Goal: Task Accomplishment & Management: Complete application form

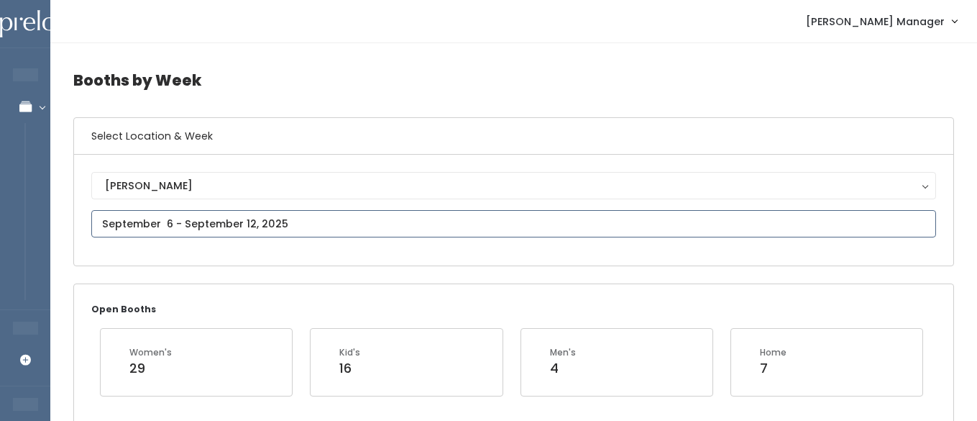
click at [229, 217] on input "text" at bounding box center [513, 223] width 845 height 27
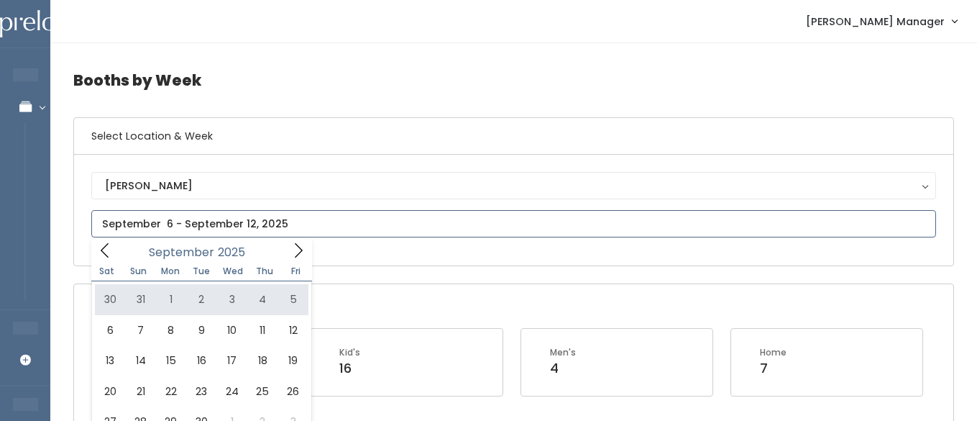
type input "[DATE] to [DATE]"
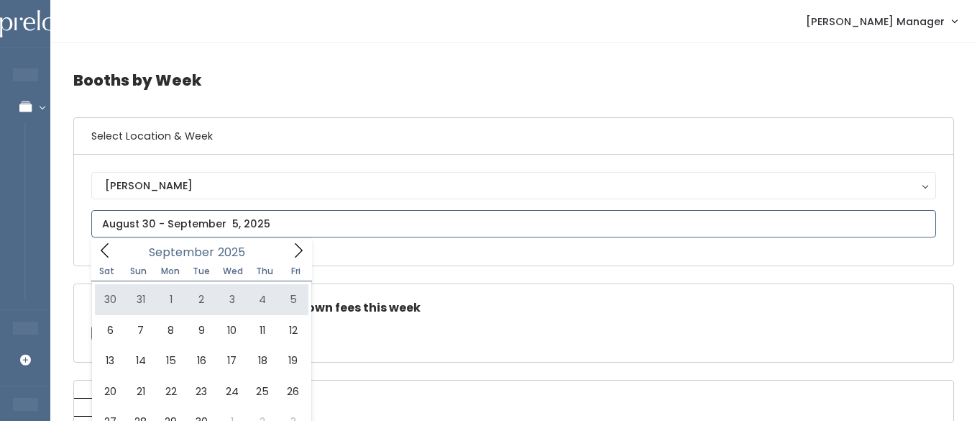
click at [104, 252] on icon at bounding box center [105, 250] width 16 height 16
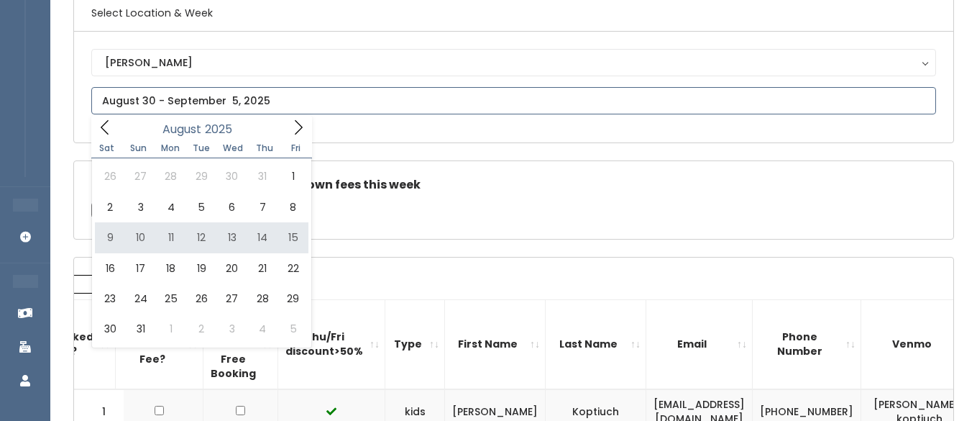
scroll to position [146, 0]
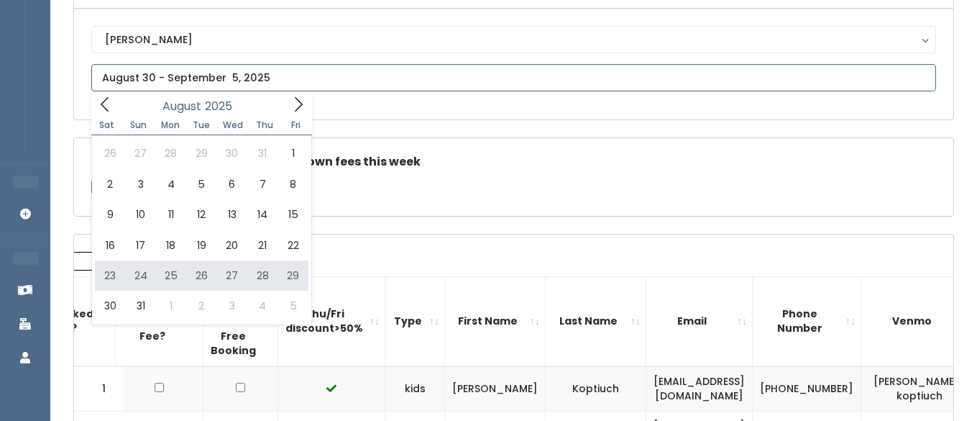
type input "August 23 to August 29"
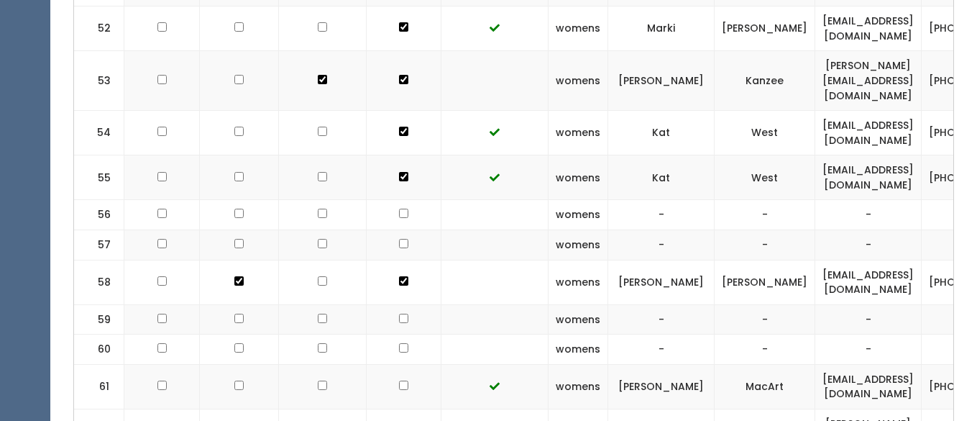
scroll to position [0, 83]
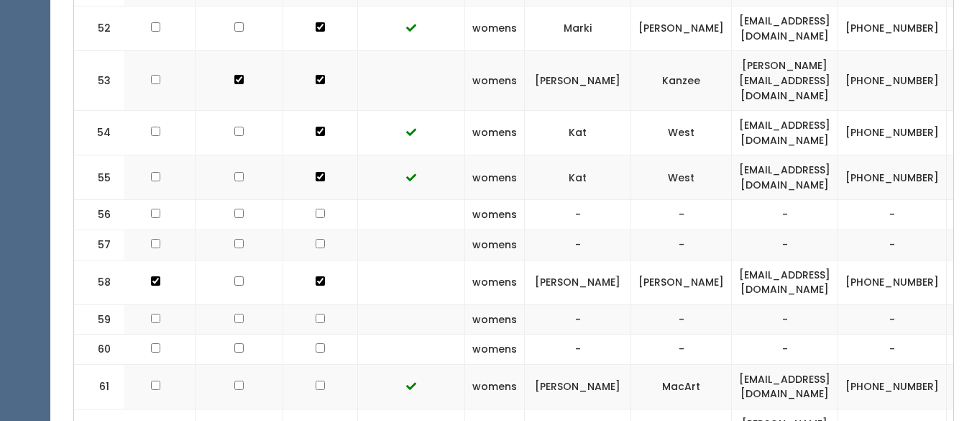
drag, startPoint x: 839, startPoint y: 329, endPoint x: 724, endPoint y: 331, distance: 115.8
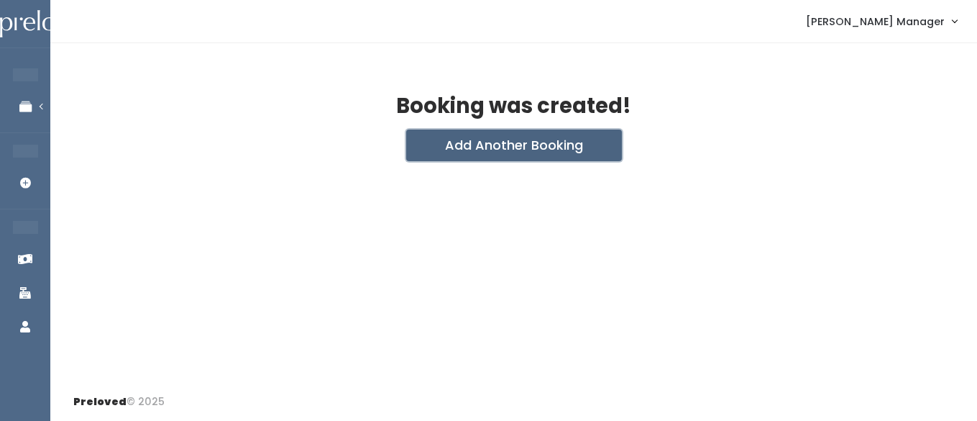
click at [446, 154] on button "Add Another Booking" at bounding box center [514, 145] width 216 height 32
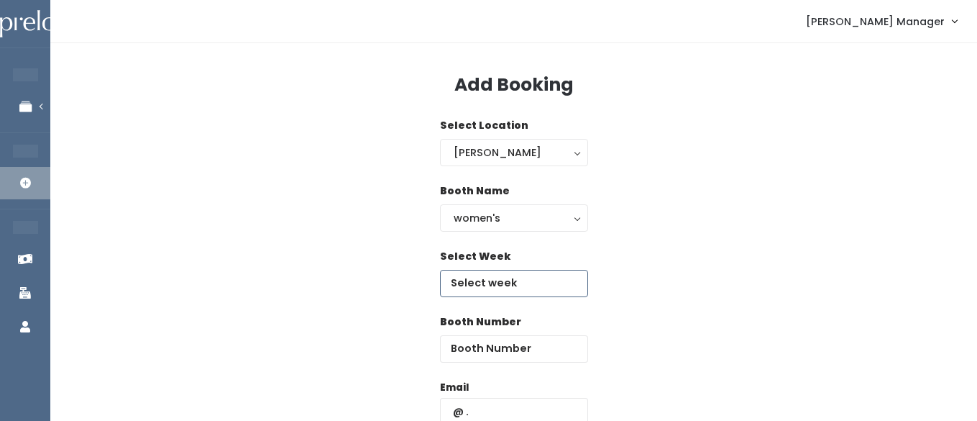
click at [489, 286] on input "text" at bounding box center [514, 283] width 148 height 27
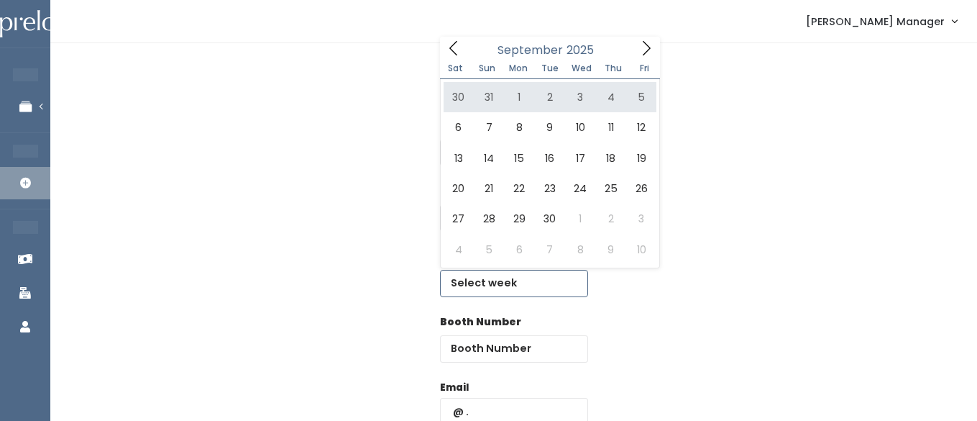
type input "[DATE] to [DATE]"
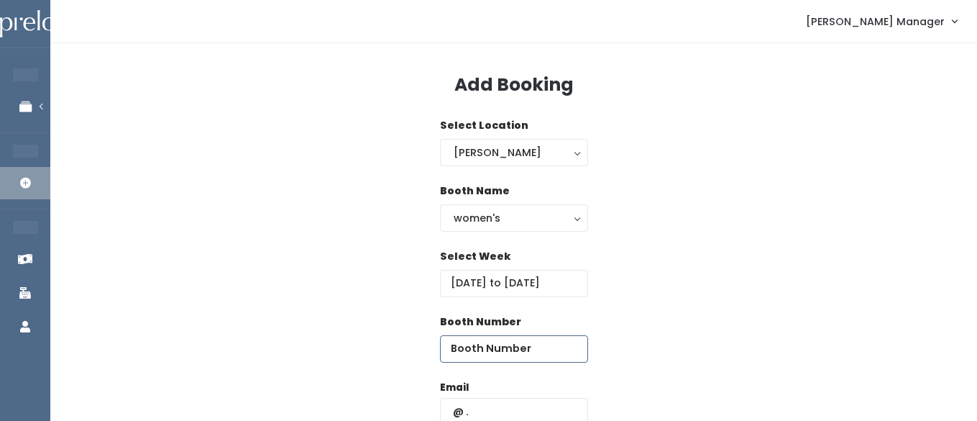
click at [536, 355] on input "number" at bounding box center [514, 348] width 148 height 27
type input "66"
click at [503, 408] on input "text" at bounding box center [514, 411] width 148 height 27
paste input "emilynjsmith@gmail.com"
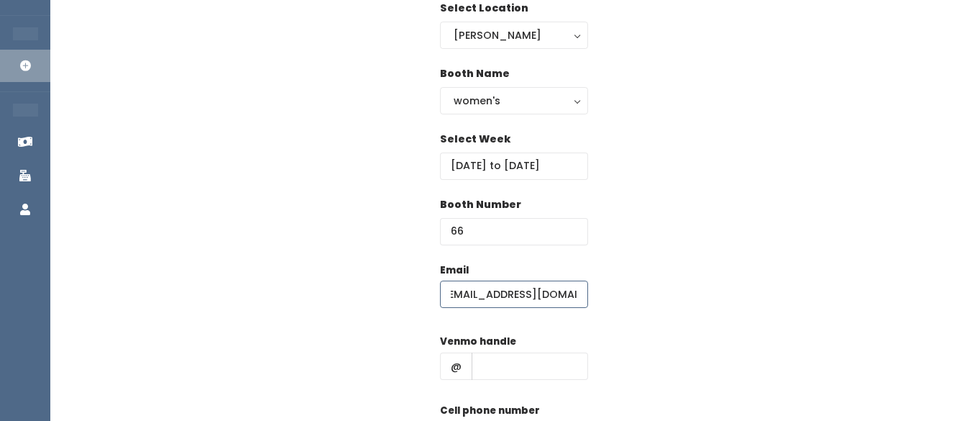
scroll to position [155, 0]
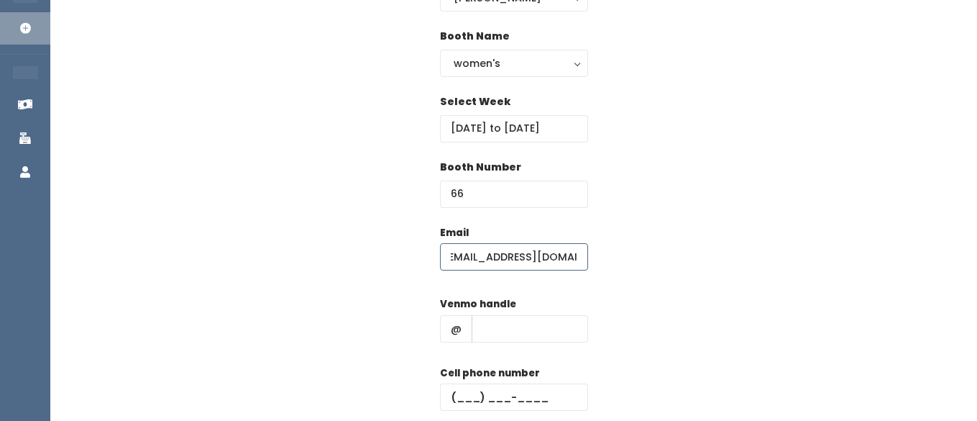
type input "emilynjsmith@gmail.com"
click at [498, 315] on input "text" at bounding box center [530, 328] width 117 height 27
type input "hhhh"
click at [491, 391] on input "text" at bounding box center [514, 396] width 148 height 27
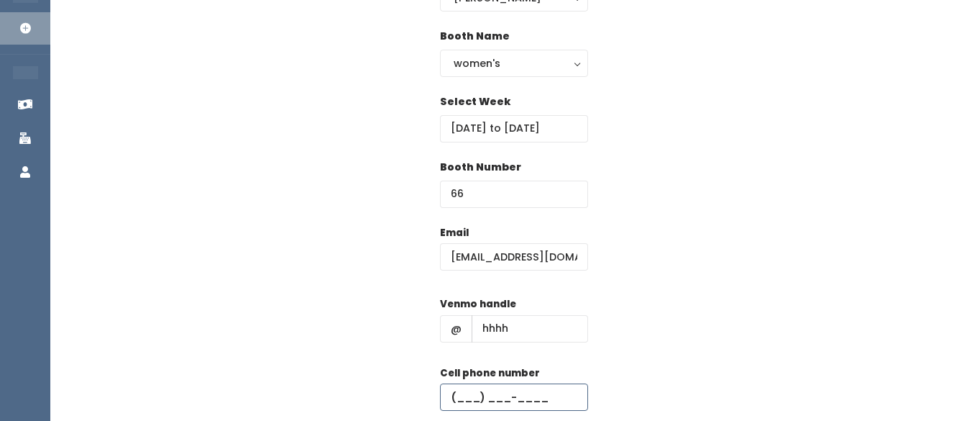
type input "(555) 555-5555"
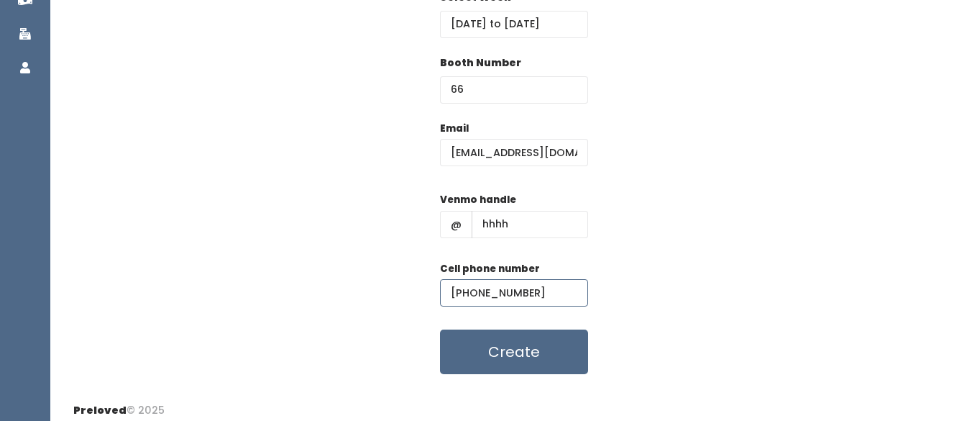
scroll to position [268, 0]
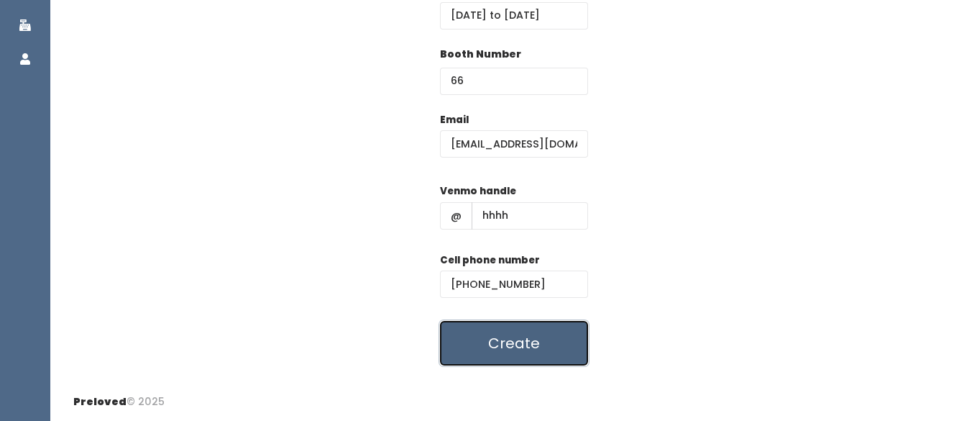
click at [478, 334] on button "Create" at bounding box center [514, 343] width 148 height 45
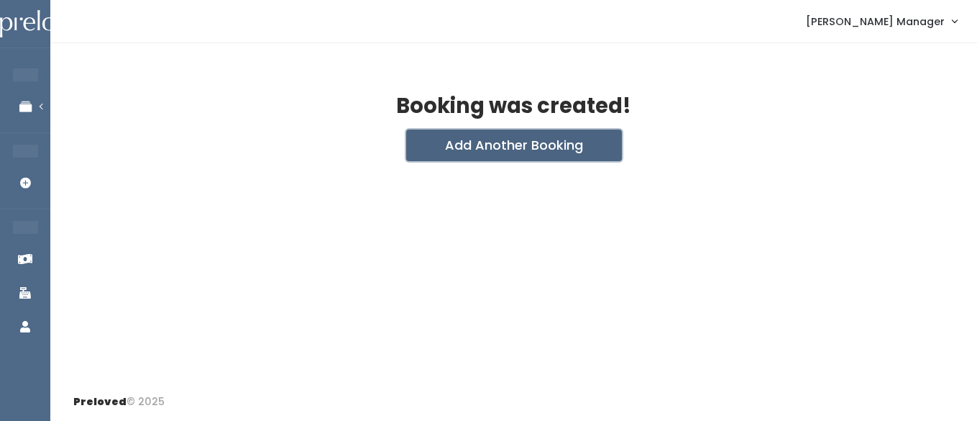
click at [447, 145] on button "Add Another Booking" at bounding box center [514, 145] width 216 height 32
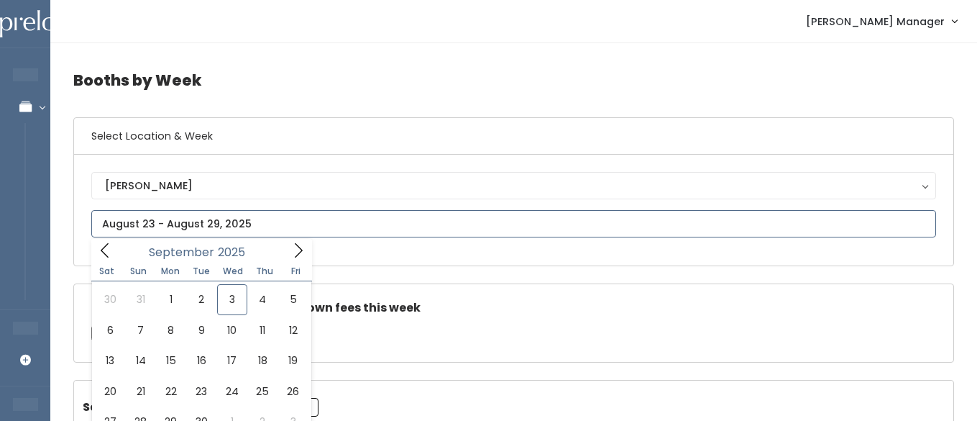
click at [117, 231] on input "text" at bounding box center [513, 223] width 845 height 27
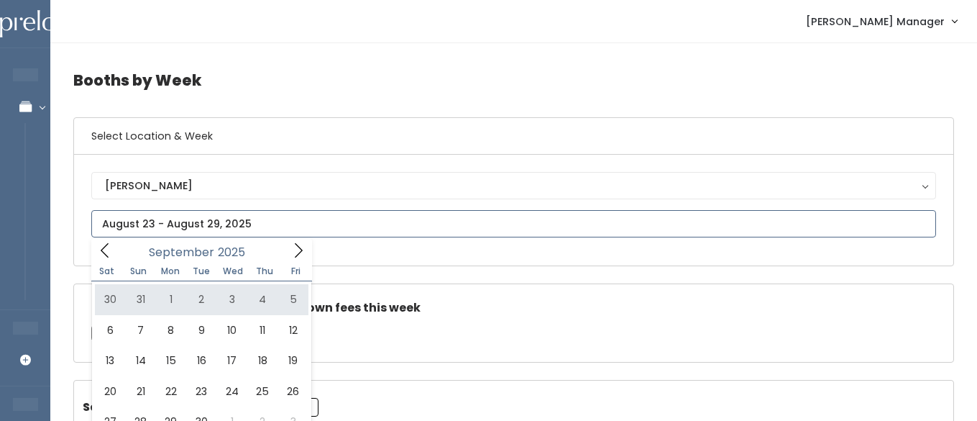
type input "August 30 to September 5"
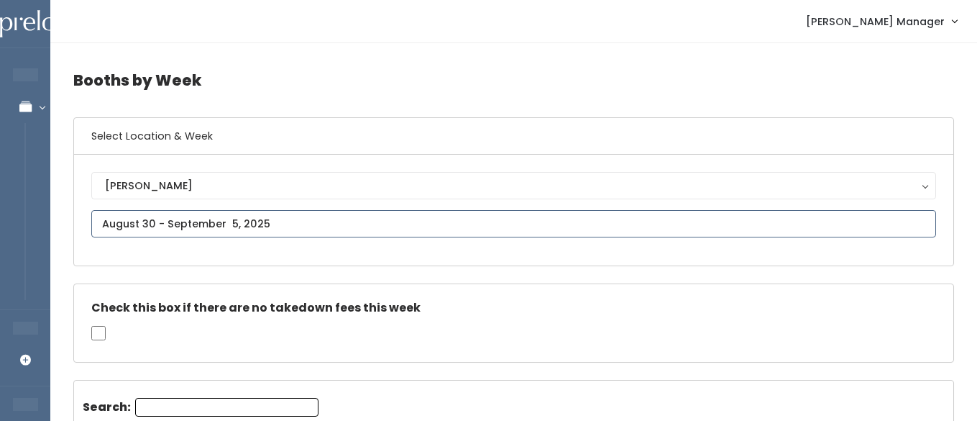
click at [290, 229] on input "text" at bounding box center [513, 223] width 845 height 27
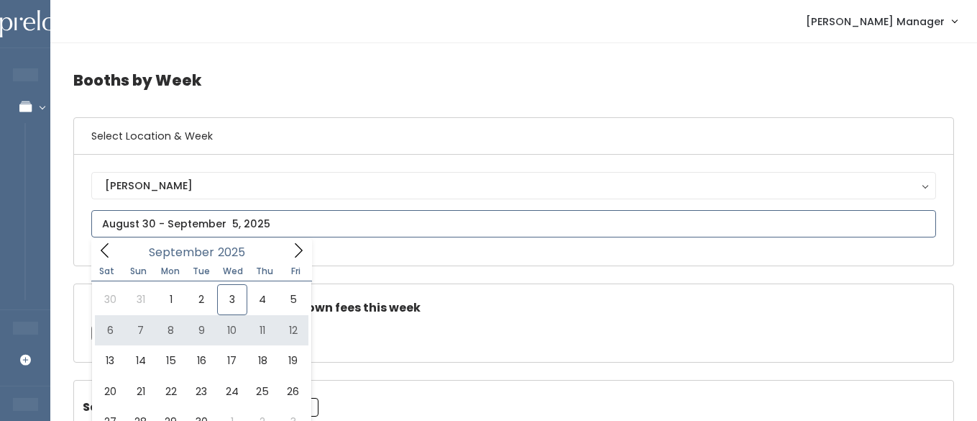
type input "September 6 to September 12"
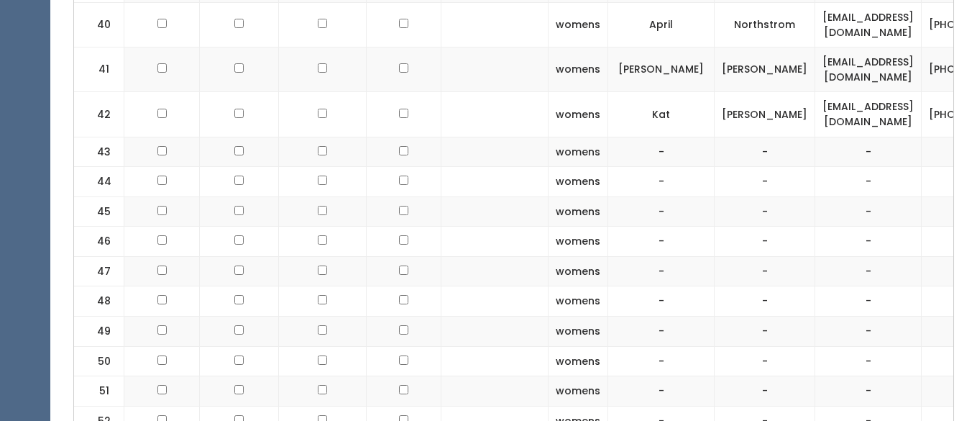
scroll to position [2138, 0]
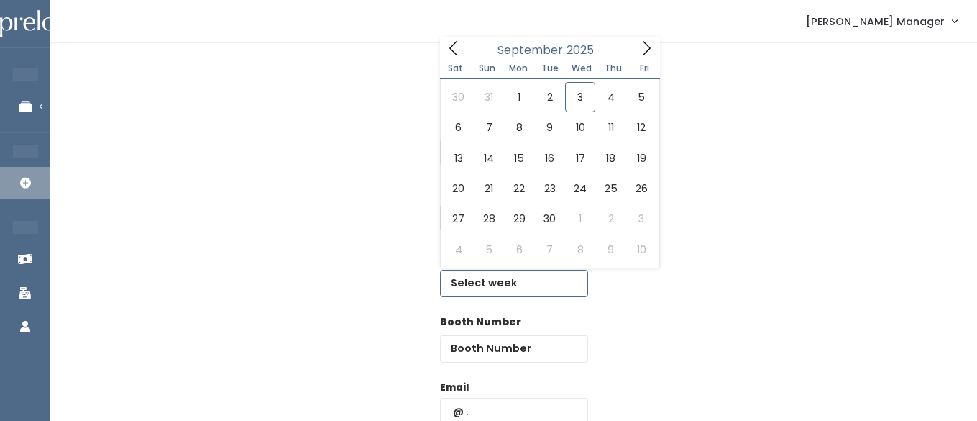
click at [491, 285] on input "text" at bounding box center [514, 283] width 148 height 27
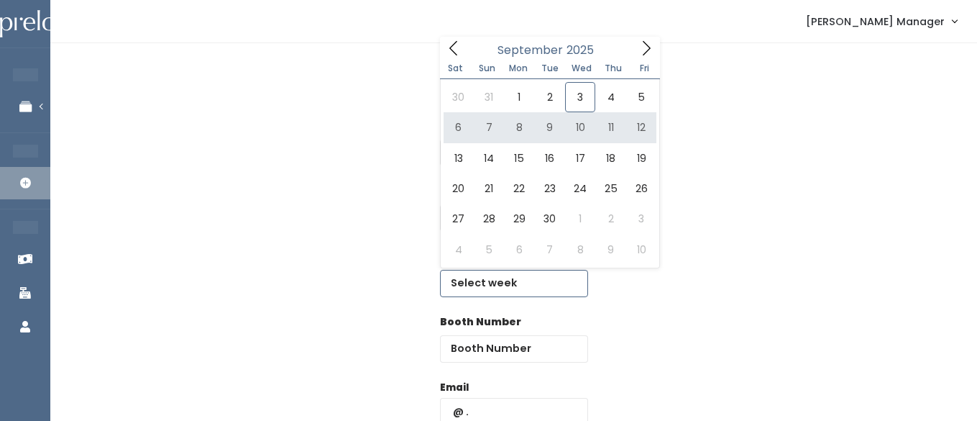
type input "September 6 to September 12"
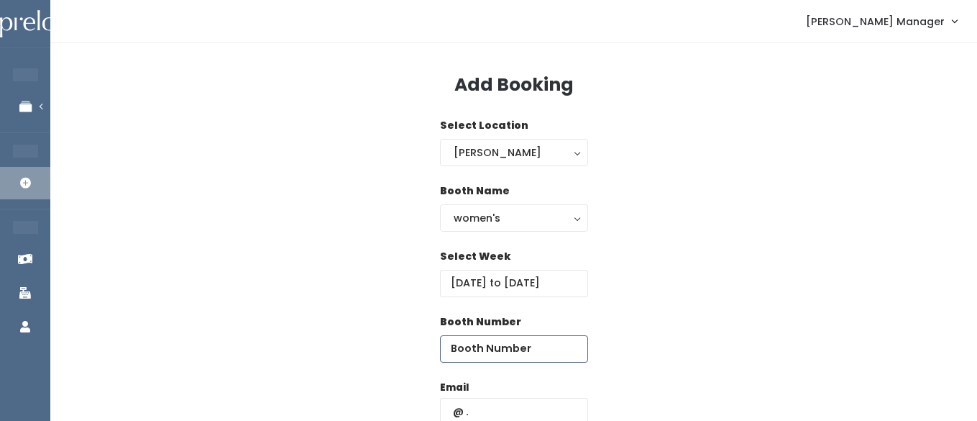
click at [508, 349] on input "number" at bounding box center [514, 348] width 148 height 27
type input "44"
click at [498, 410] on input "text" at bounding box center [514, 411] width 148 height 27
type input "o.dunkley00@gmail.com"
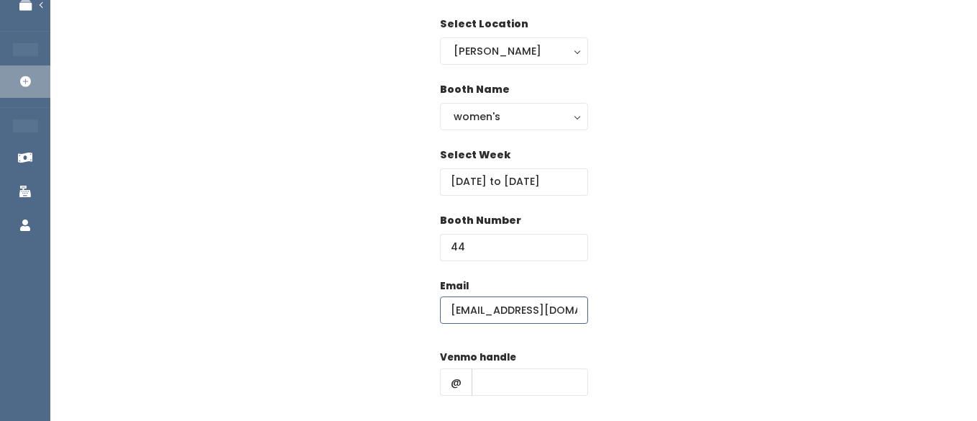
scroll to position [132, 0]
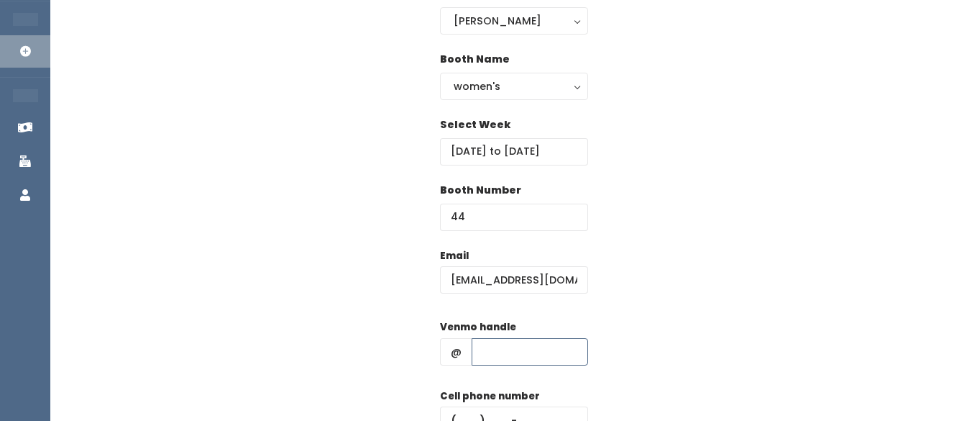
click at [497, 358] on input "text" at bounding box center [530, 351] width 117 height 27
type input "hhhh"
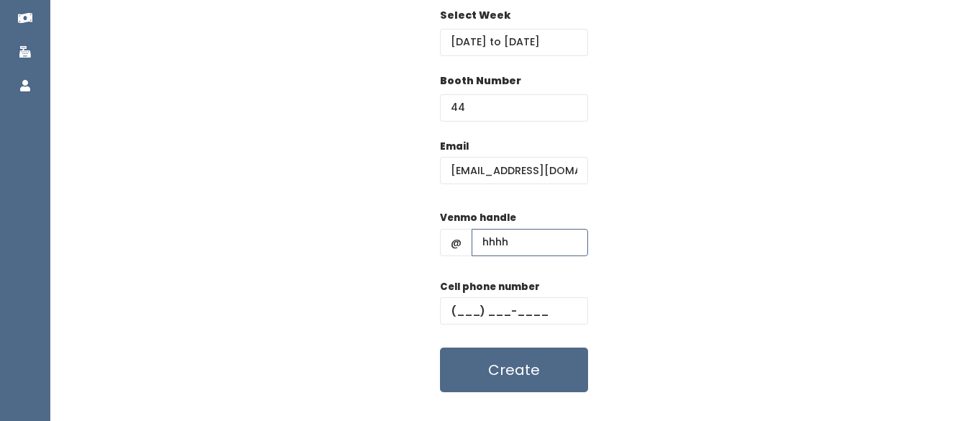
scroll to position [268, 0]
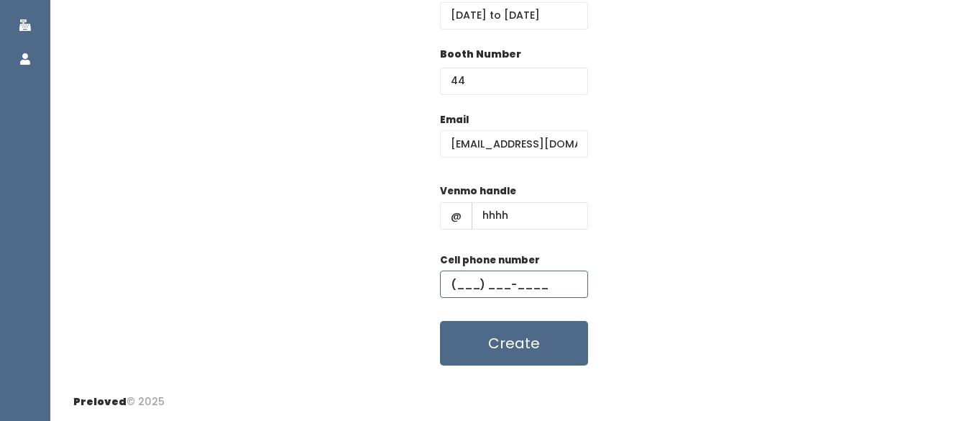
click at [484, 292] on input "text" at bounding box center [514, 283] width 148 height 27
type input "[PHONE_NUMBER]"
click at [510, 339] on button "Create" at bounding box center [514, 343] width 148 height 45
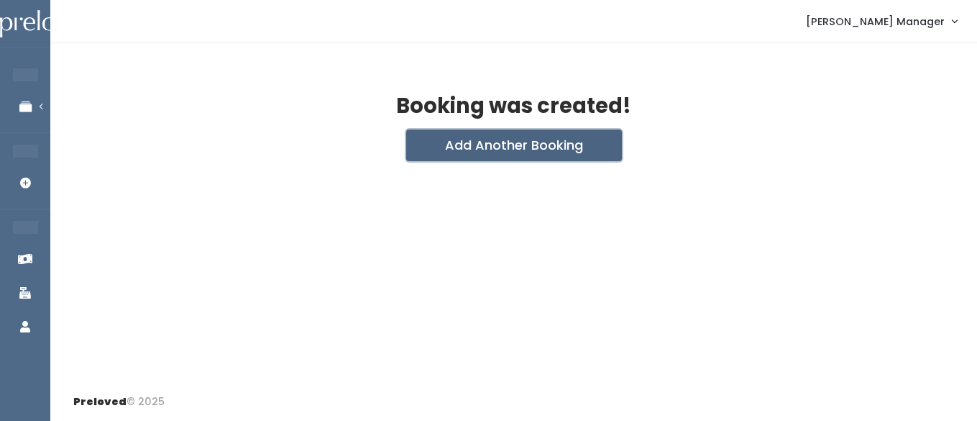
click at [467, 152] on button "Add Another Booking" at bounding box center [514, 145] width 216 height 32
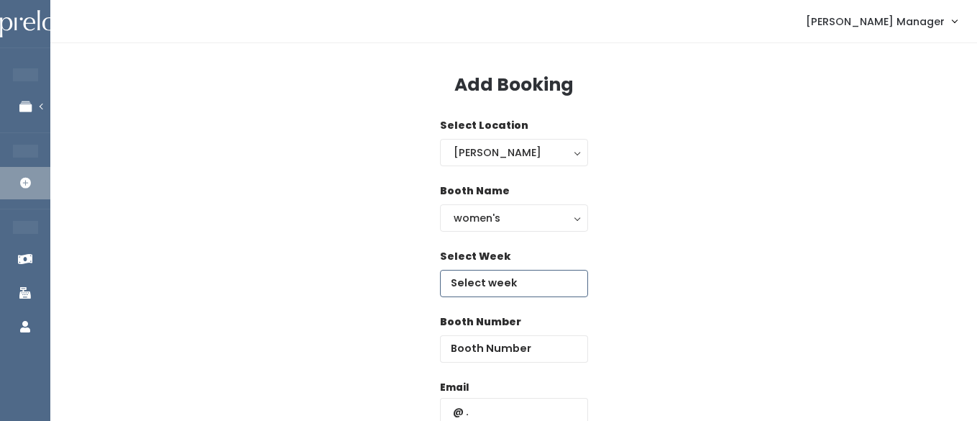
click at [497, 286] on input "text" at bounding box center [514, 283] width 148 height 27
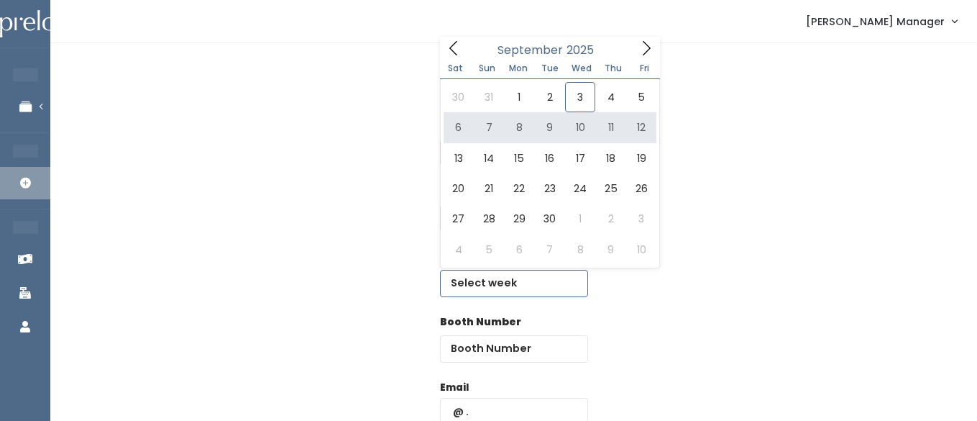
type input "[DATE] to [DATE]"
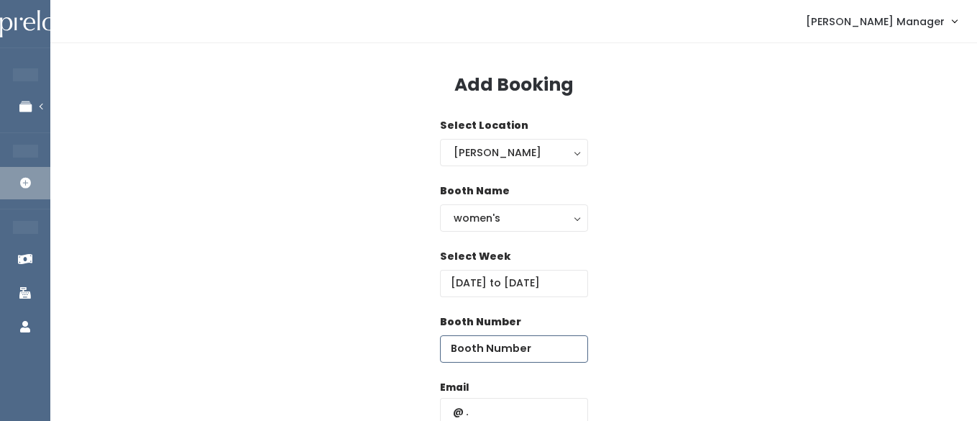
click at [515, 357] on input "number" at bounding box center [514, 348] width 148 height 27
type input "43"
click at [559, 406] on input "text" at bounding box center [514, 411] width 148 height 27
type input "b"
type input "abbie.dunkley55@gmail.com"
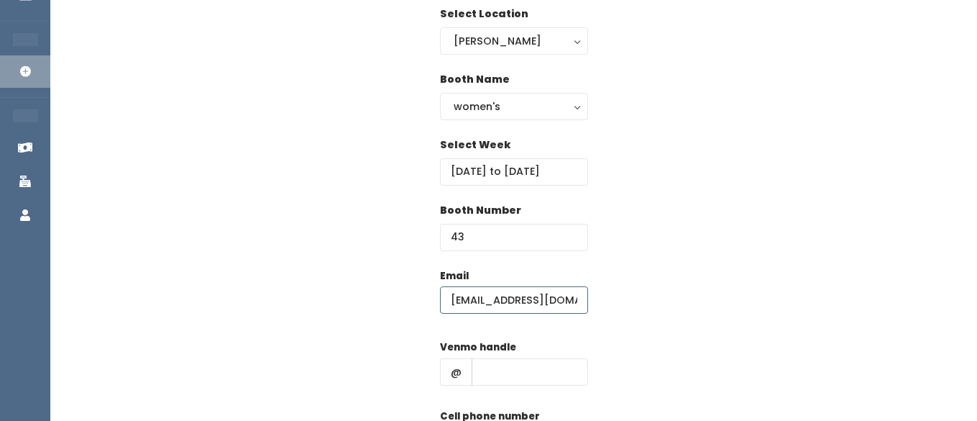
scroll to position [158, 0]
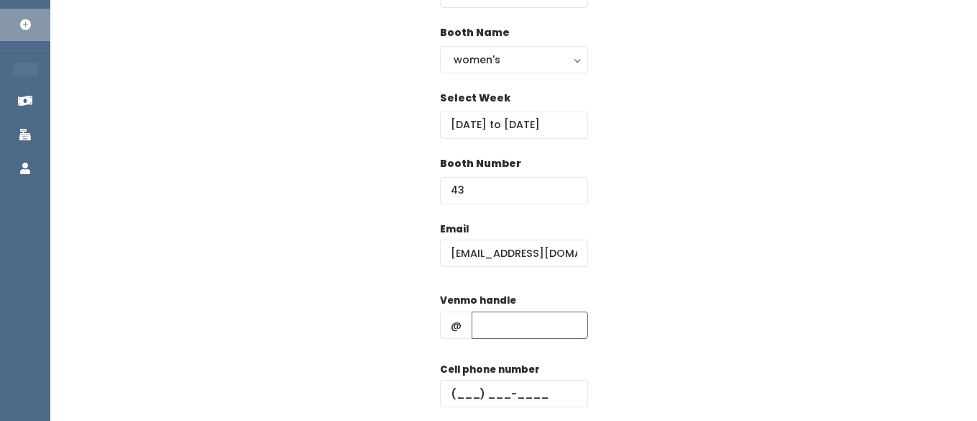
click at [504, 312] on input "text" at bounding box center [530, 324] width 117 height 27
type input "hhhh"
click at [478, 398] on input "text" at bounding box center [514, 393] width 148 height 27
type input "(555) 555-5555"
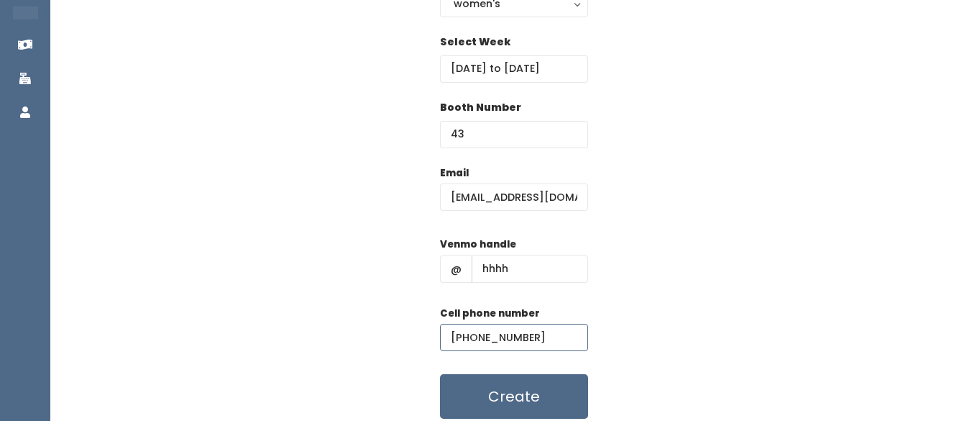
scroll to position [250, 0]
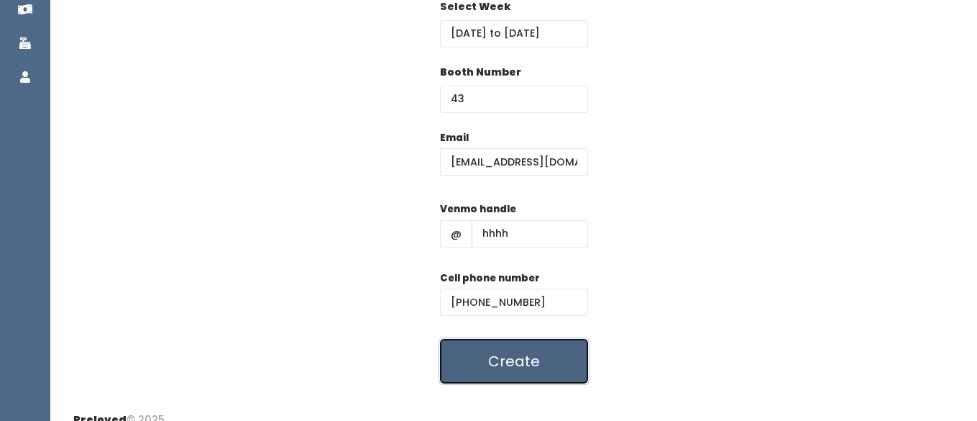
click at [509, 349] on button "Create" at bounding box center [514, 361] width 148 height 45
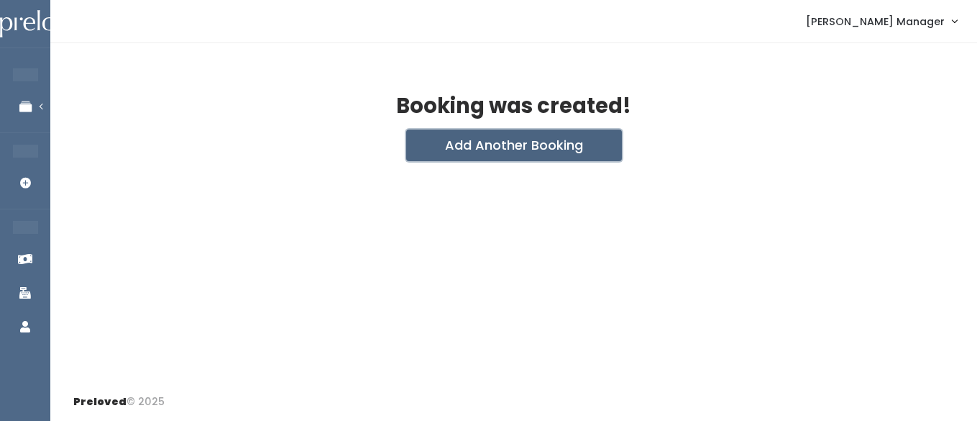
click at [459, 158] on button "Add Another Booking" at bounding box center [514, 145] width 216 height 32
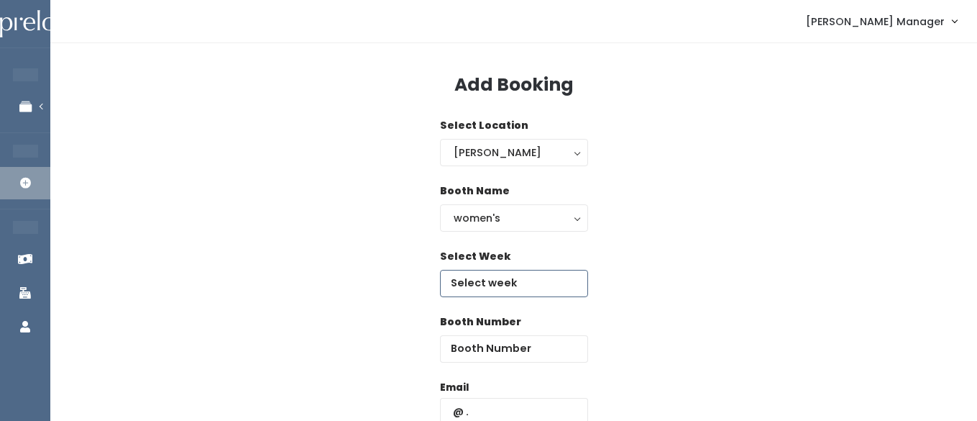
click at [485, 285] on input "text" at bounding box center [514, 283] width 148 height 27
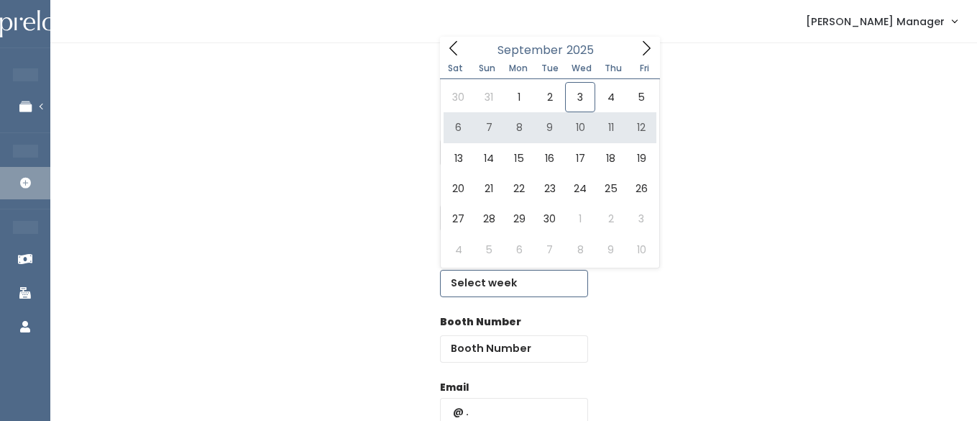
type input "September 6 to September 12"
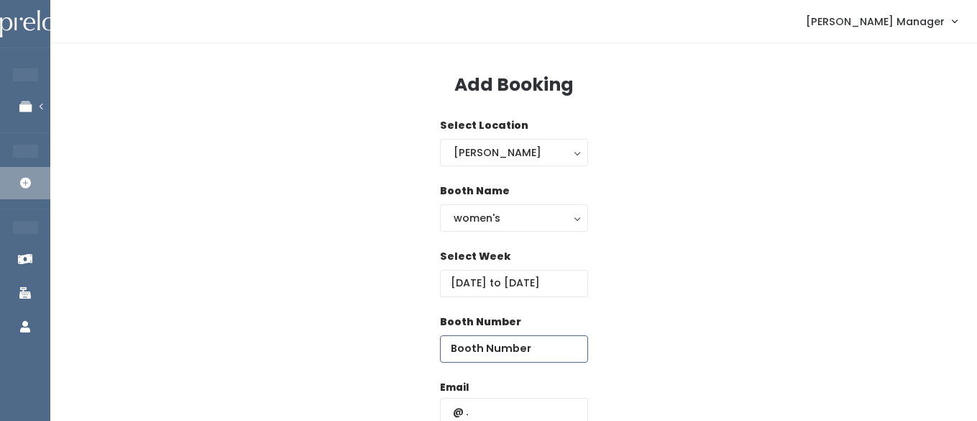
click at [517, 357] on input "number" at bounding box center [514, 348] width 148 height 27
type input "53"
click at [491, 405] on input "text" at bounding box center [514, 411] width 148 height 27
type input "[PERSON_NAME][EMAIL_ADDRESS][DOMAIN_NAME]"
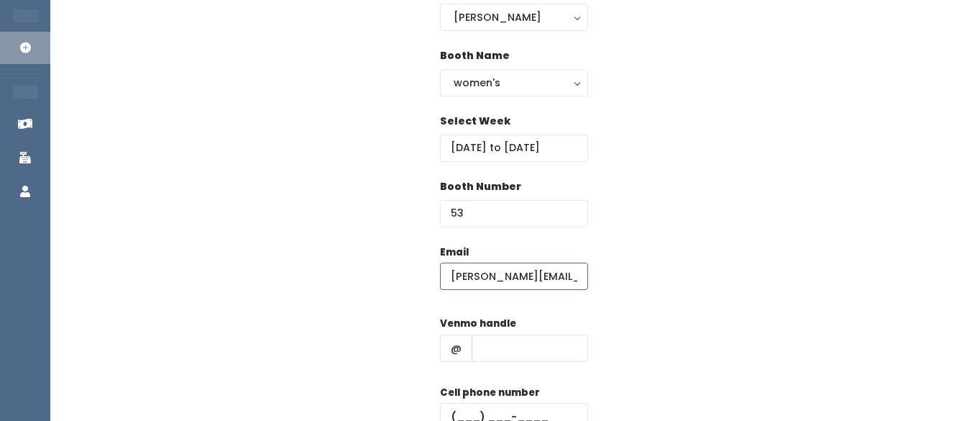
scroll to position [163, 0]
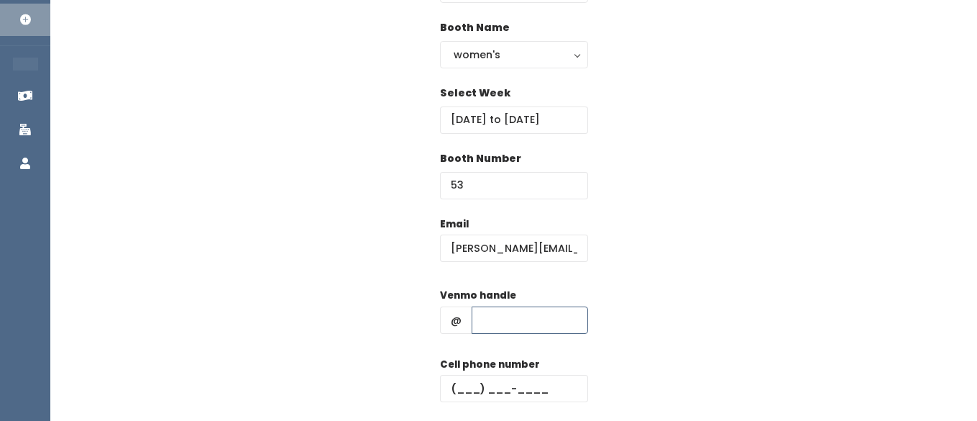
click at [530, 314] on input "text" at bounding box center [530, 319] width 117 height 27
type input "hhhh"
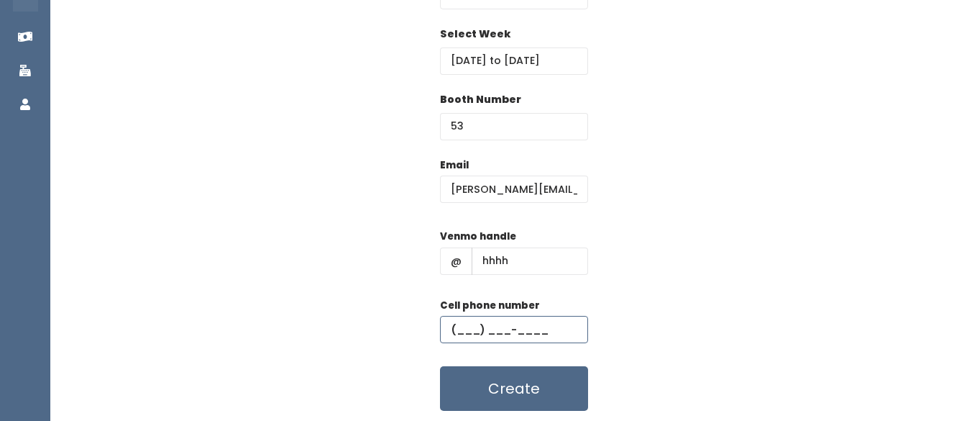
click at [491, 332] on input "text" at bounding box center [514, 329] width 148 height 27
type input "(555) 555-5555"
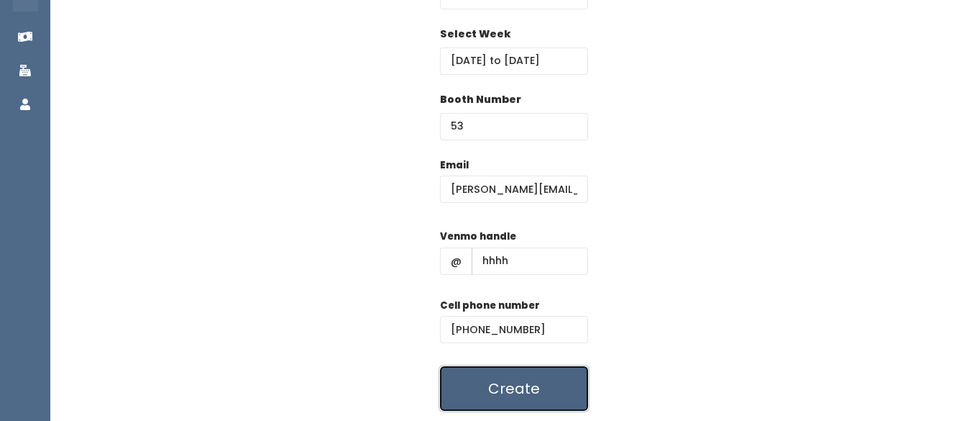
click at [506, 373] on button "Create" at bounding box center [514, 388] width 148 height 45
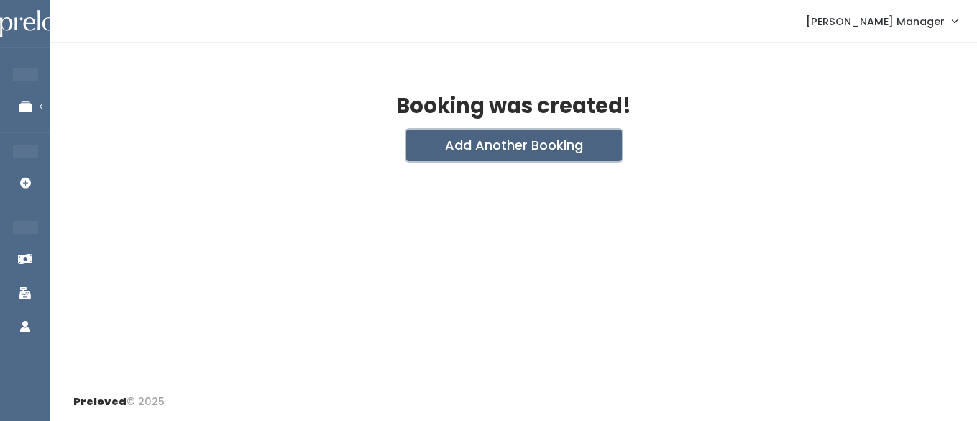
click at [455, 139] on button "Add Another Booking" at bounding box center [514, 145] width 216 height 32
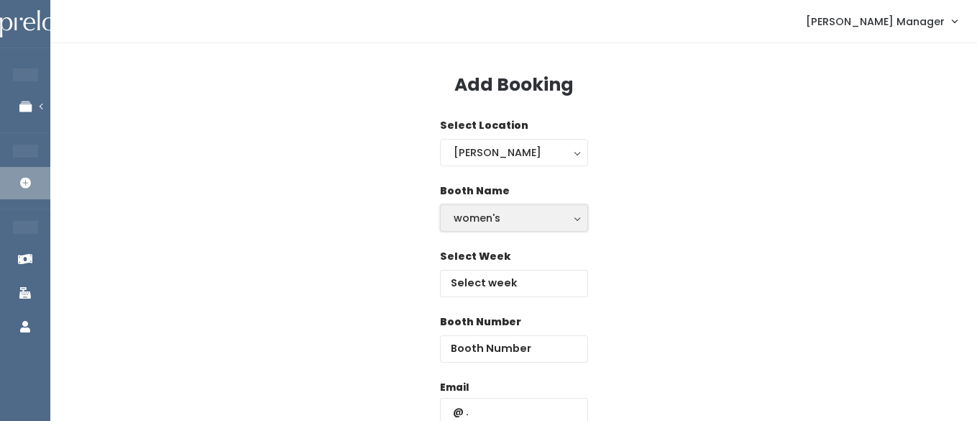
click at [466, 229] on button "women's" at bounding box center [514, 217] width 148 height 27
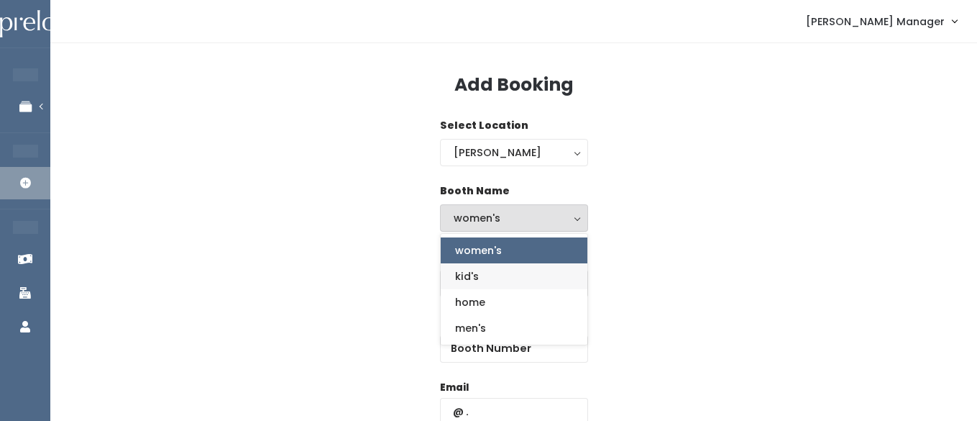
click at [461, 281] on span "kid's" at bounding box center [467, 276] width 24 height 16
select select "kids"
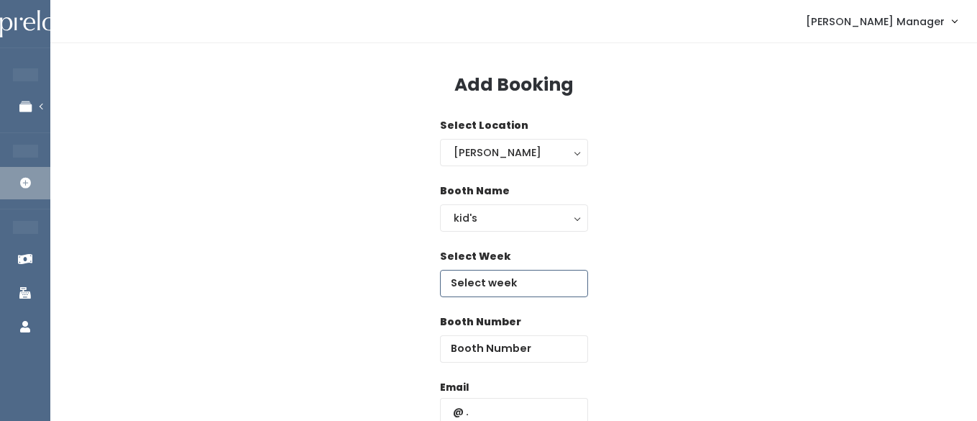
click at [470, 291] on input "text" at bounding box center [514, 283] width 148 height 27
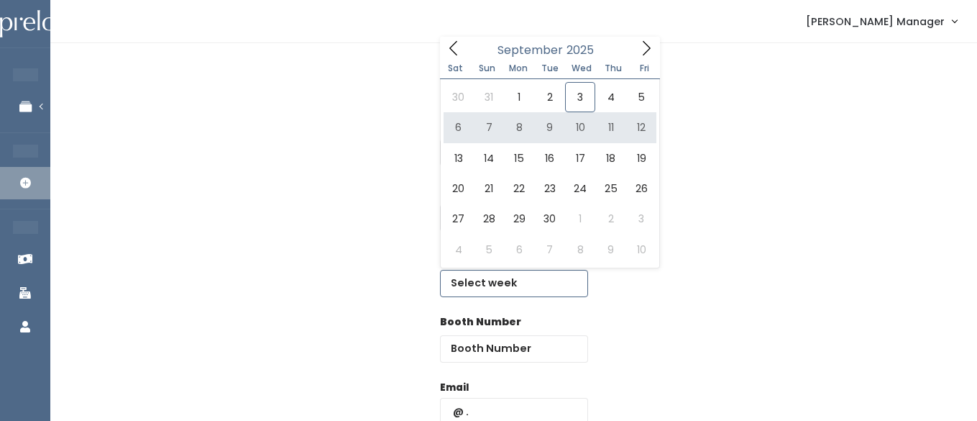
type input "September 6 to September 12"
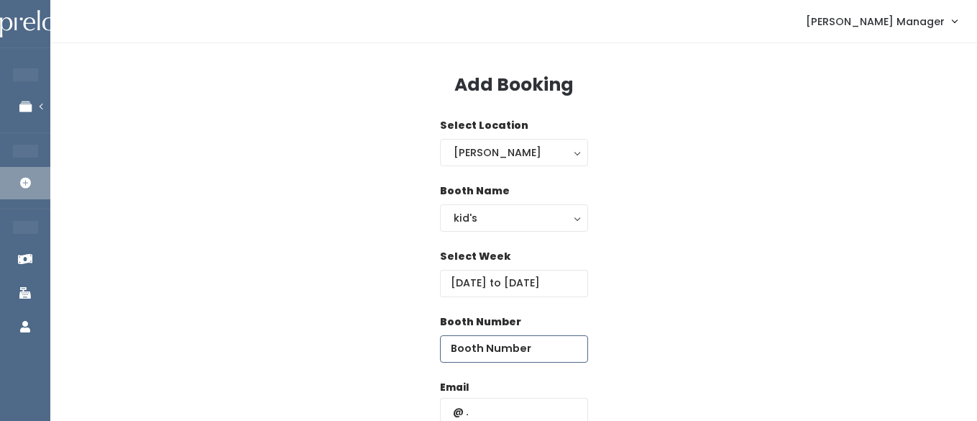
click at [516, 351] on input "number" at bounding box center [514, 348] width 148 height 27
type input "18"
click at [522, 410] on input "text" at bounding box center [514, 411] width 148 height 27
type input "[PERSON_NAME][EMAIL_ADDRESS][DOMAIN_NAME]"
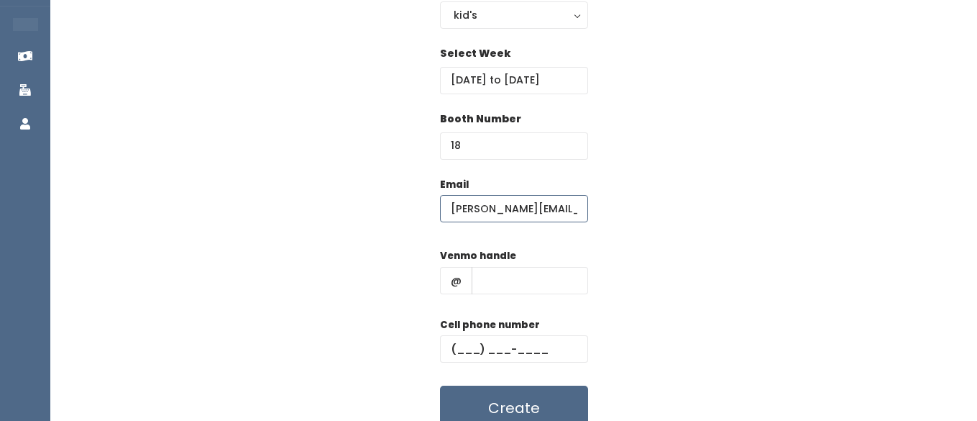
scroll to position [268, 0]
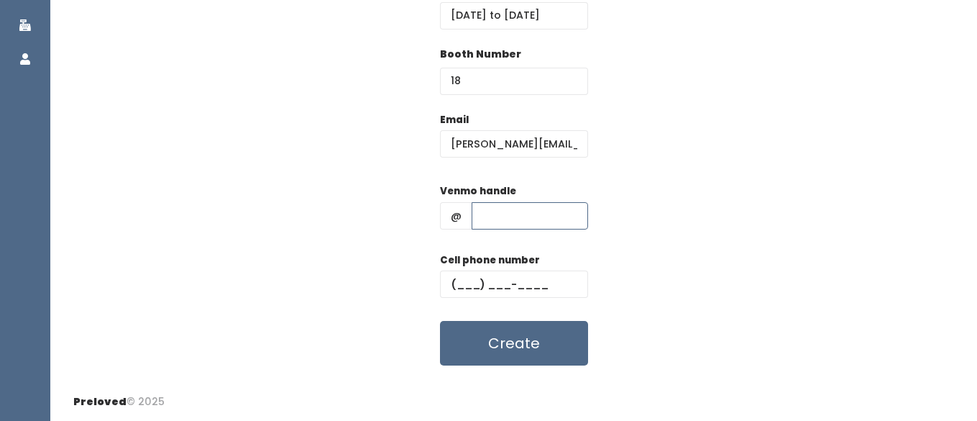
click at [513, 204] on input "text" at bounding box center [530, 215] width 117 height 27
type input "hhhh"
click at [511, 278] on input "text" at bounding box center [514, 283] width 148 height 27
type input "(555) 555-5555"
click at [500, 368] on div "Add Booking Select Location Sandy Sandy Booth Name women's kid's home men's kid…" at bounding box center [513, 79] width 927 height 607
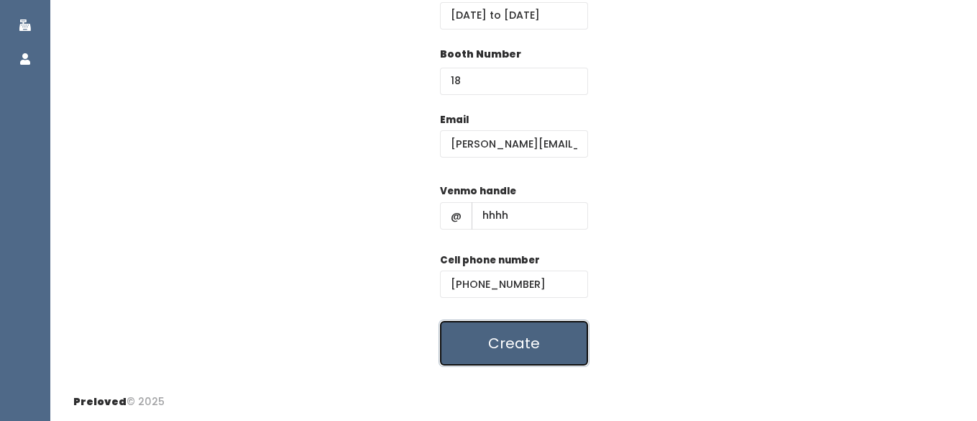
click at [501, 334] on button "Create" at bounding box center [514, 343] width 148 height 45
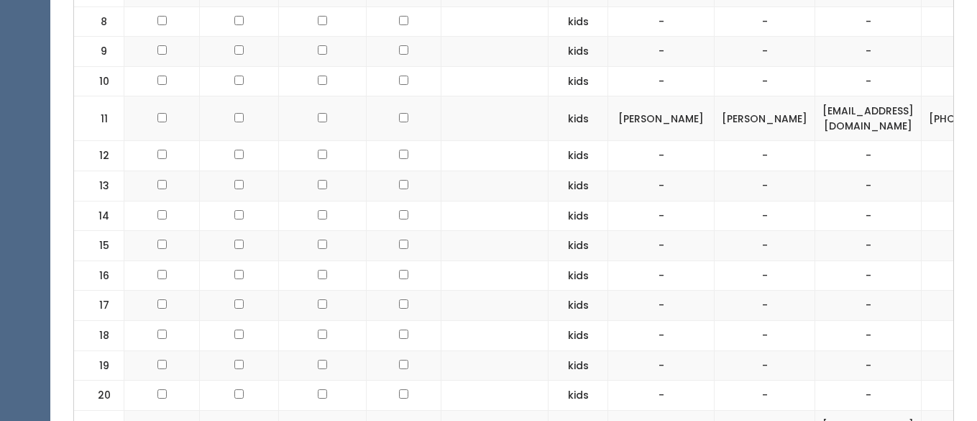
scroll to position [906, 0]
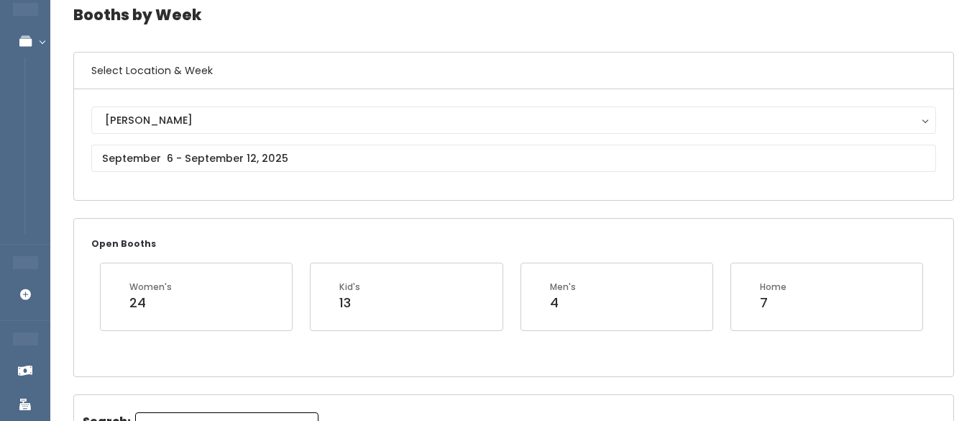
scroll to position [72, 0]
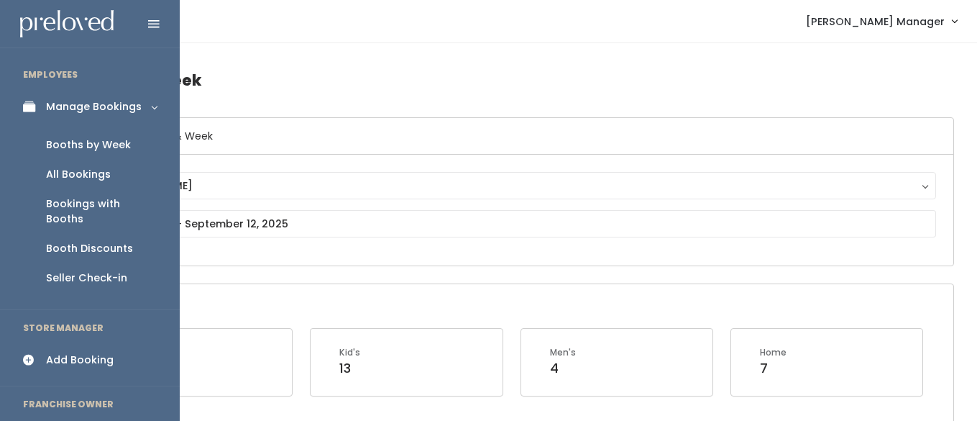
click at [35, 107] on icon at bounding box center [33, 107] width 20 height 12
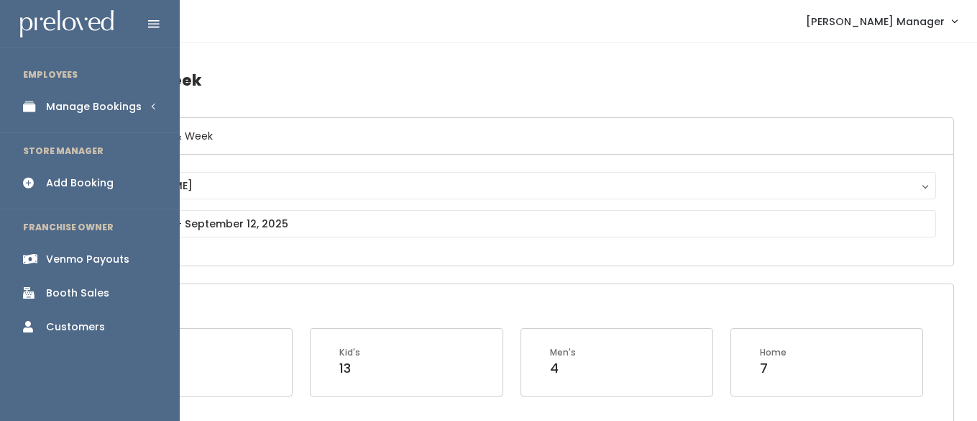
click at [50, 103] on div "Manage Bookings" at bounding box center [94, 106] width 96 height 15
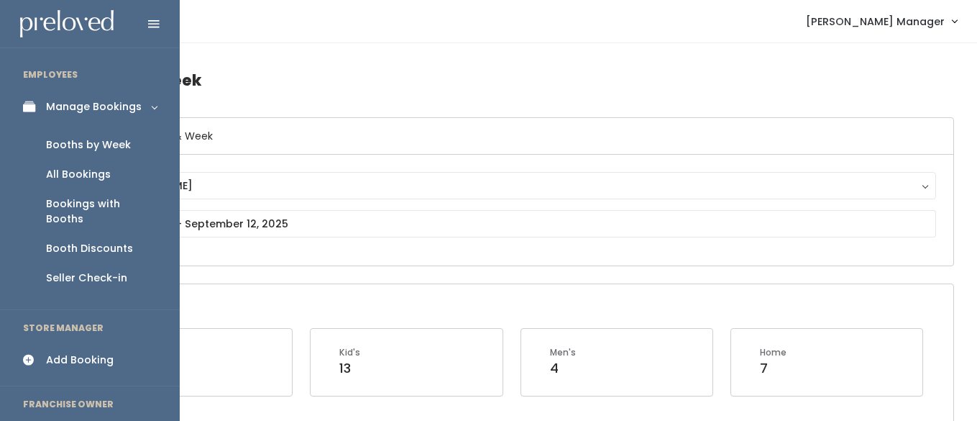
click at [54, 141] on div "Booths by Week" at bounding box center [88, 144] width 85 height 15
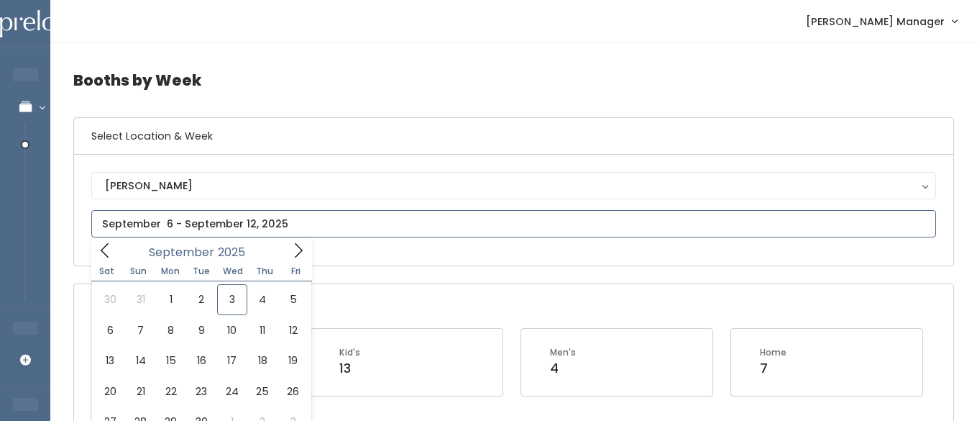
click at [184, 230] on input "text" at bounding box center [513, 223] width 845 height 27
click at [111, 246] on icon at bounding box center [105, 250] width 16 height 16
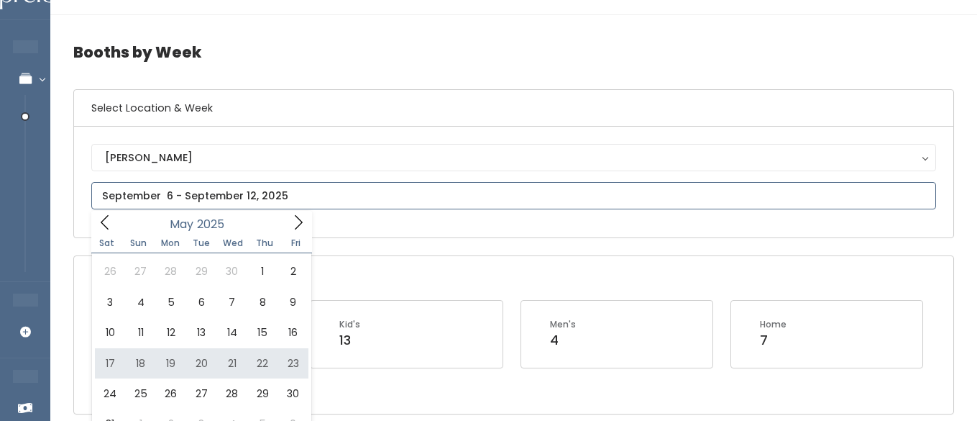
scroll to position [40, 0]
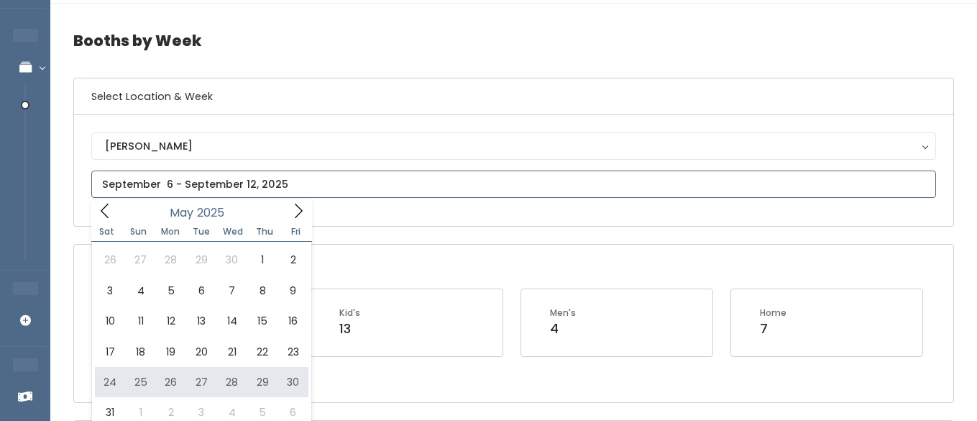
type input "May 24 to May 30"
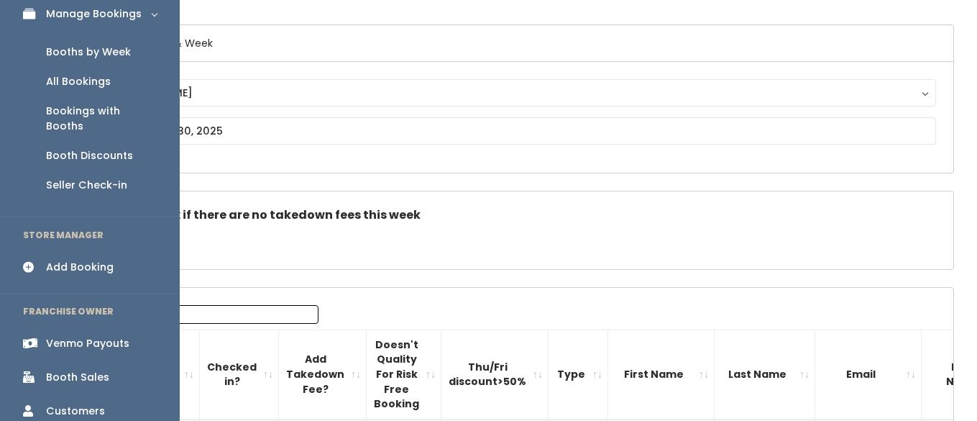
scroll to position [94, 0]
click at [71, 369] on div "Booth Sales" at bounding box center [77, 376] width 63 height 15
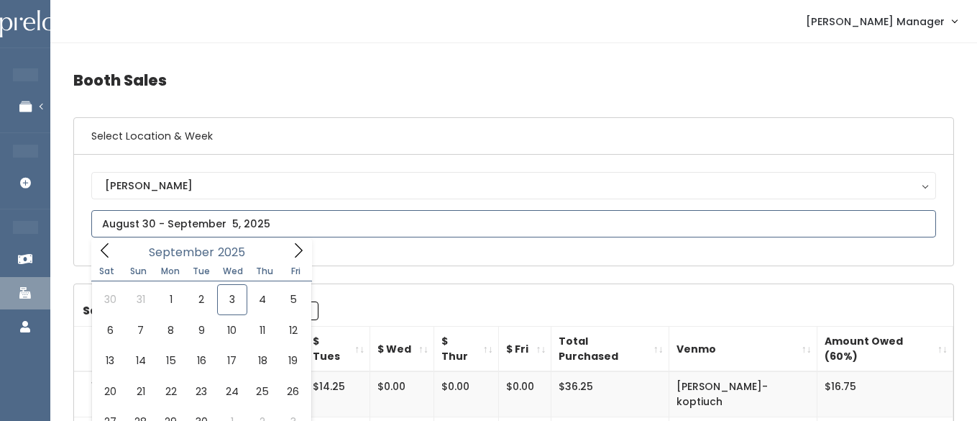
click at [108, 250] on icon at bounding box center [105, 250] width 16 height 16
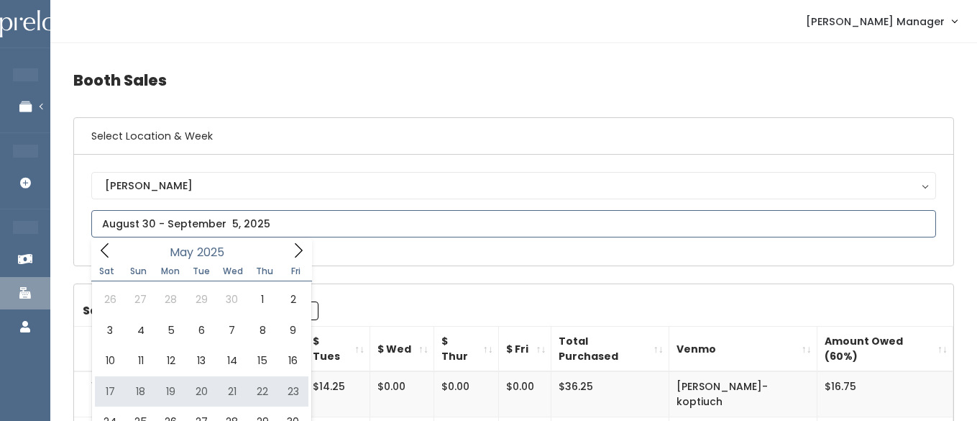
type input "[DATE] to [DATE]"
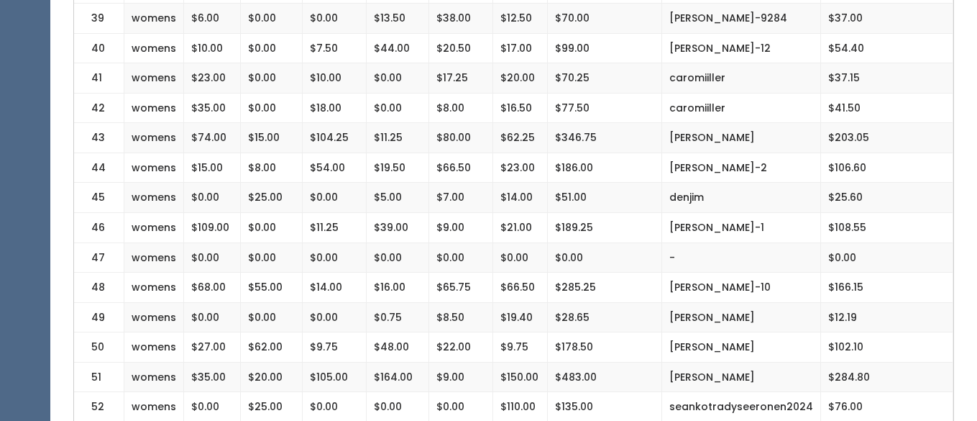
scroll to position [1464, 0]
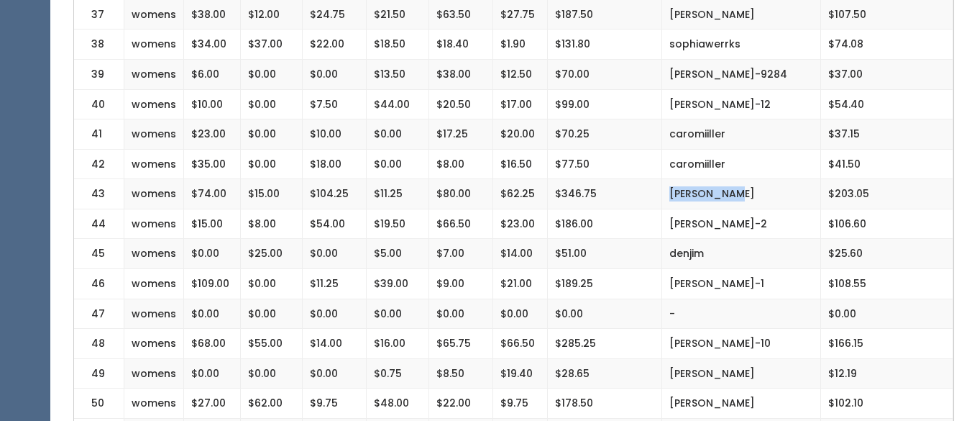
drag, startPoint x: 733, startPoint y: 166, endPoint x: 660, endPoint y: 170, distance: 72.7
click at [660, 179] on tr "43 womens $74.00 $15.00 $104.25 $11.25 $80.00 $62.25 $346.75 kiesha-neil $203.05" at bounding box center [514, 194] width 880 height 30
copy tr "kiesha-neil"
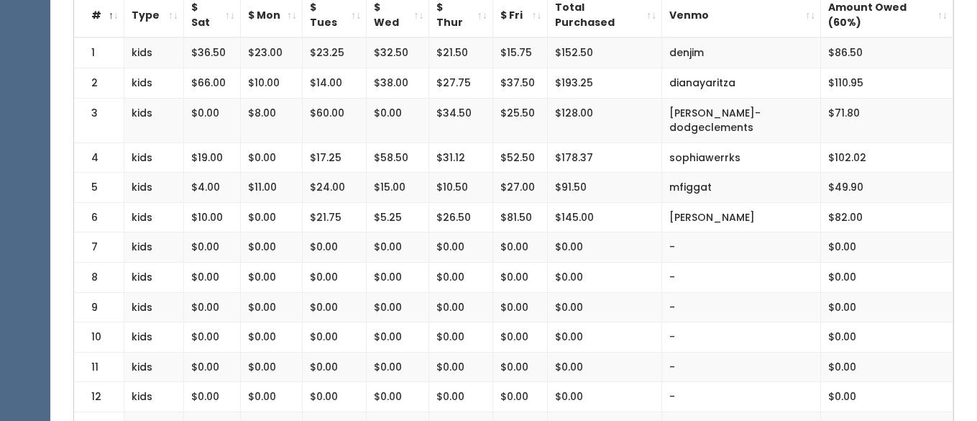
scroll to position [0, 0]
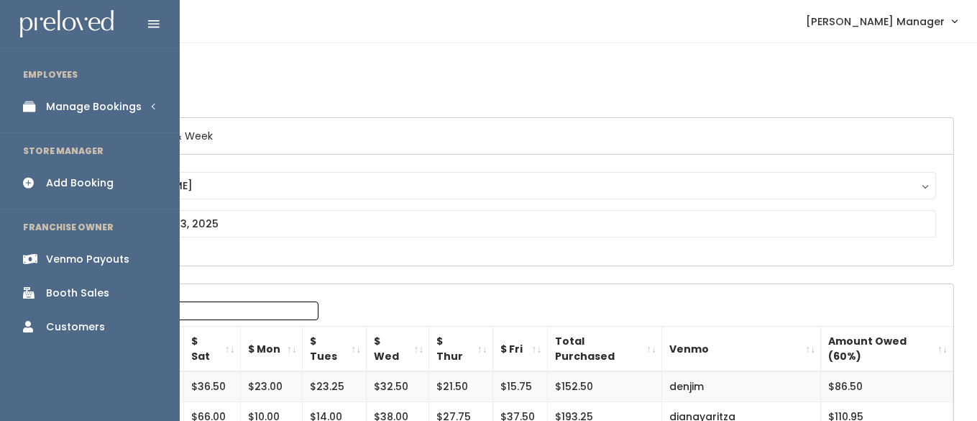
click at [83, 104] on div "Manage Bookings" at bounding box center [94, 106] width 96 height 15
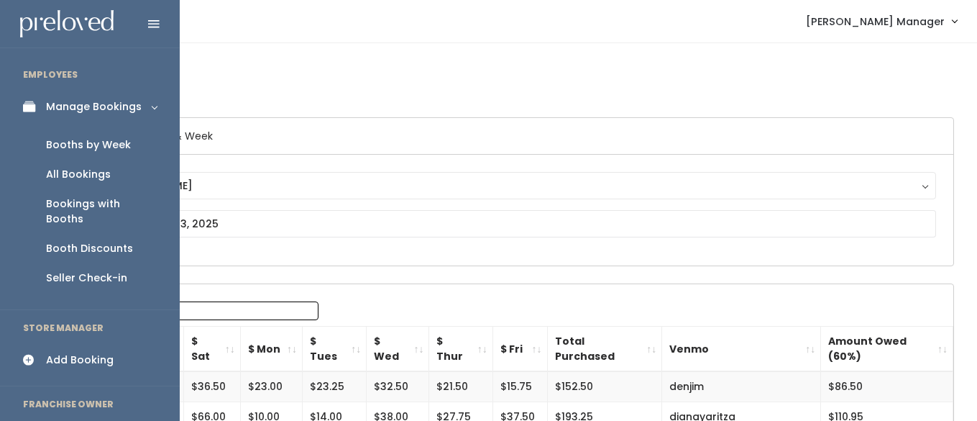
click at [68, 142] on div "Booths by Week" at bounding box center [88, 144] width 85 height 15
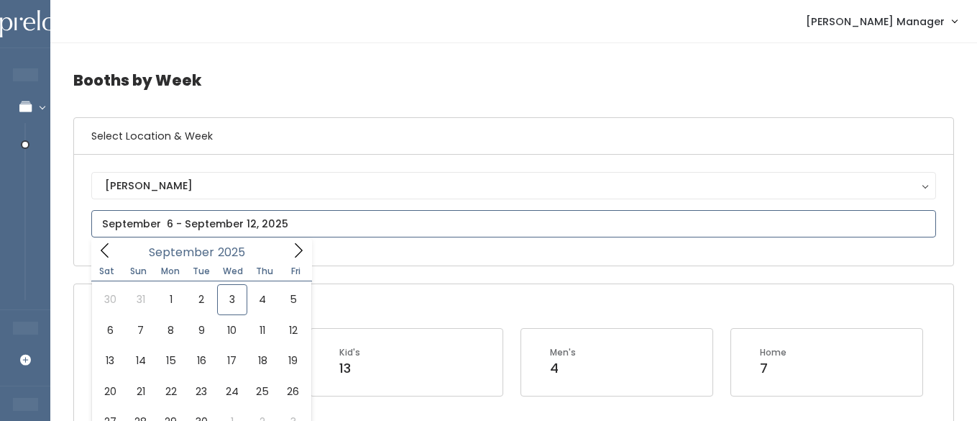
click at [181, 225] on input "text" at bounding box center [513, 223] width 845 height 27
click at [102, 243] on icon at bounding box center [105, 250] width 16 height 16
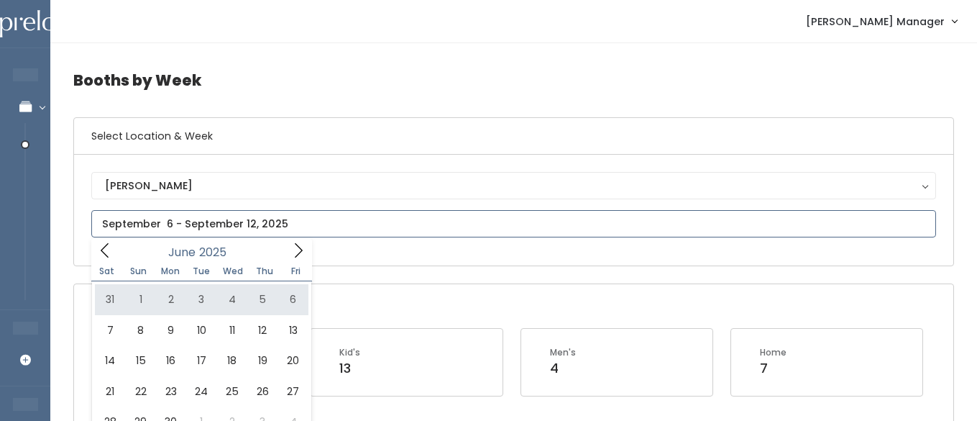
click at [107, 253] on icon at bounding box center [105, 250] width 16 height 16
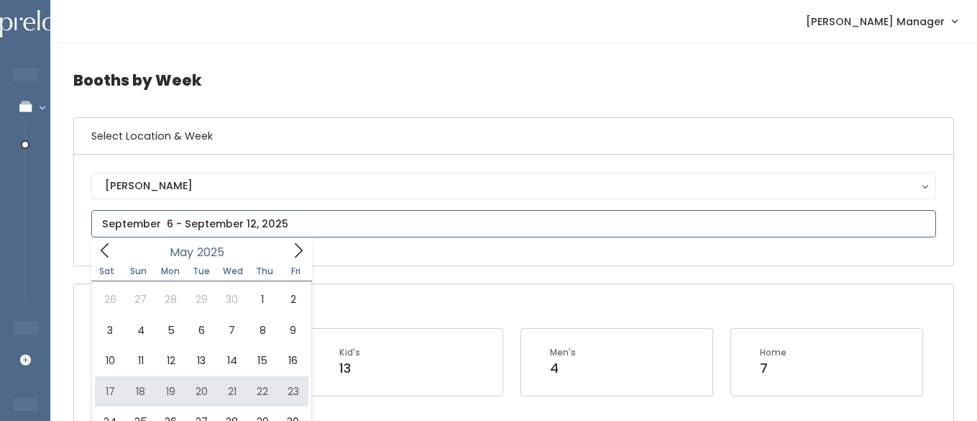
type input "May 17 to May 23"
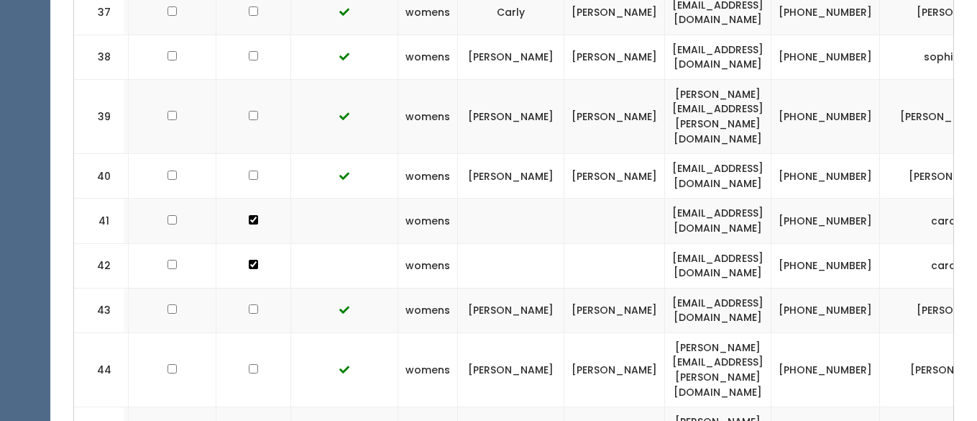
scroll to position [0, 170]
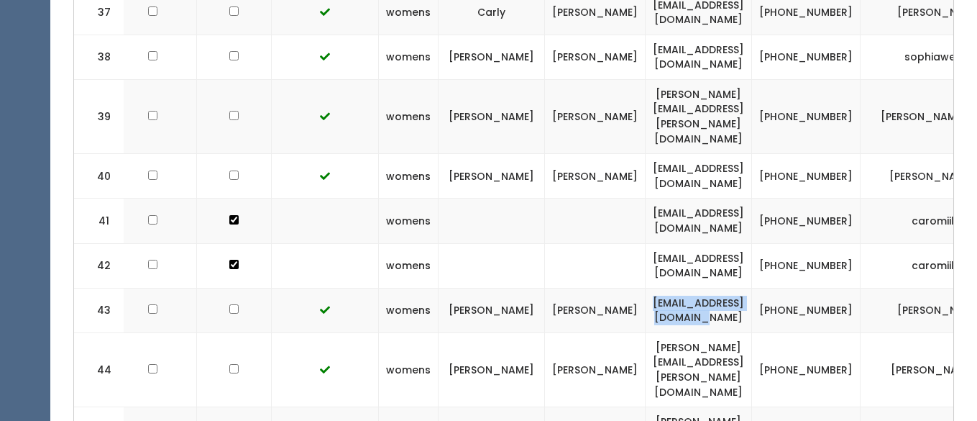
drag, startPoint x: 808, startPoint y: 211, endPoint x: 667, endPoint y: 208, distance: 141.0
click at [667, 288] on td "kieshakneil@hotmail.com" at bounding box center [699, 310] width 106 height 45
copy td "kieshakneil@hotmail.com"
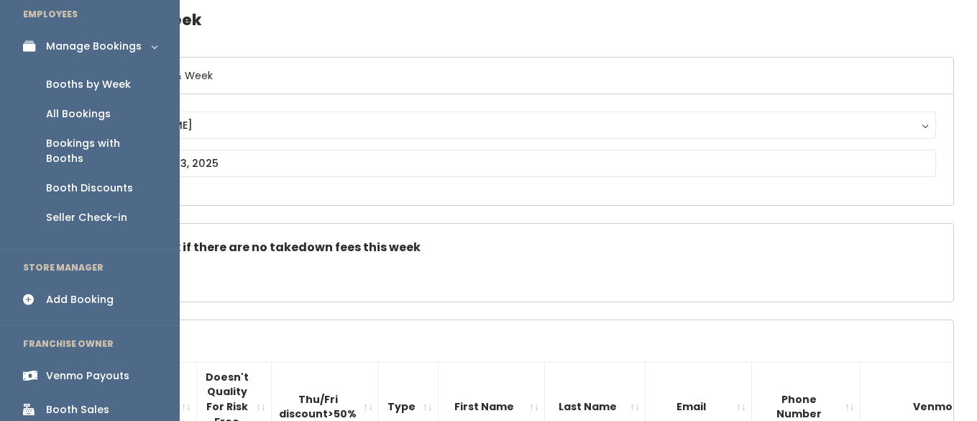
scroll to position [76, 0]
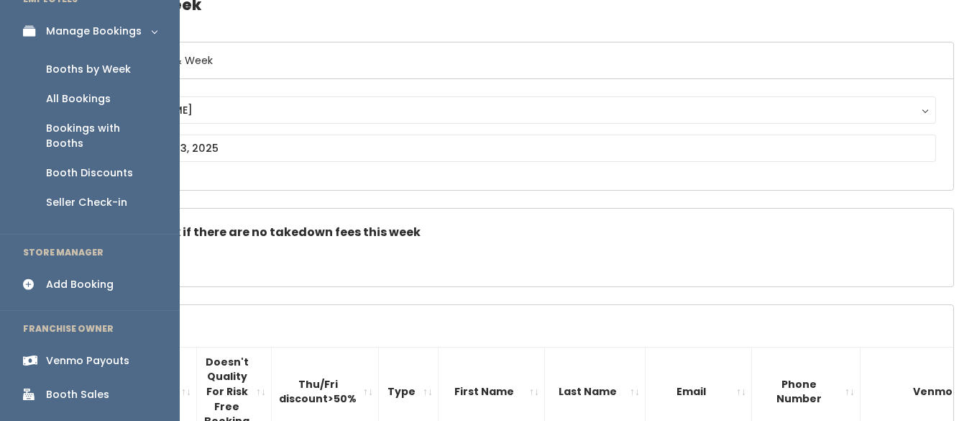
click at [66, 387] on div "Booth Sales" at bounding box center [77, 394] width 63 height 15
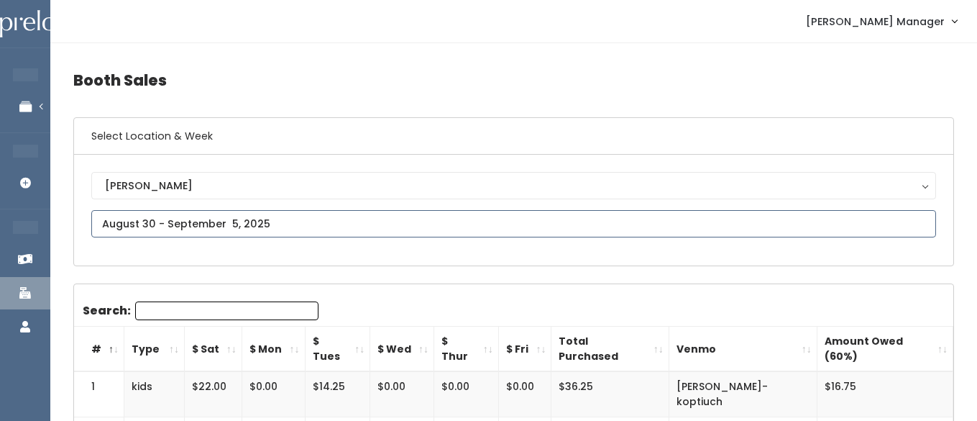
click at [162, 226] on input "text" at bounding box center [513, 223] width 845 height 27
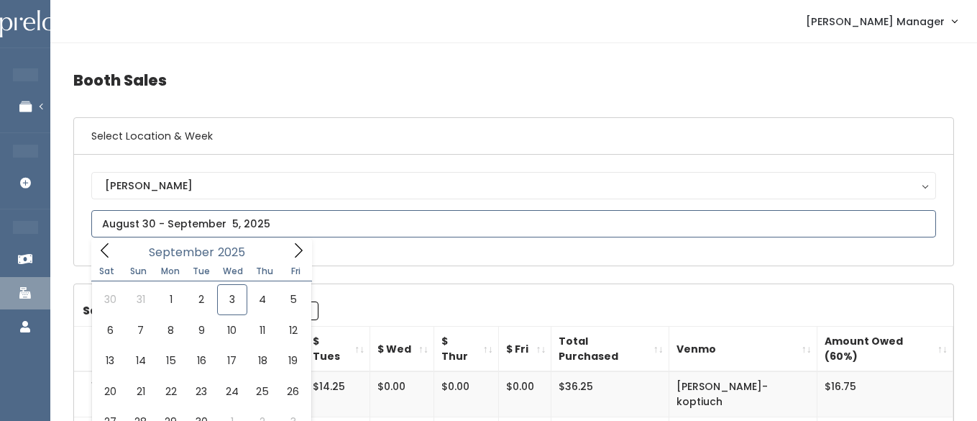
click at [106, 256] on icon at bounding box center [105, 250] width 16 height 16
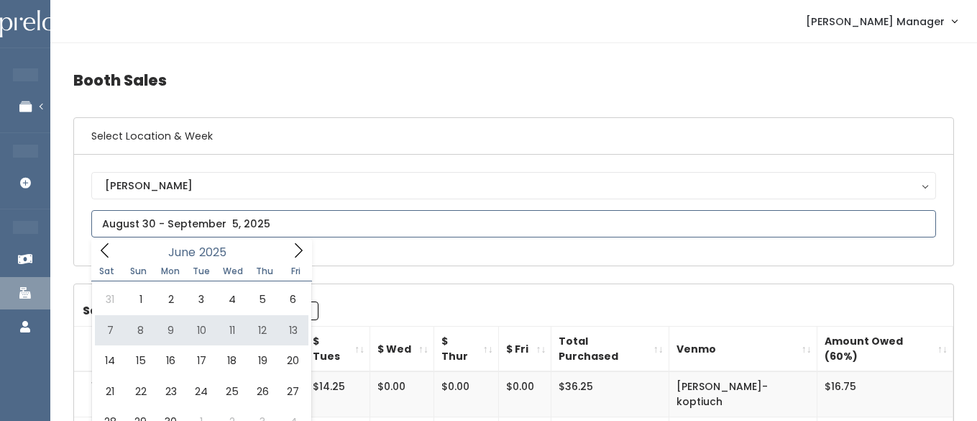
type input "June 7 to June 13"
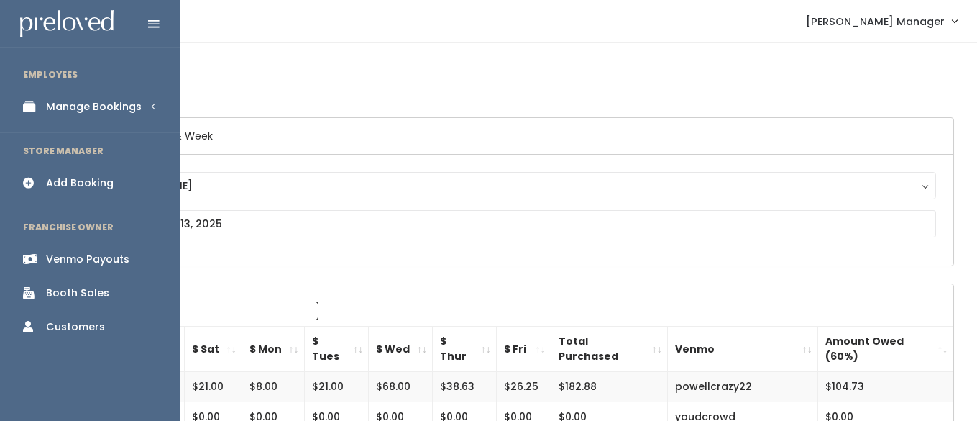
click at [63, 101] on div "Manage Bookings" at bounding box center [94, 106] width 96 height 15
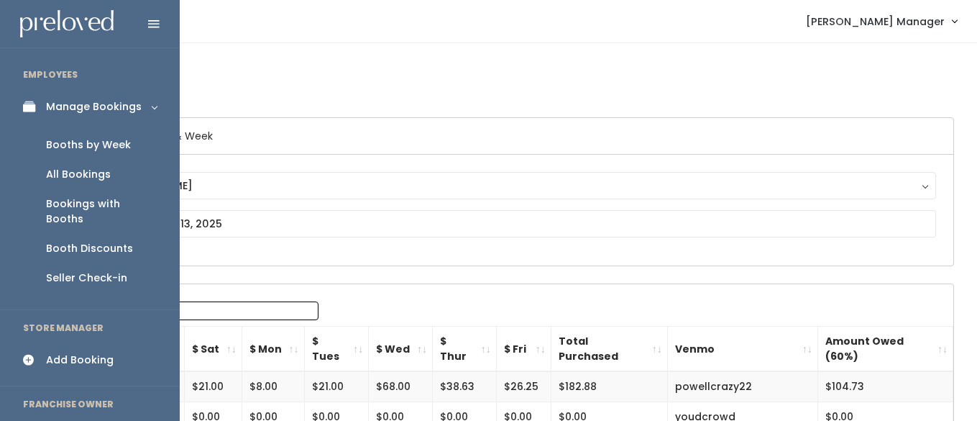
click at [76, 146] on div "Booths by Week" at bounding box center [88, 144] width 85 height 15
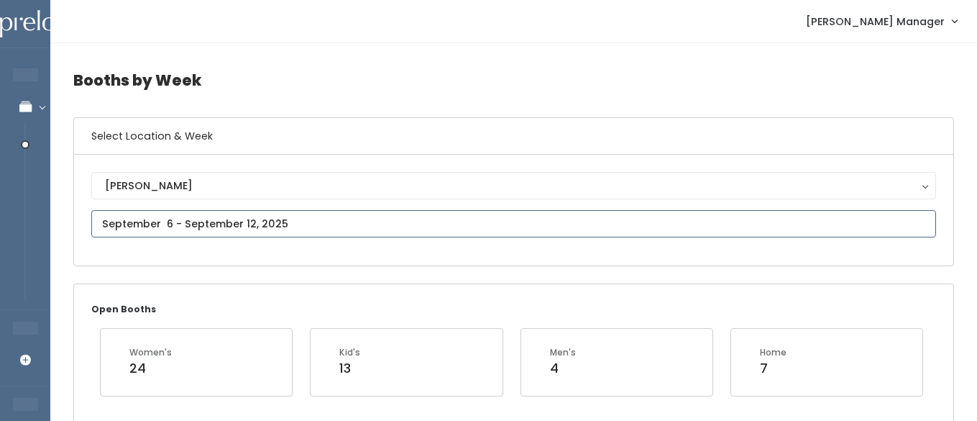
click at [175, 231] on input "text" at bounding box center [513, 223] width 845 height 27
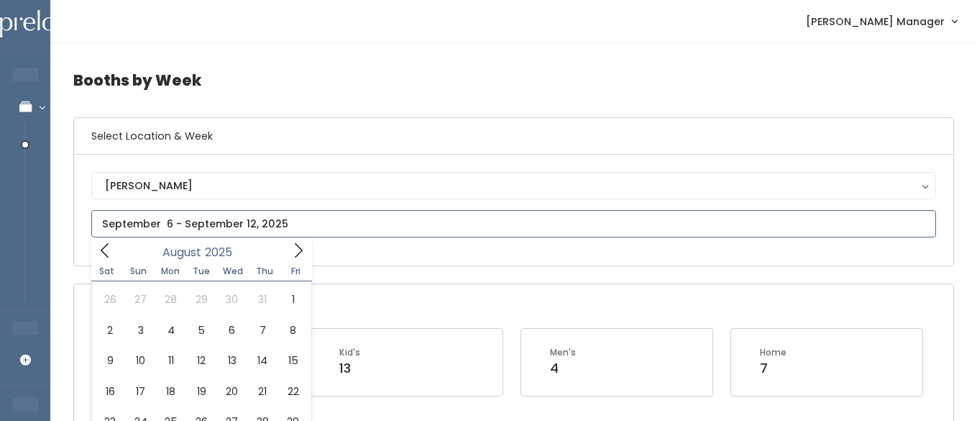
click at [111, 257] on icon at bounding box center [105, 250] width 16 height 16
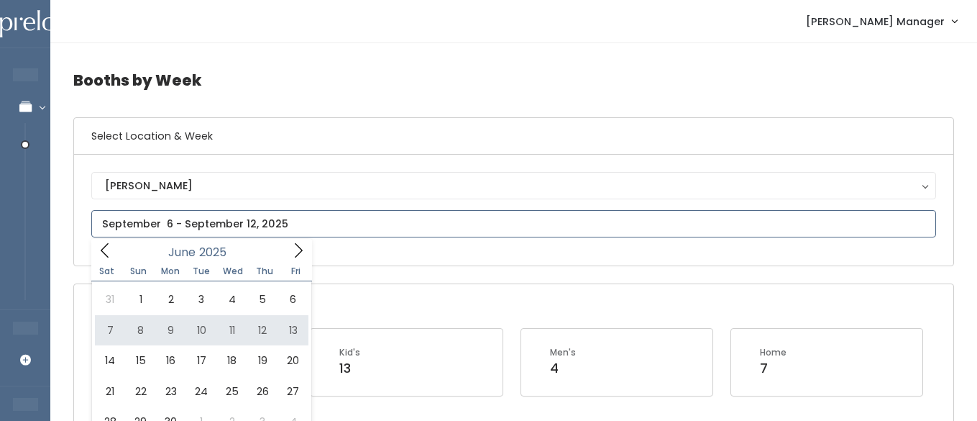
scroll to position [2, 0]
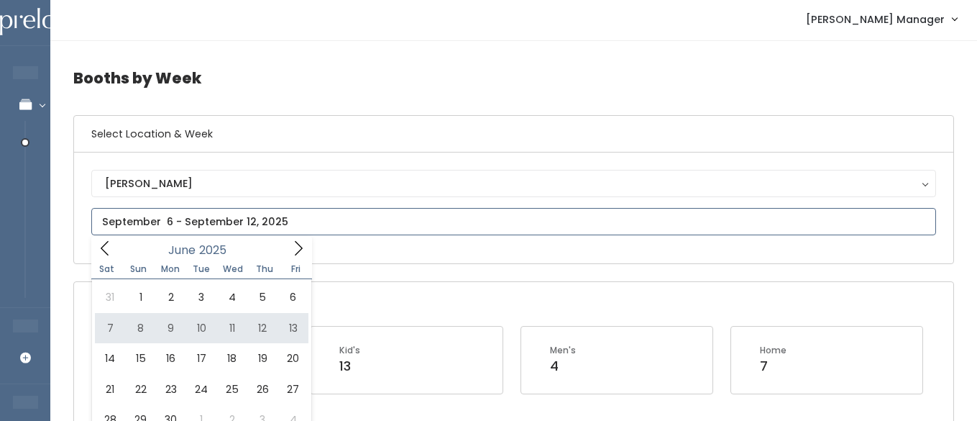
type input "June 7 to June 13"
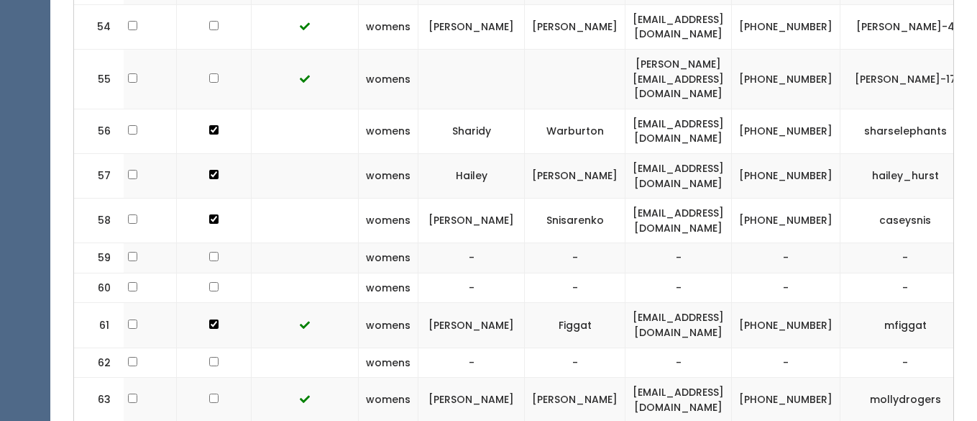
scroll to position [0, 254]
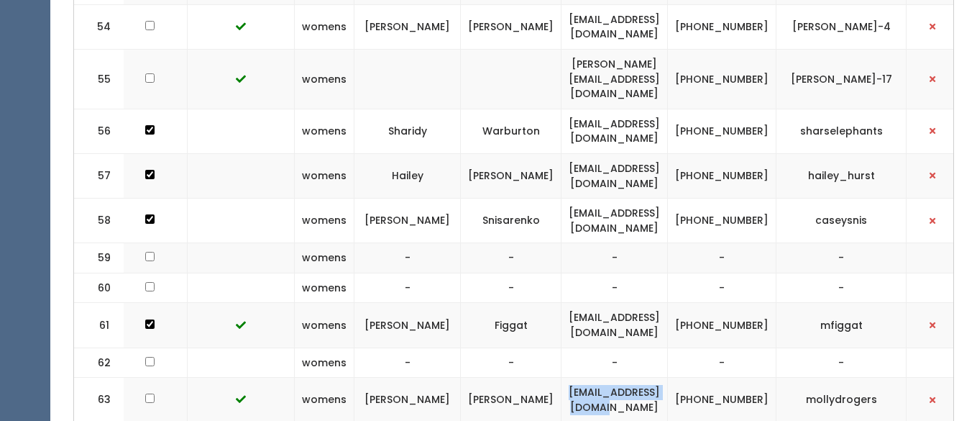
drag, startPoint x: 716, startPoint y: 357, endPoint x: 584, endPoint y: 352, distance: 131.7
click at [584, 378] on td "mollydifran@gmail.com" at bounding box center [615, 400] width 106 height 45
copy td "mollydifran@gmail.com"
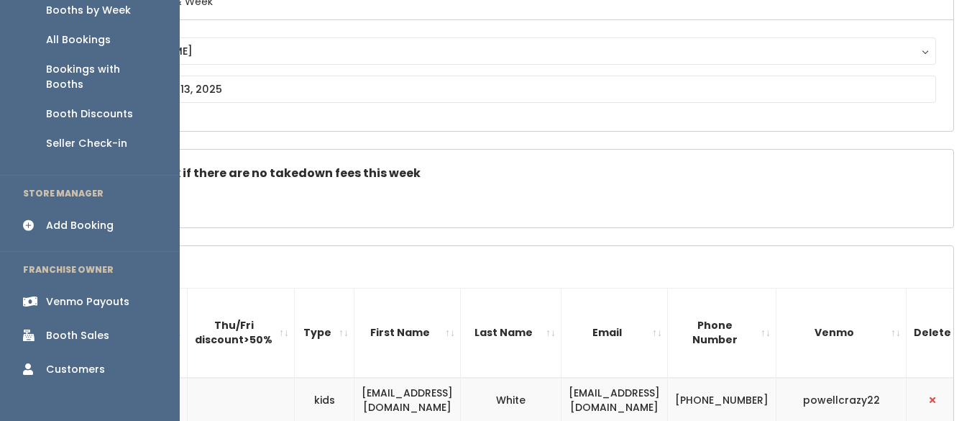
scroll to position [140, 0]
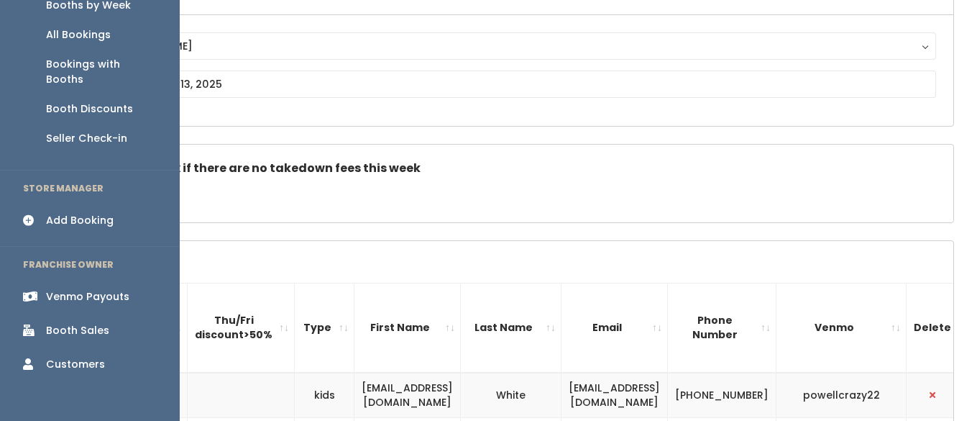
click at [73, 323] on div "Booth Sales" at bounding box center [77, 330] width 63 height 15
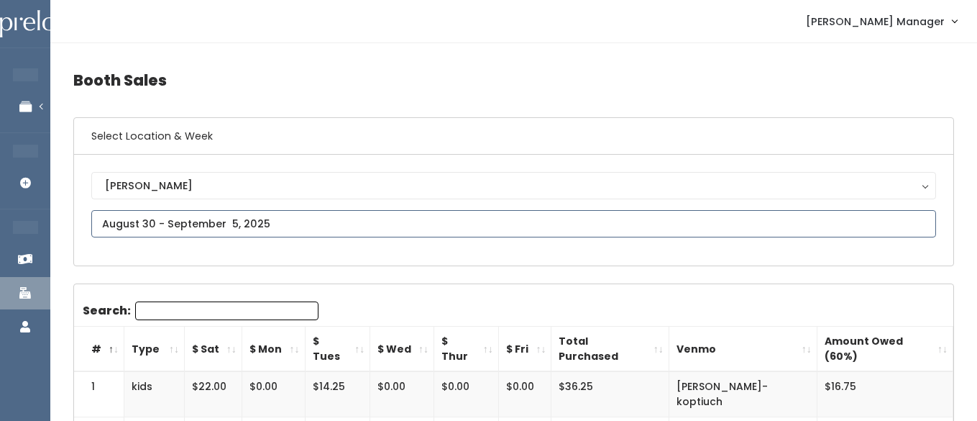
click at [159, 219] on input "text" at bounding box center [513, 223] width 845 height 27
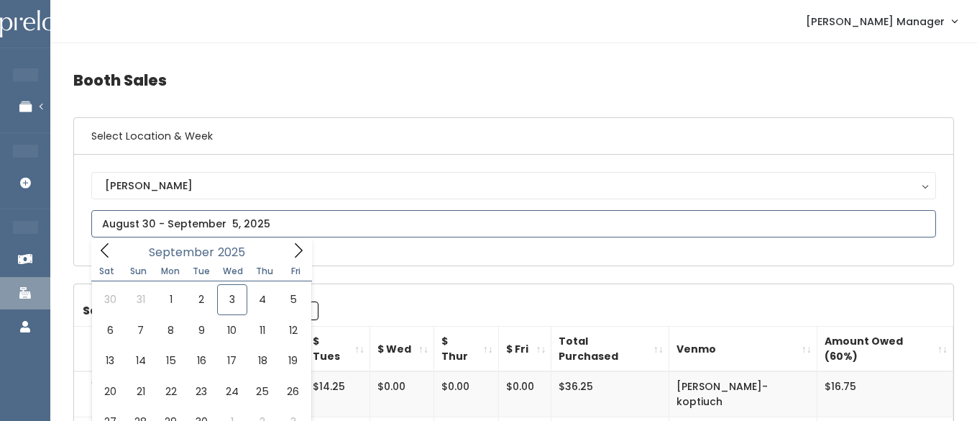
click at [119, 260] on div "September 2025" at bounding box center [201, 250] width 165 height 22
click at [111, 255] on icon at bounding box center [105, 250] width 16 height 16
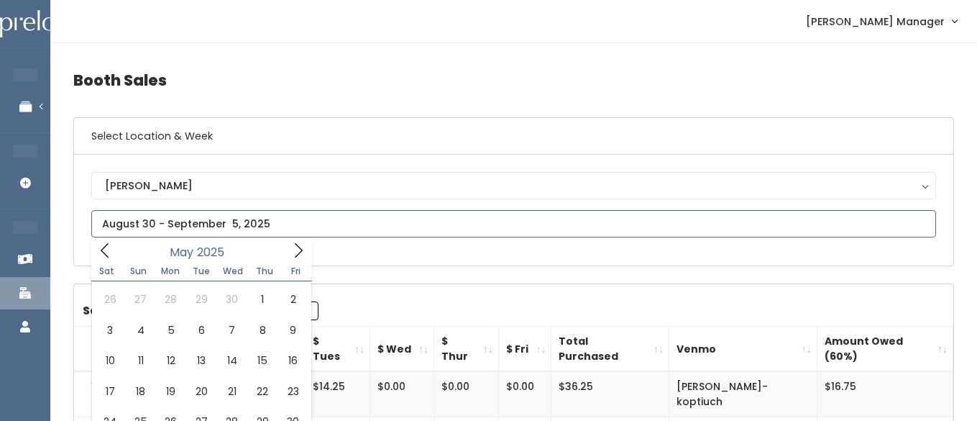
click at [111, 255] on icon at bounding box center [105, 250] width 16 height 16
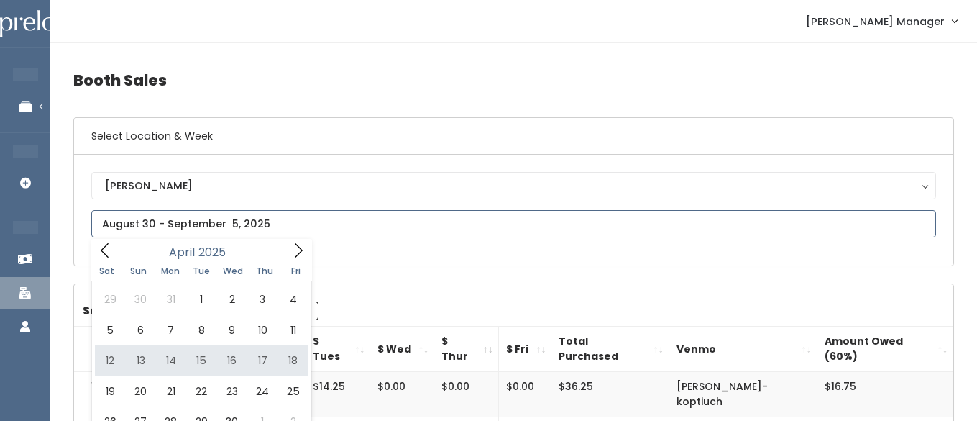
type input "April 12 to April 18"
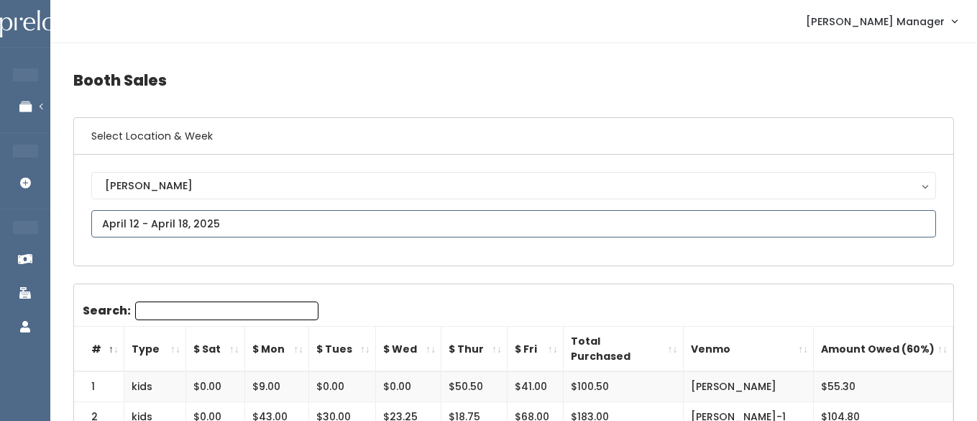
click at [167, 221] on input "text" at bounding box center [513, 223] width 845 height 27
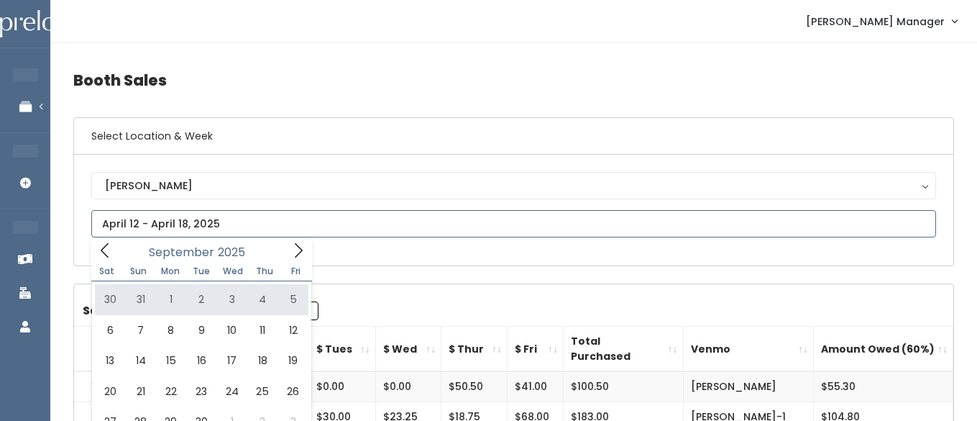
click at [109, 249] on icon at bounding box center [105, 250] width 16 height 16
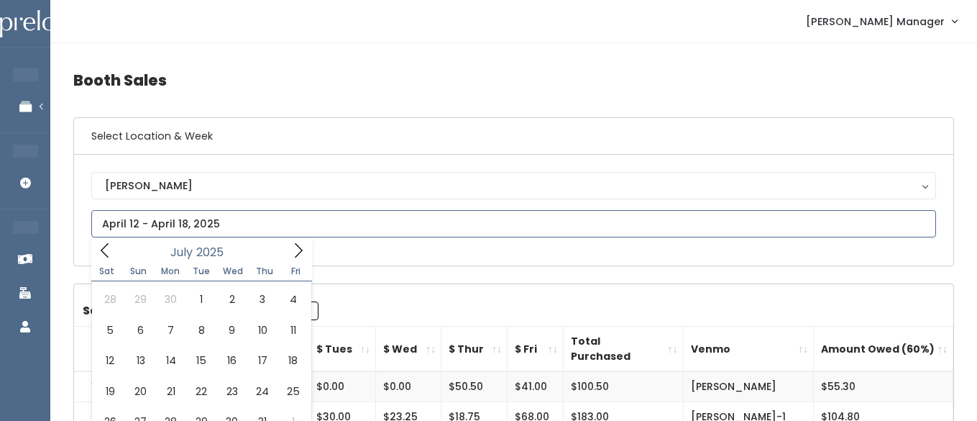
click at [109, 249] on icon at bounding box center [105, 250] width 16 height 16
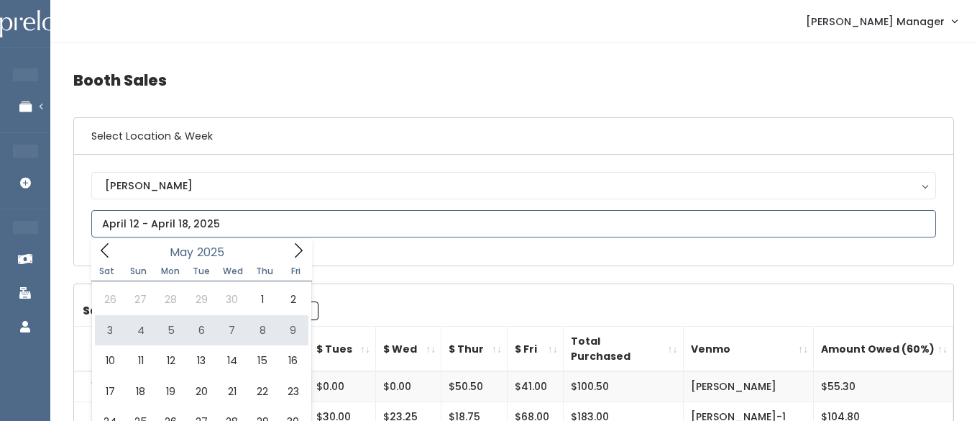
type input "[DATE] to [DATE]"
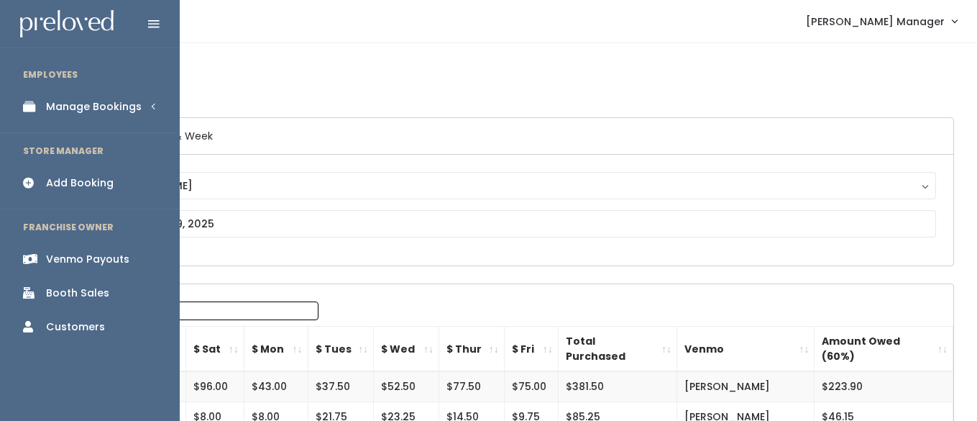
click at [60, 112] on div "Manage Bookings" at bounding box center [94, 106] width 96 height 15
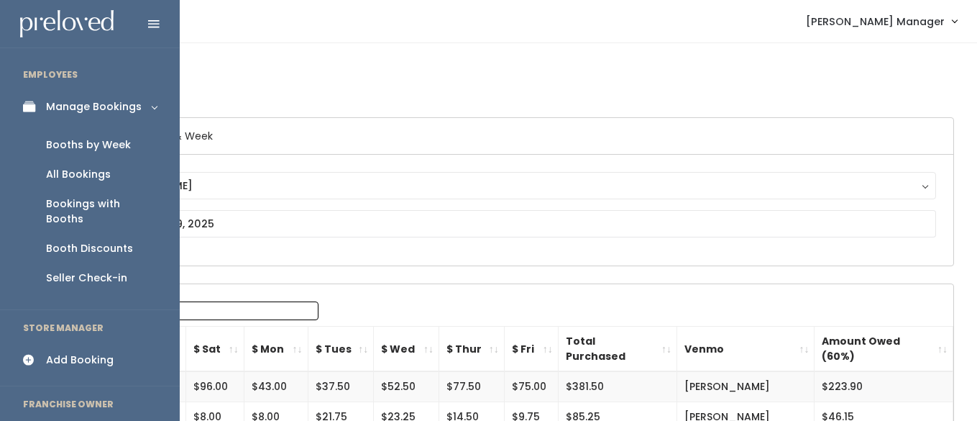
click at [64, 147] on div "Booths by Week" at bounding box center [88, 144] width 85 height 15
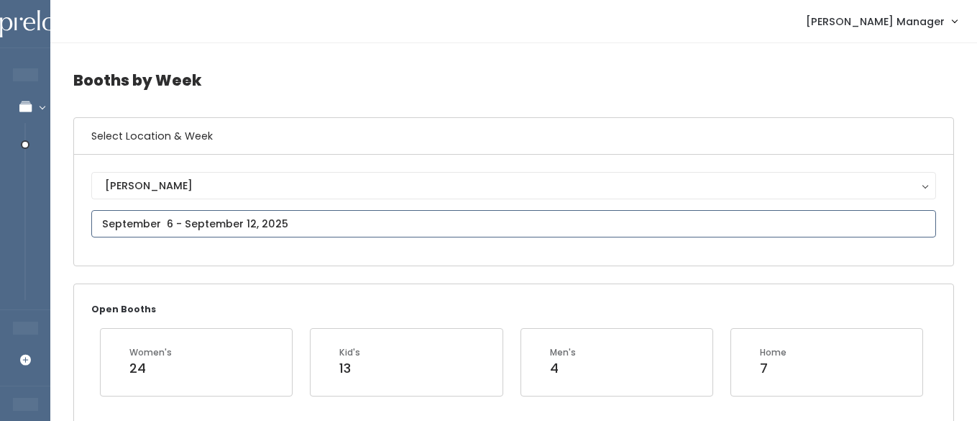
click at [178, 222] on input "text" at bounding box center [513, 223] width 845 height 27
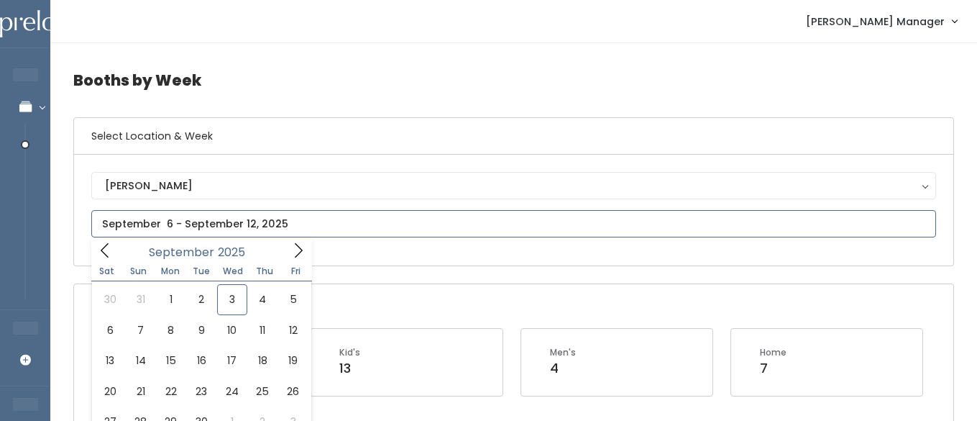
click at [103, 245] on icon at bounding box center [105, 250] width 16 height 16
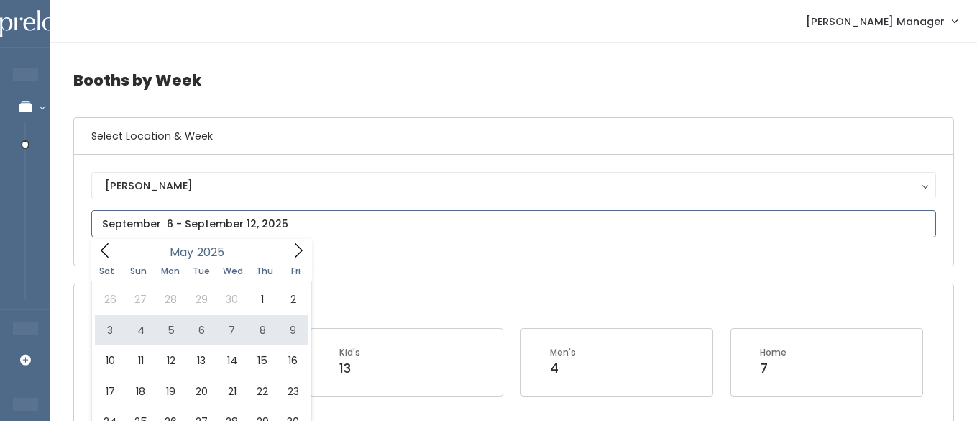
type input "May 3 to May 9"
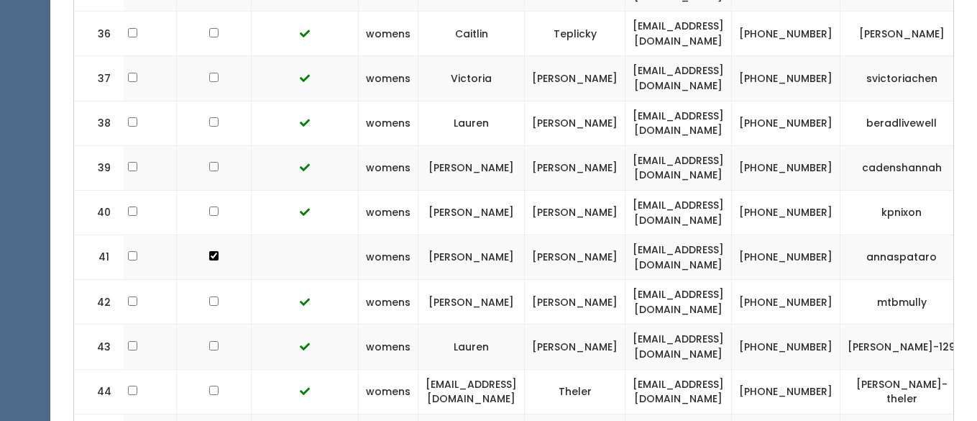
scroll to position [0, 324]
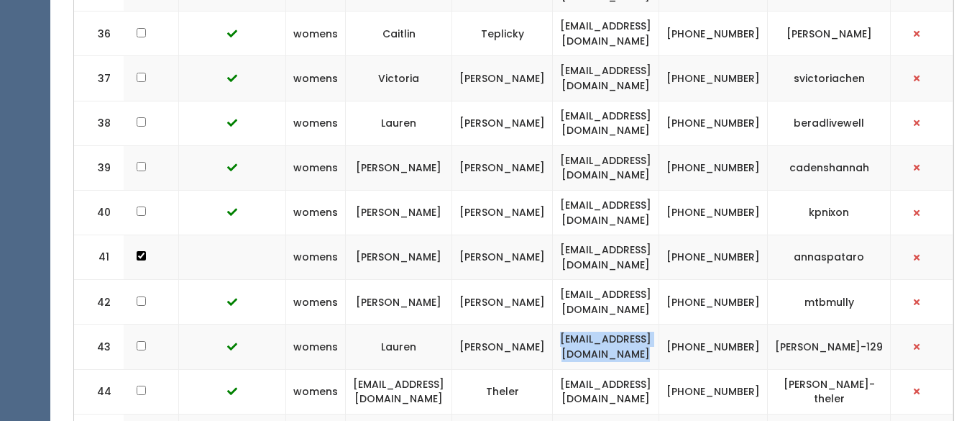
drag, startPoint x: 683, startPoint y: 229, endPoint x: 524, endPoint y: 231, distance: 159.0
click at [553, 324] on td "laurenalexistaylor@gmail.com" at bounding box center [606, 346] width 106 height 45
copy td "laurenalexistaylor@gmail.com"
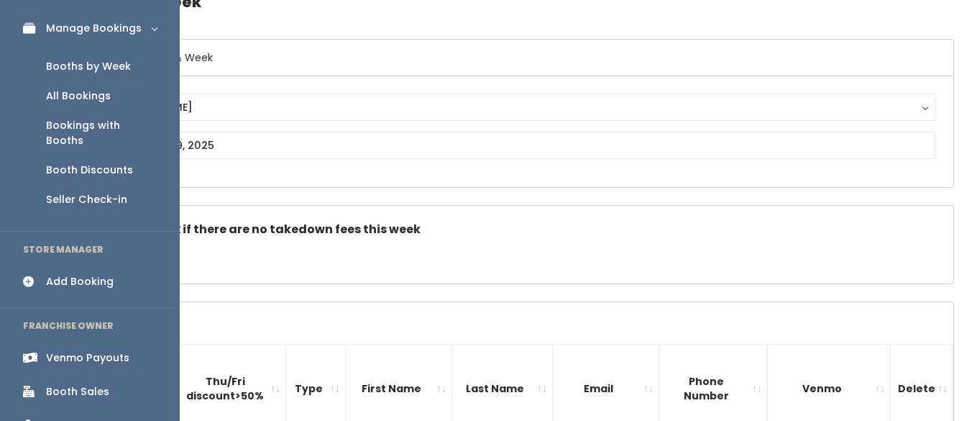
scroll to position [83, 0]
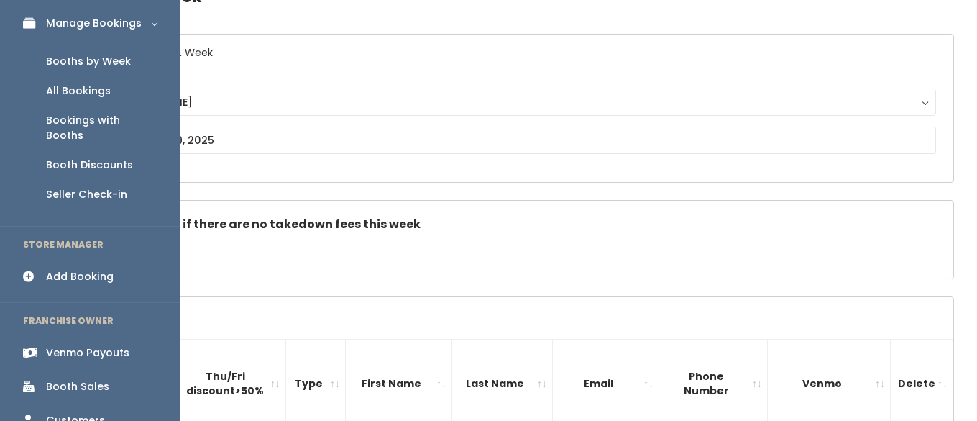
click at [58, 379] on div "Booth Sales" at bounding box center [77, 386] width 63 height 15
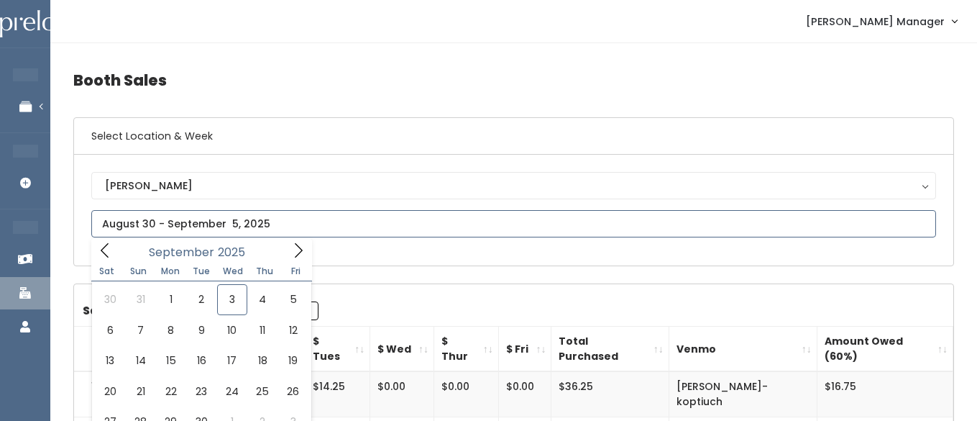
click at [280, 228] on input "text" at bounding box center [513, 223] width 845 height 27
click at [101, 233] on input "text" at bounding box center [513, 223] width 845 height 27
click at [101, 247] on icon at bounding box center [105, 250] width 16 height 16
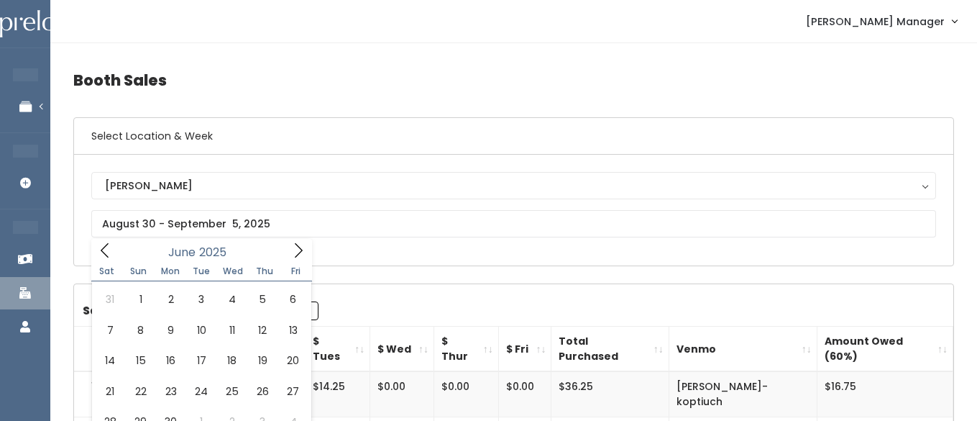
click at [104, 247] on icon at bounding box center [105, 250] width 16 height 16
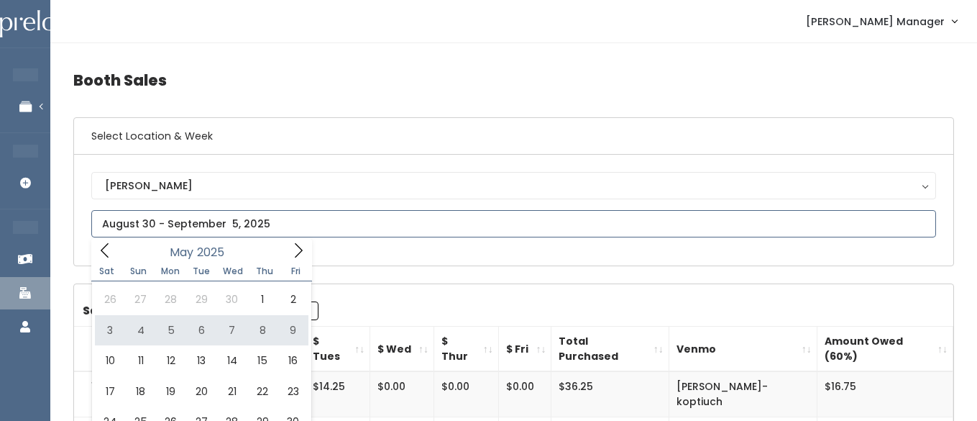
type input "May 3 to May 9"
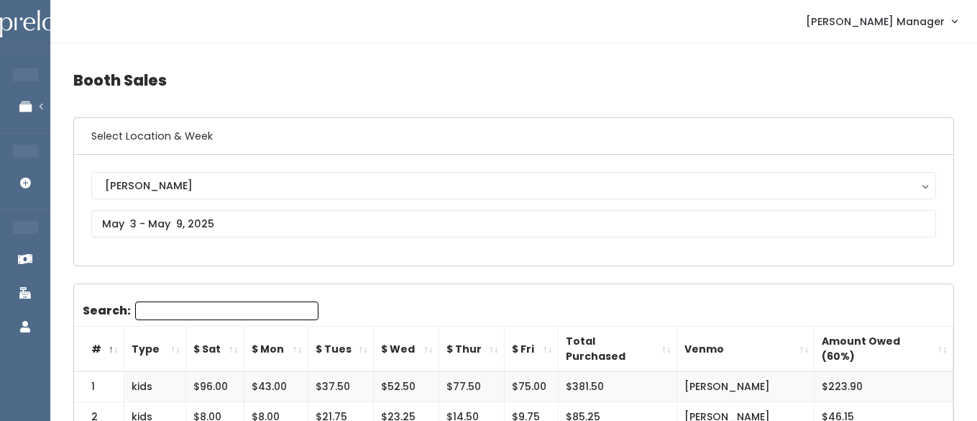
click at [156, 240] on div "[PERSON_NAME]" at bounding box center [513, 210] width 845 height 76
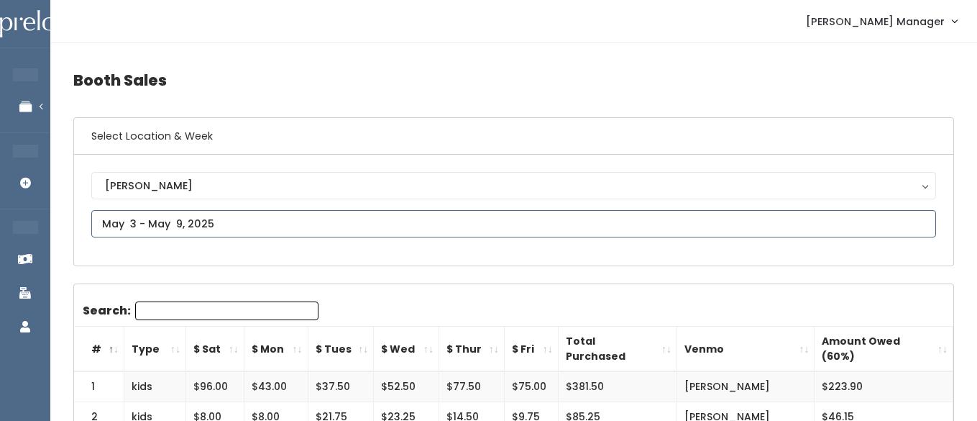
click at [153, 233] on input "text" at bounding box center [513, 223] width 845 height 27
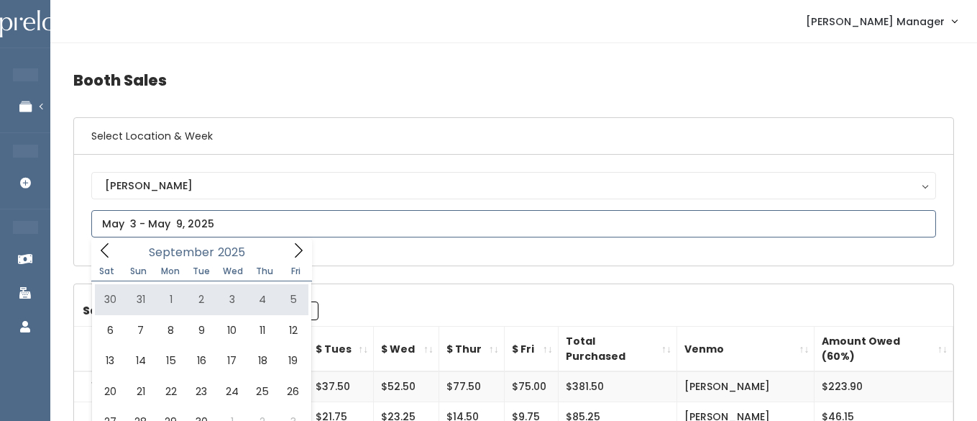
click at [111, 256] on icon at bounding box center [105, 250] width 16 height 16
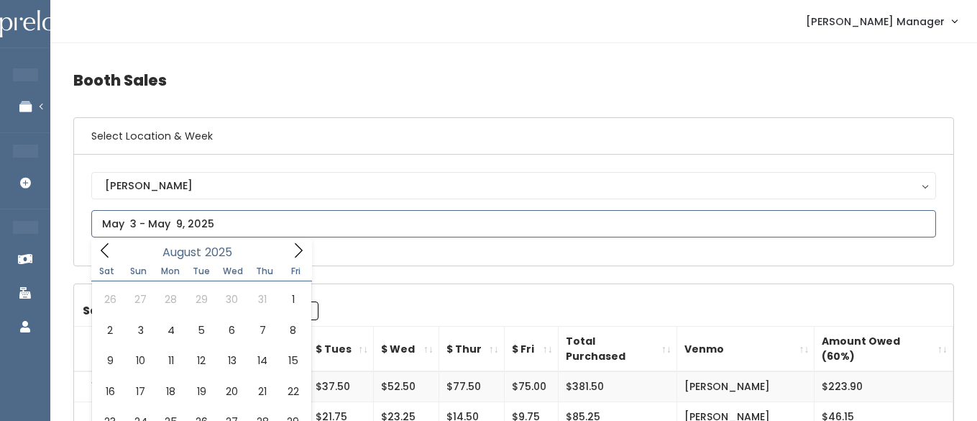
click at [111, 256] on icon at bounding box center [105, 250] width 16 height 16
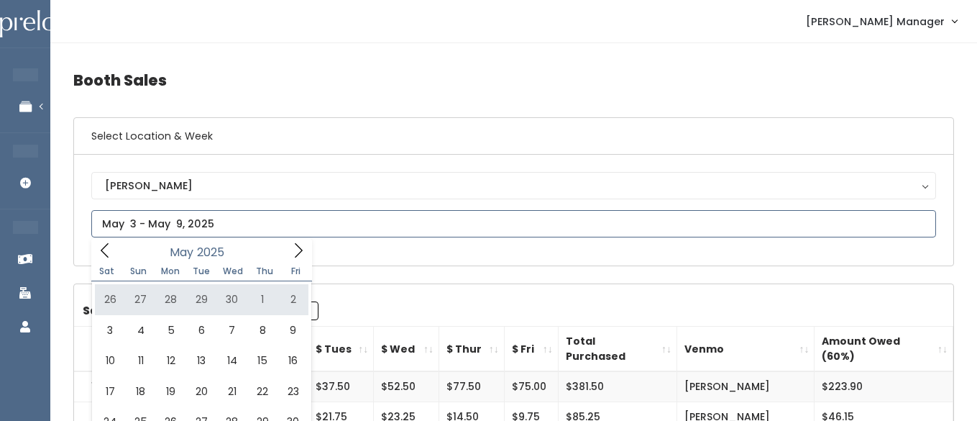
type input "[DATE] to [DATE]"
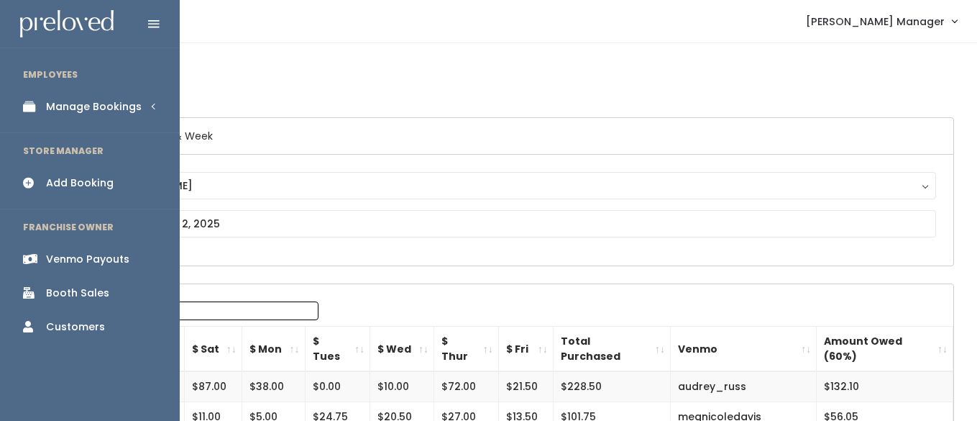
click at [54, 105] on div "Manage Bookings" at bounding box center [94, 106] width 96 height 15
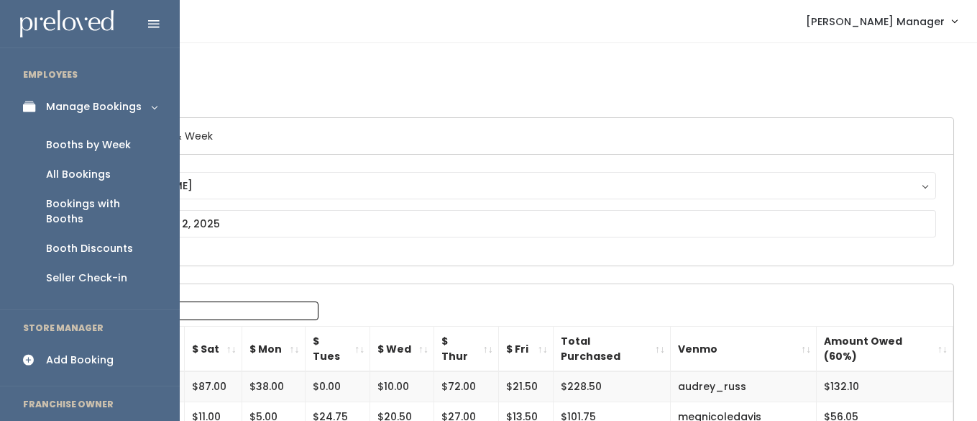
click at [60, 142] on div "Booths by Week" at bounding box center [88, 144] width 85 height 15
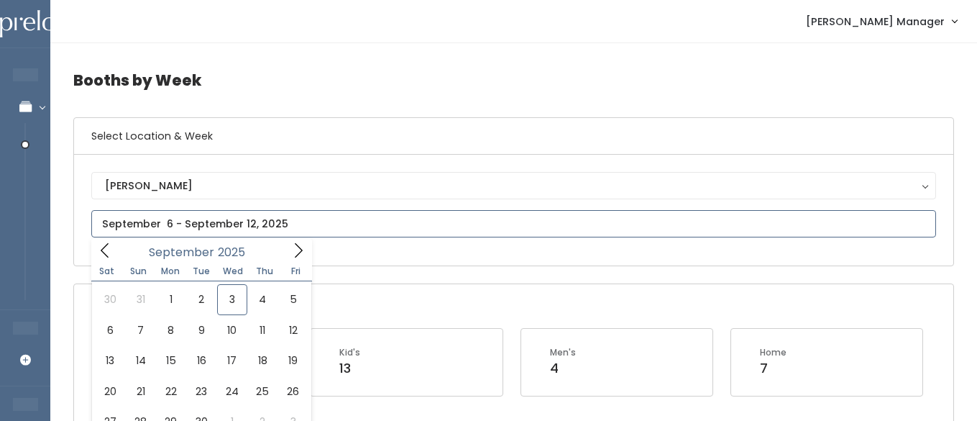
click at [106, 253] on icon at bounding box center [105, 250] width 16 height 16
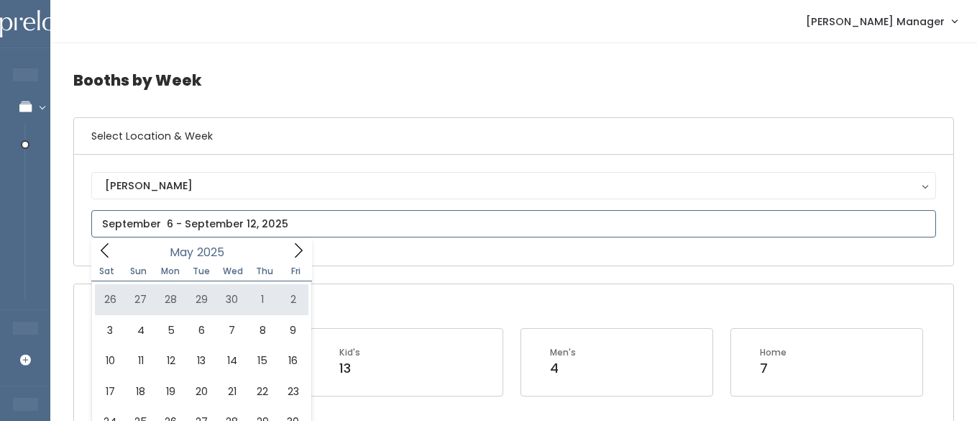
type input "April 26 to May 2"
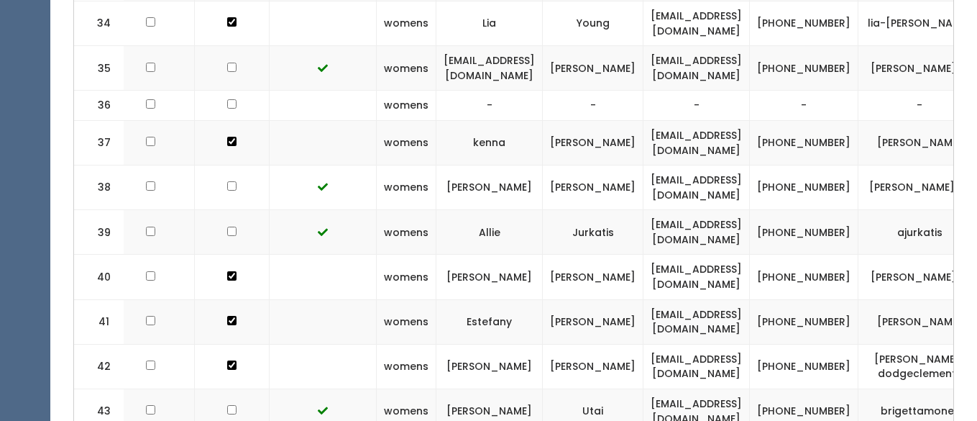
scroll to position [0, 307]
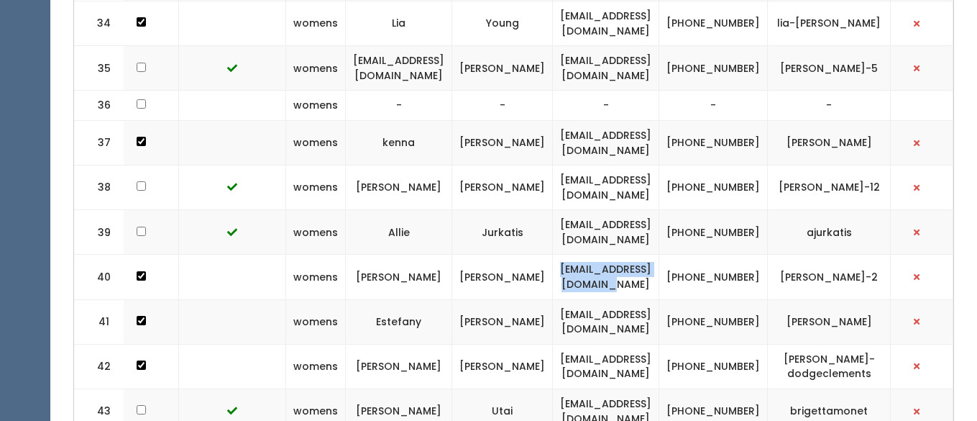
drag, startPoint x: 688, startPoint y: 245, endPoint x: 548, endPoint y: 252, distance: 140.4
click at [553, 255] on td "valentina86@hotmail.com" at bounding box center [606, 277] width 106 height 45
copy td "valentina86@hotmail.com"
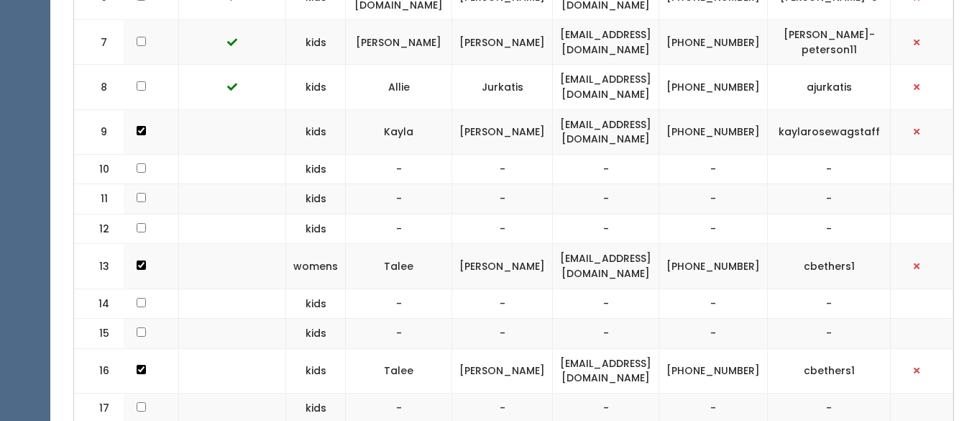
scroll to position [0, 0]
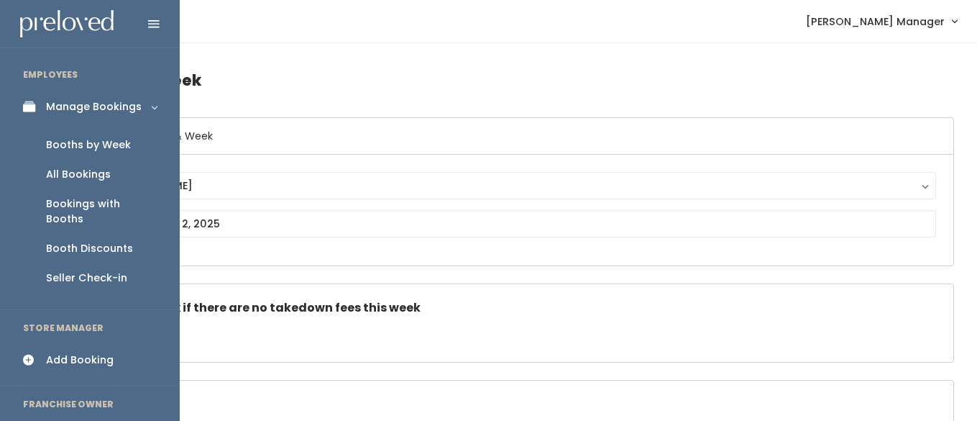
click at [45, 104] on link "Manage Bookings" at bounding box center [90, 107] width 180 height 32
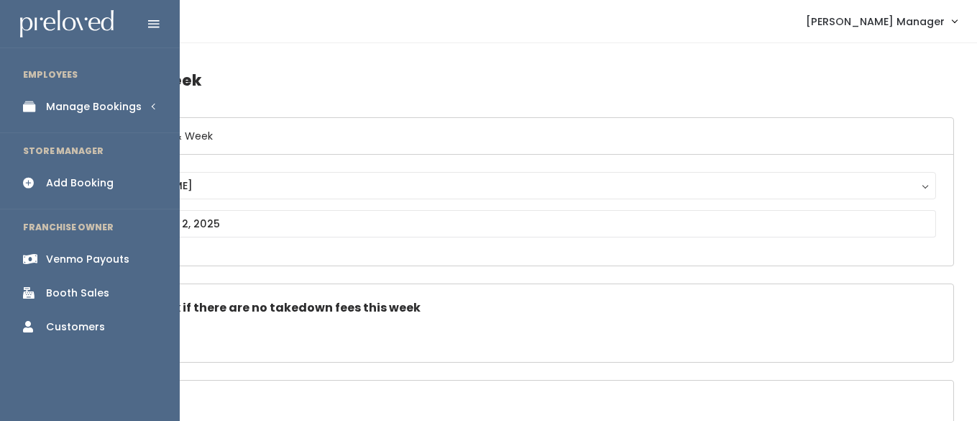
click at [48, 296] on div "Booth Sales" at bounding box center [77, 293] width 63 height 15
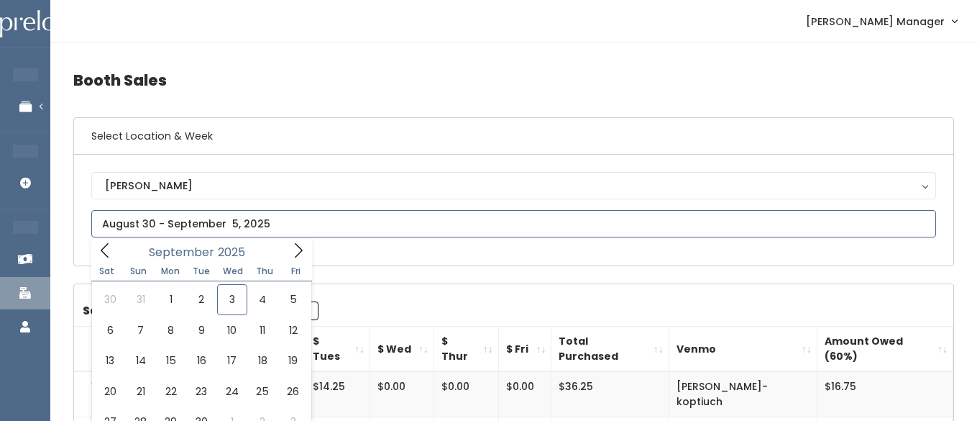
click at [160, 225] on input "text" at bounding box center [513, 223] width 845 height 27
click at [102, 257] on icon at bounding box center [105, 250] width 16 height 16
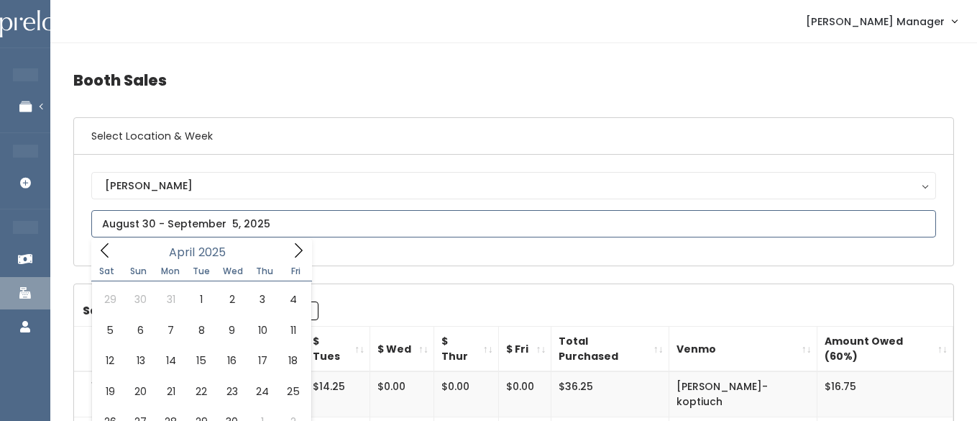
click at [102, 257] on icon at bounding box center [105, 250] width 16 height 16
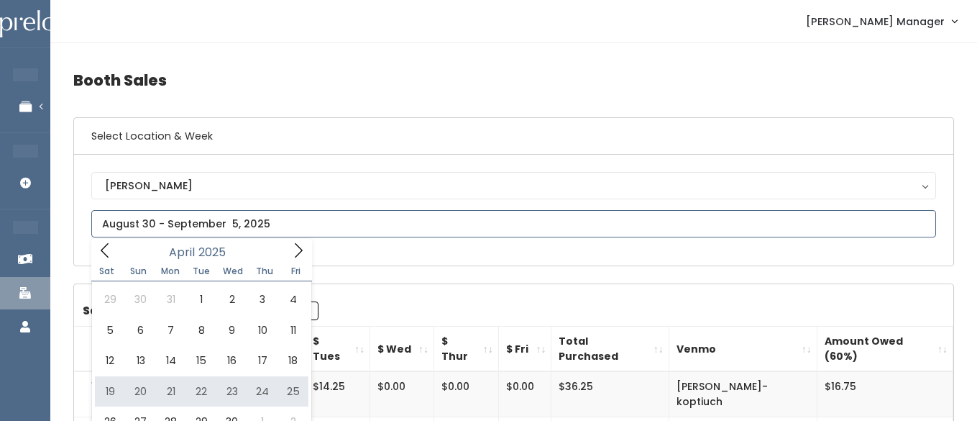
type input "April 19 to April 25"
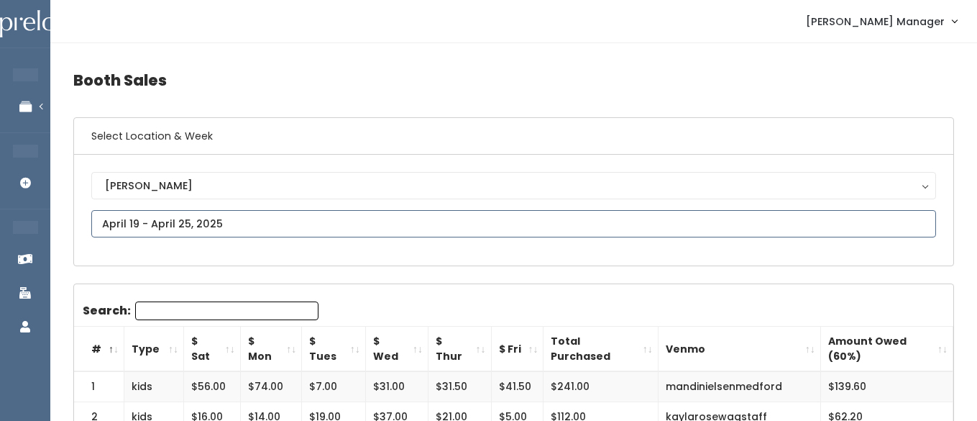
click at [137, 229] on input "text" at bounding box center [513, 223] width 845 height 27
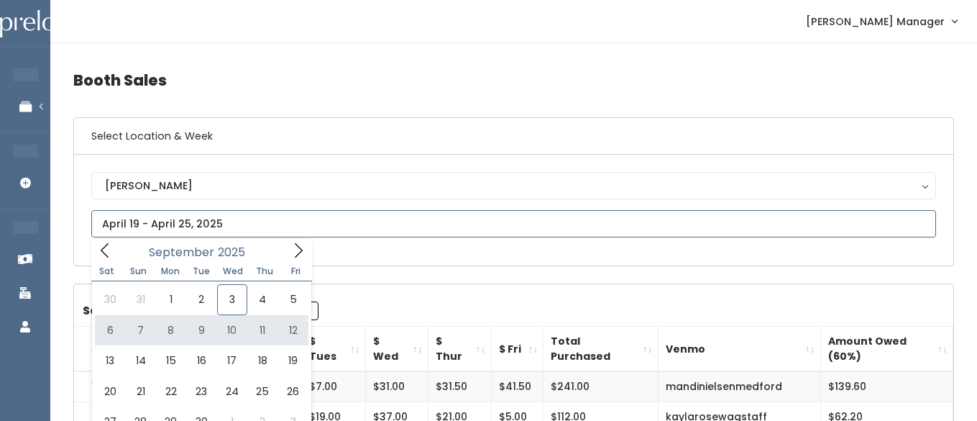
type input "[DATE] to [DATE]"
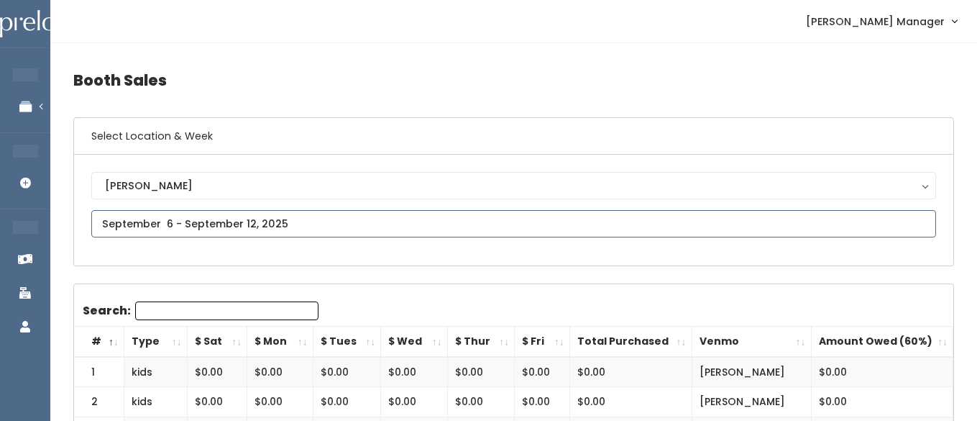
click at [146, 227] on input "text" at bounding box center [513, 223] width 845 height 27
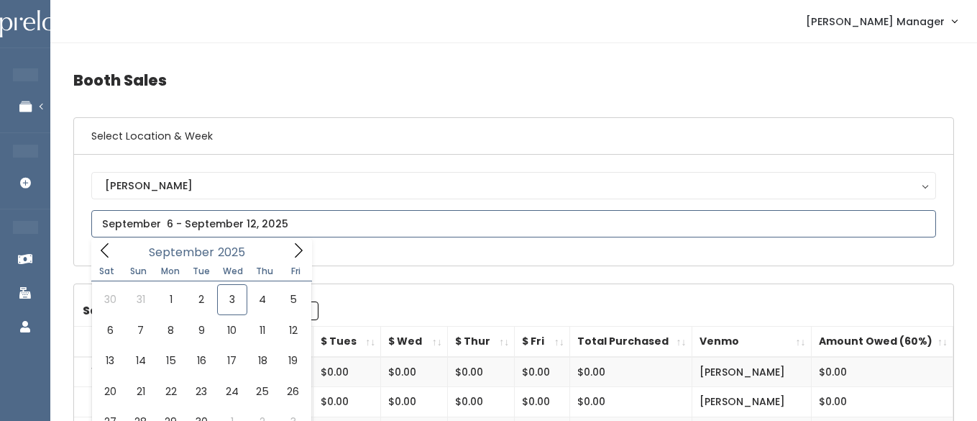
click at [104, 253] on icon at bounding box center [105, 250] width 8 height 14
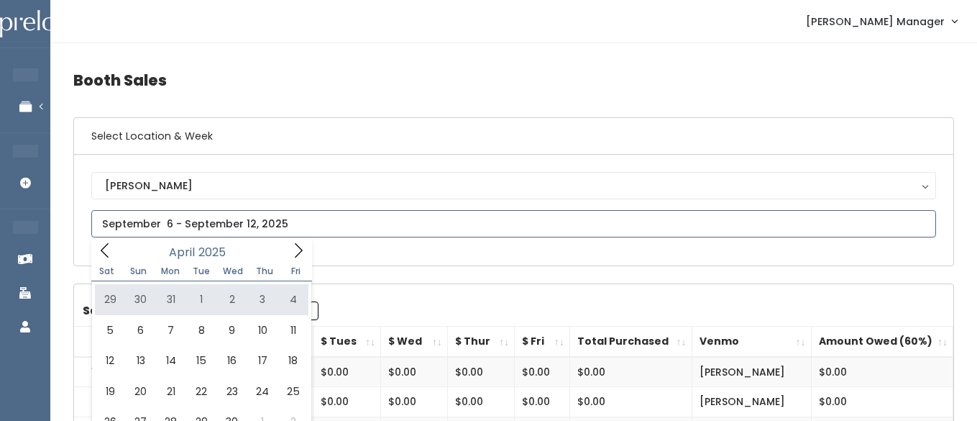
type input "March 29 to April 4"
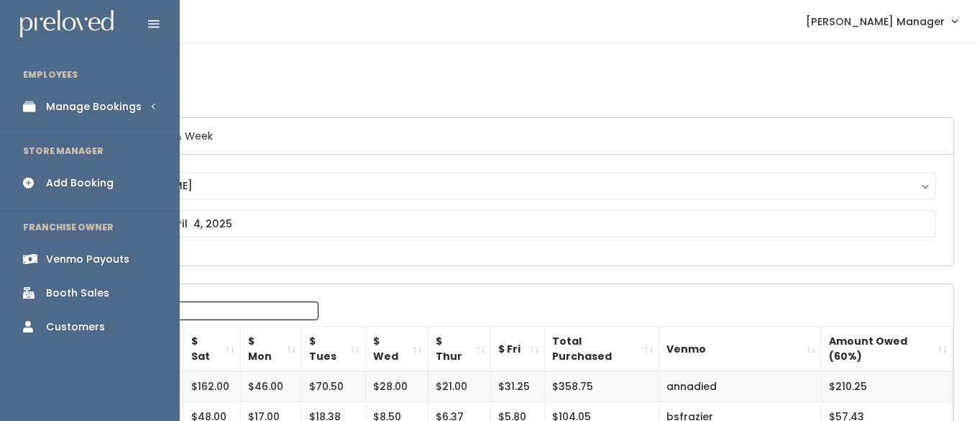
click at [52, 106] on div "Manage Bookings" at bounding box center [94, 106] width 96 height 15
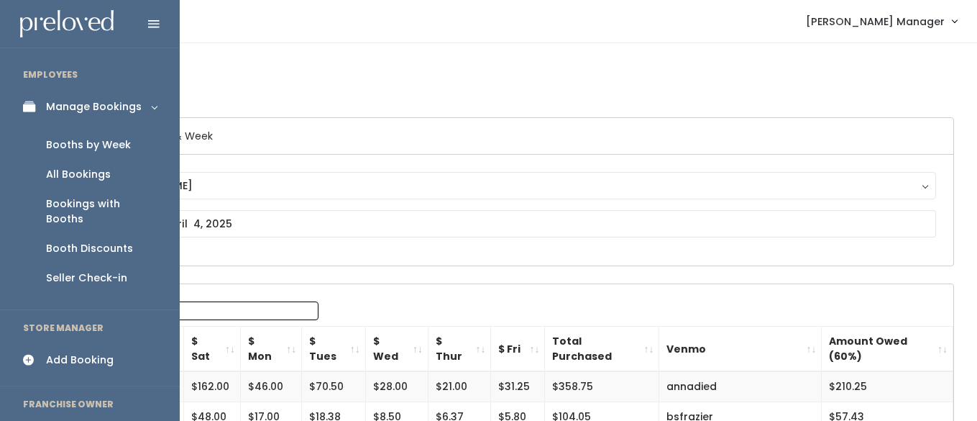
click at [80, 137] on div "Booths by Week" at bounding box center [88, 144] width 85 height 15
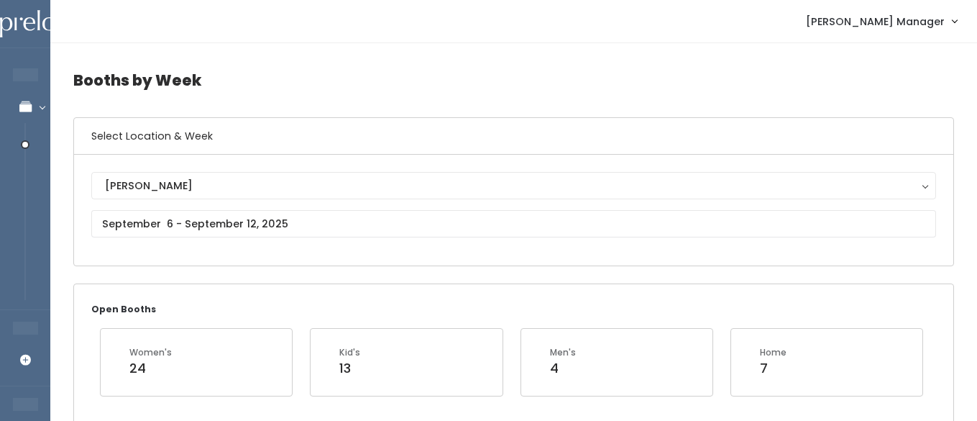
click at [173, 245] on div "Sandy Sandy" at bounding box center [513, 210] width 845 height 76
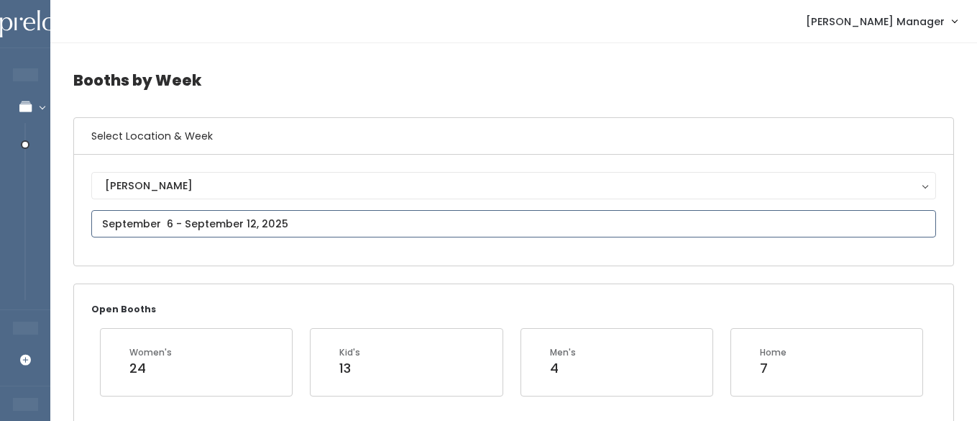
click at [162, 216] on input "text" at bounding box center [513, 223] width 845 height 27
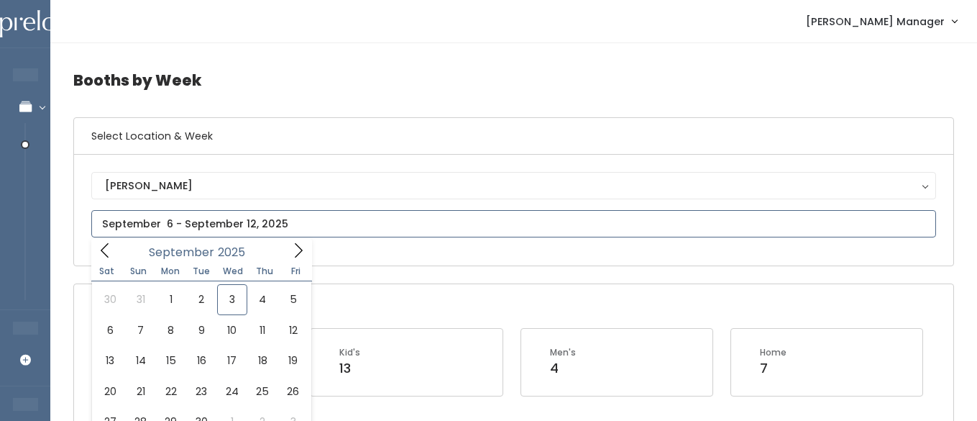
click at [107, 252] on icon at bounding box center [105, 250] width 16 height 16
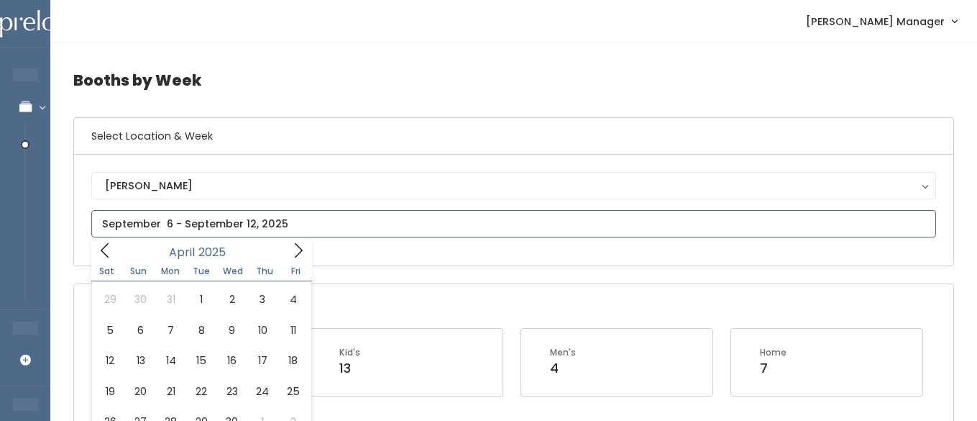
click at [107, 252] on icon at bounding box center [105, 250] width 16 height 16
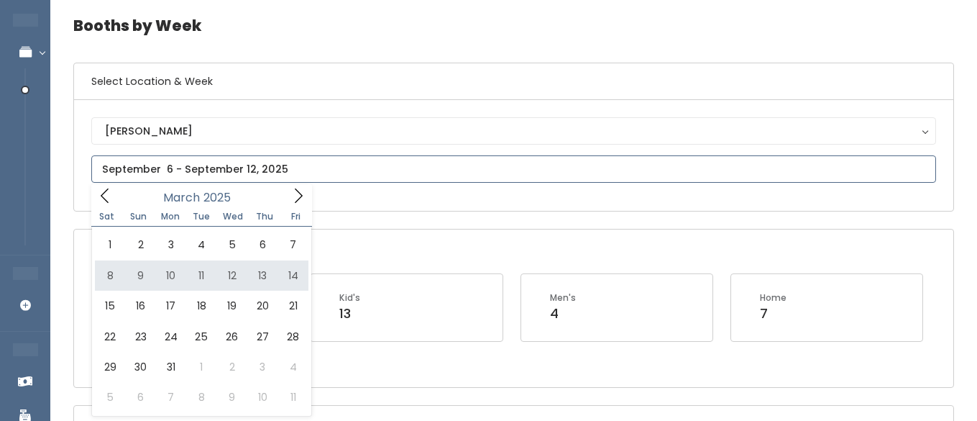
scroll to position [58, 0]
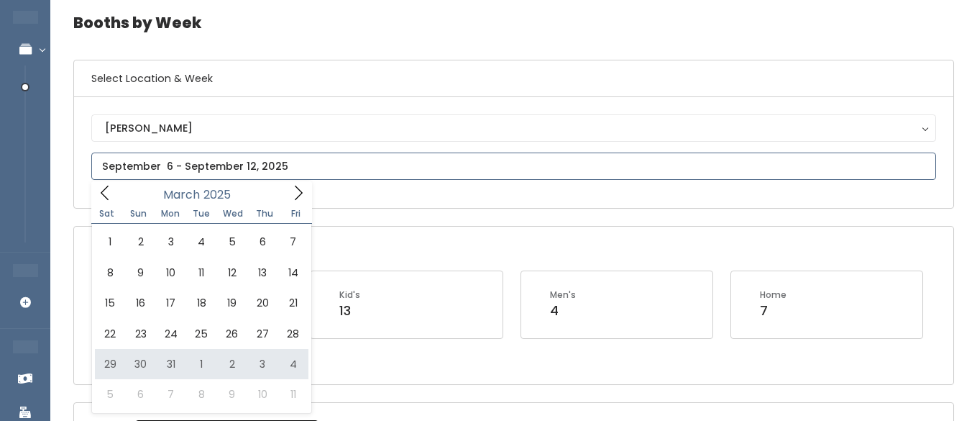
type input "March 29 to April 4"
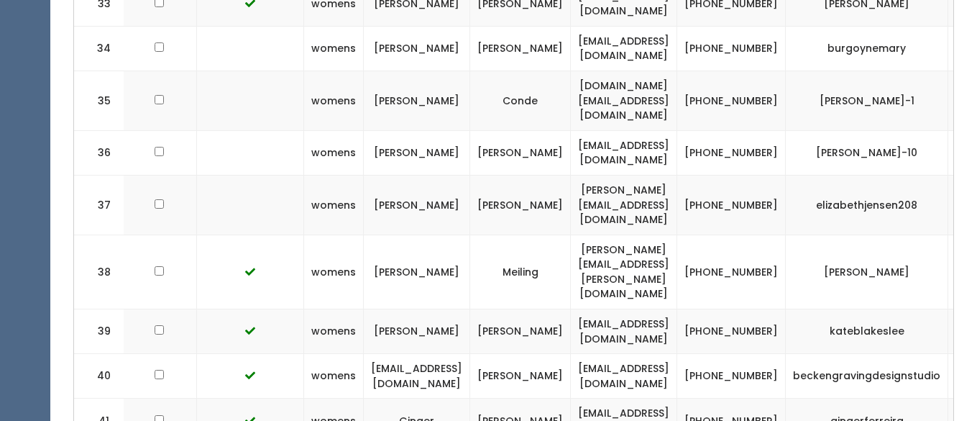
scroll to position [0, 324]
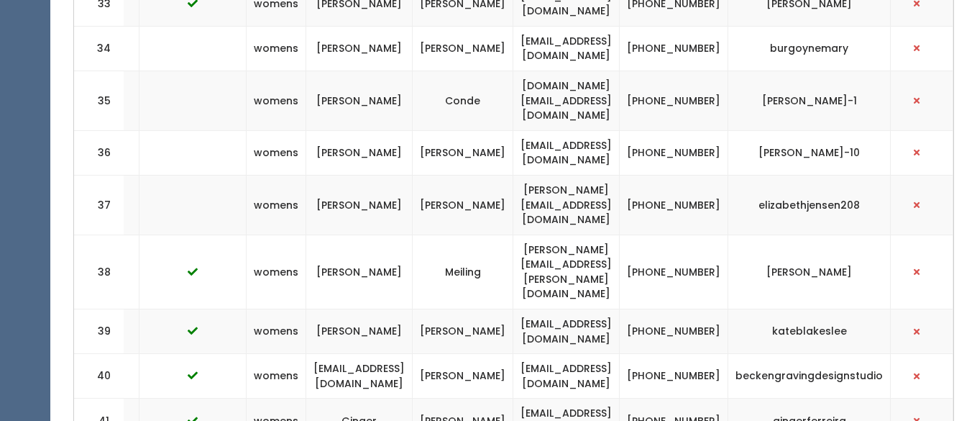
drag, startPoint x: 657, startPoint y: 303, endPoint x: 488, endPoint y: 309, distance: 168.4
copy td "emily_pettersson@comcast.net"
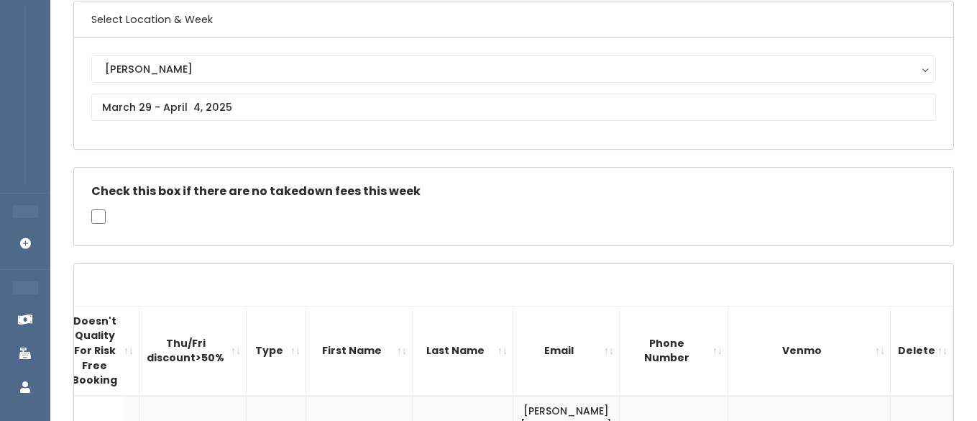
scroll to position [0, 0]
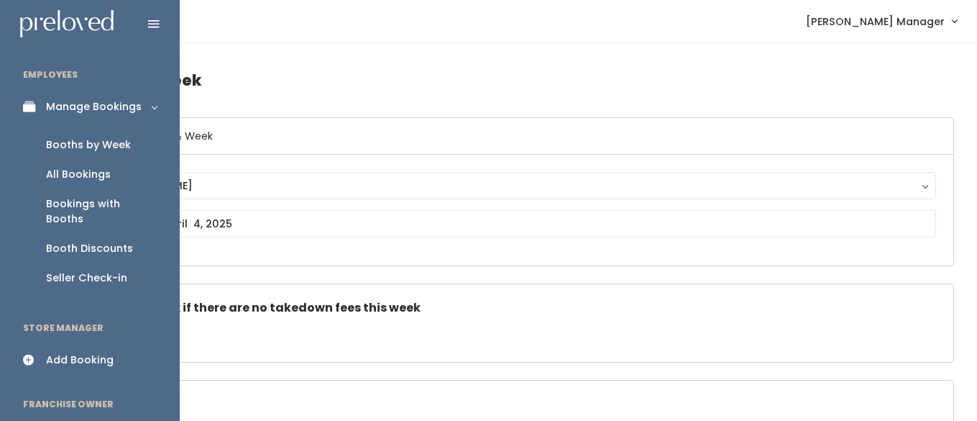
click at [76, 145] on div "Booths by Week" at bounding box center [88, 144] width 85 height 15
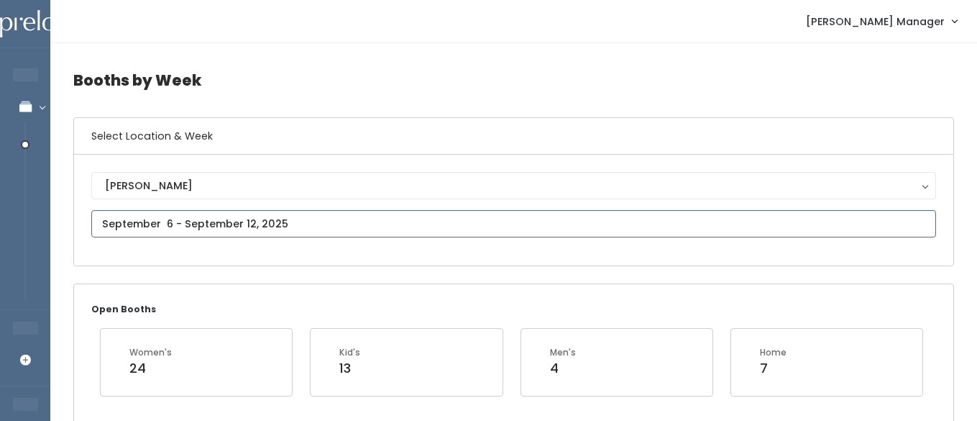
click at [116, 226] on input "text" at bounding box center [513, 223] width 845 height 27
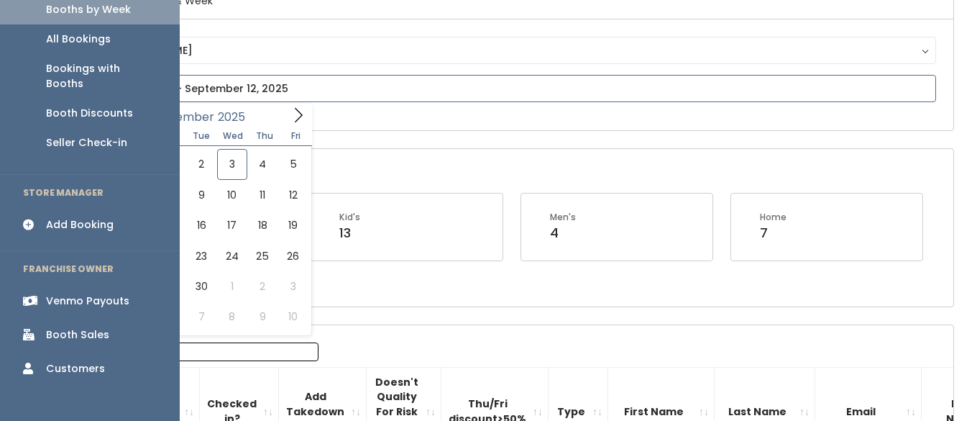
scroll to position [138, 0]
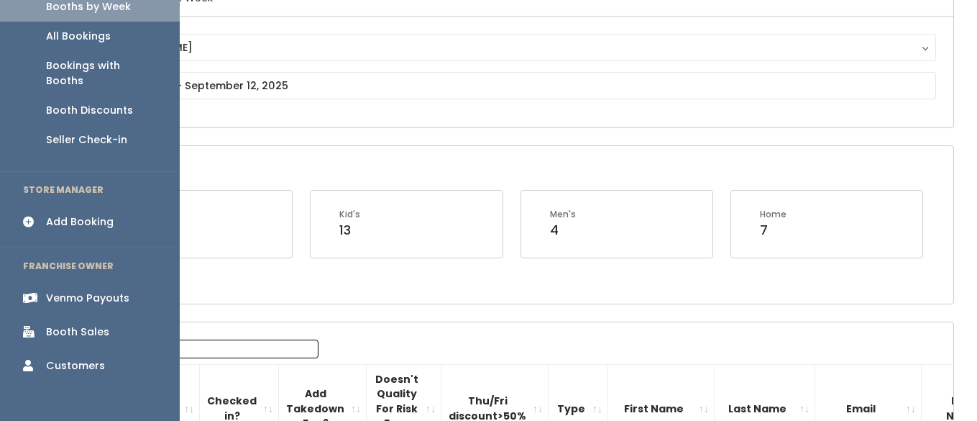
click at [63, 324] on div "Booth Sales" at bounding box center [77, 331] width 63 height 15
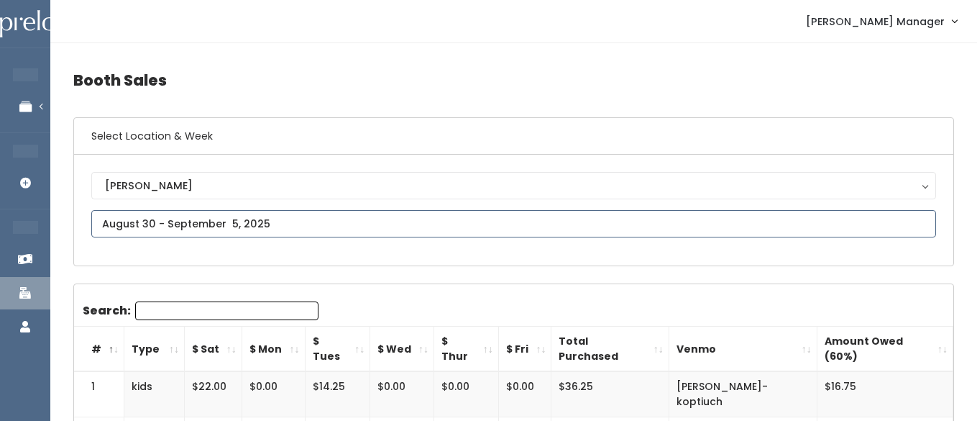
click at [204, 231] on input "text" at bounding box center [513, 223] width 845 height 27
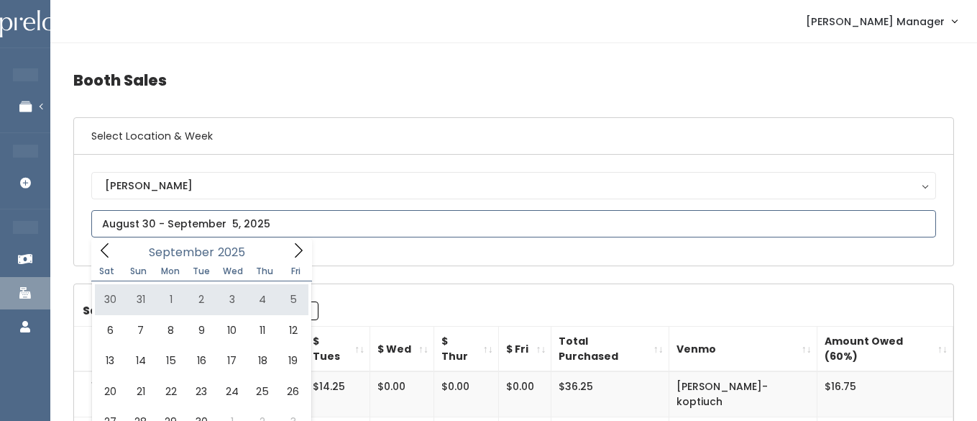
click at [98, 248] on icon at bounding box center [105, 250] width 16 height 16
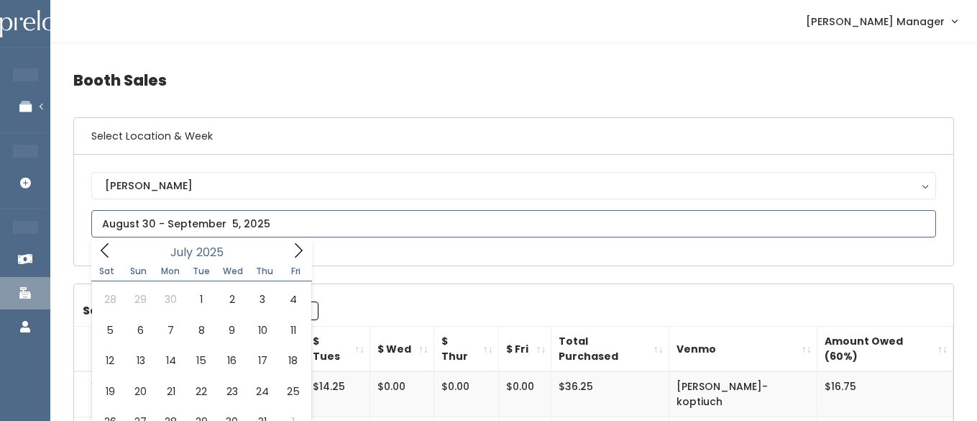
click at [98, 248] on icon at bounding box center [105, 250] width 16 height 16
click at [99, 248] on icon at bounding box center [105, 250] width 16 height 16
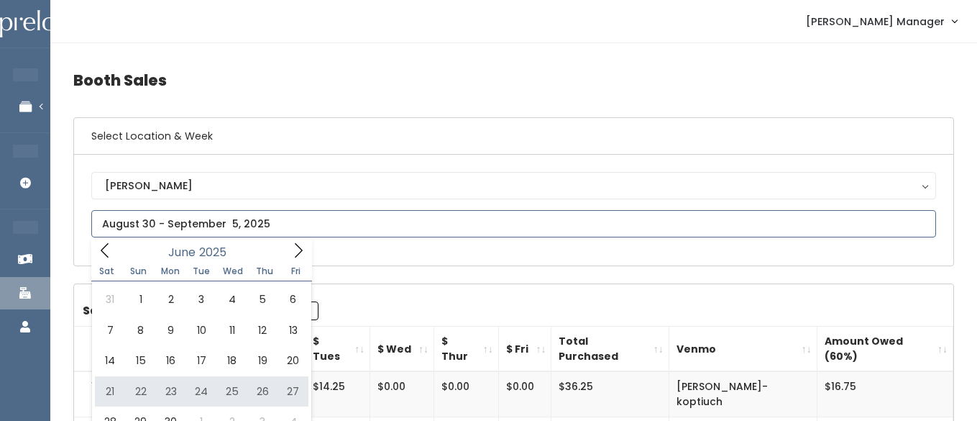
type input "[DATE] to [DATE]"
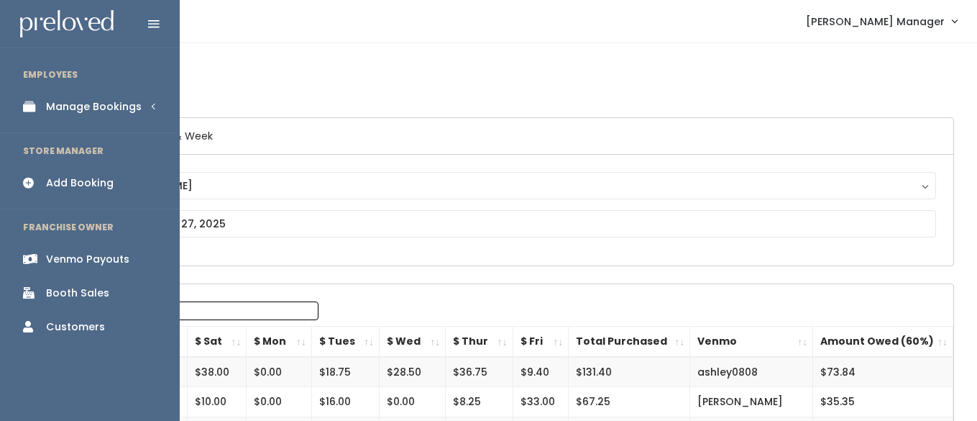
click at [70, 101] on div "Manage Bookings" at bounding box center [94, 106] width 96 height 15
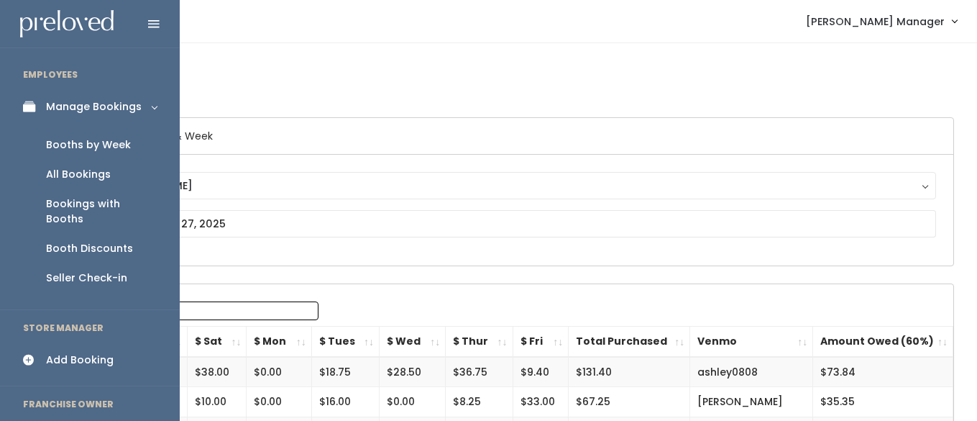
click at [71, 147] on div "Booths by Week" at bounding box center [88, 144] width 85 height 15
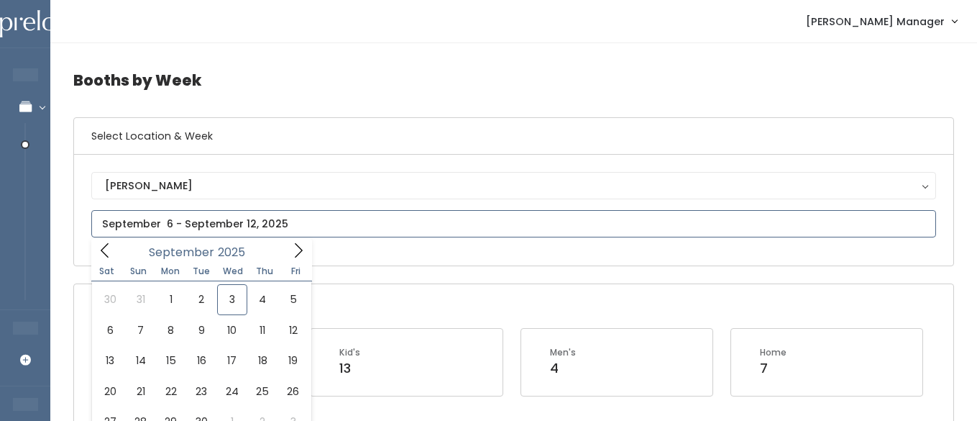
click at [106, 246] on icon at bounding box center [105, 250] width 16 height 16
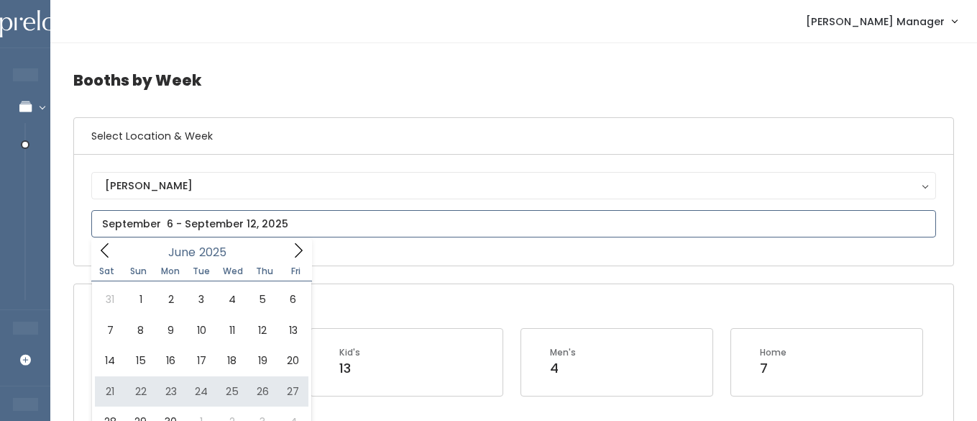
type input "June 21 to June 27"
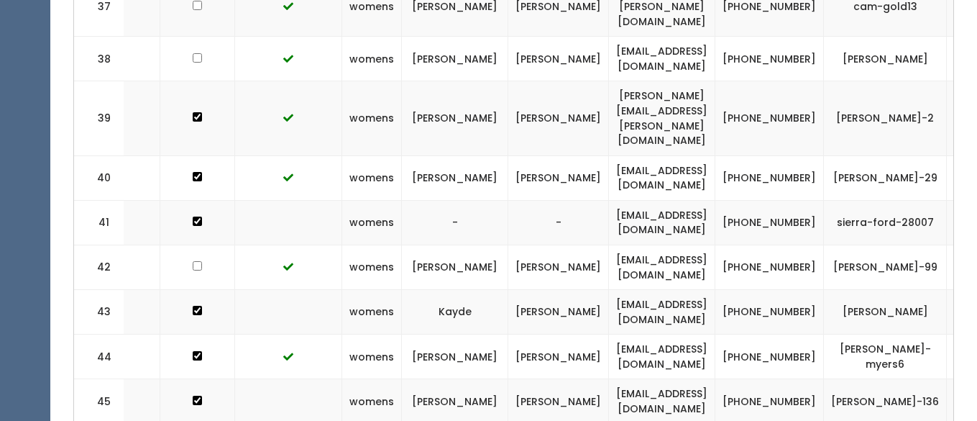
scroll to position [0, 264]
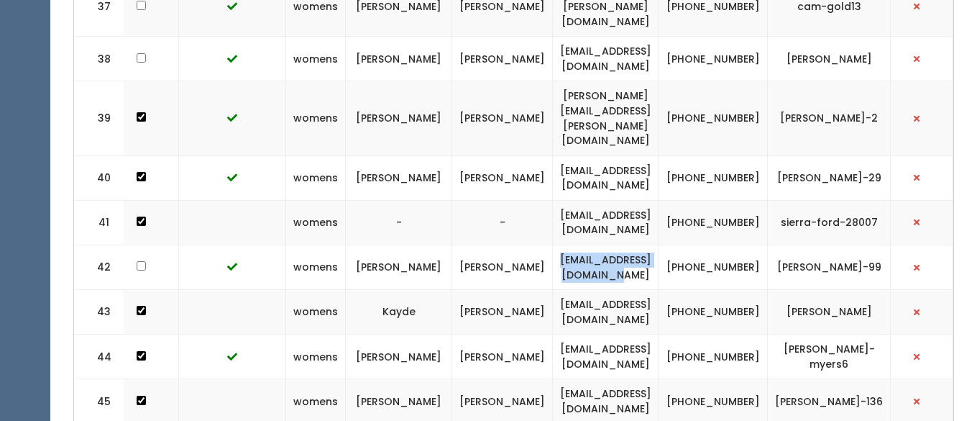
drag, startPoint x: 729, startPoint y: 175, endPoint x: 572, endPoint y: 183, distance: 157.7
click at [572, 245] on td "haleyandrews99@gmail.com" at bounding box center [606, 267] width 106 height 45
copy td "haleyandrews99@gmail.com"
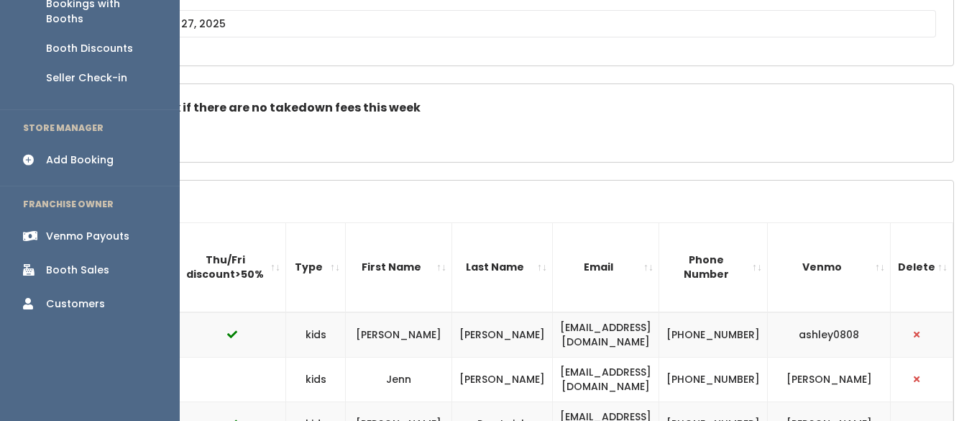
scroll to position [214, 0]
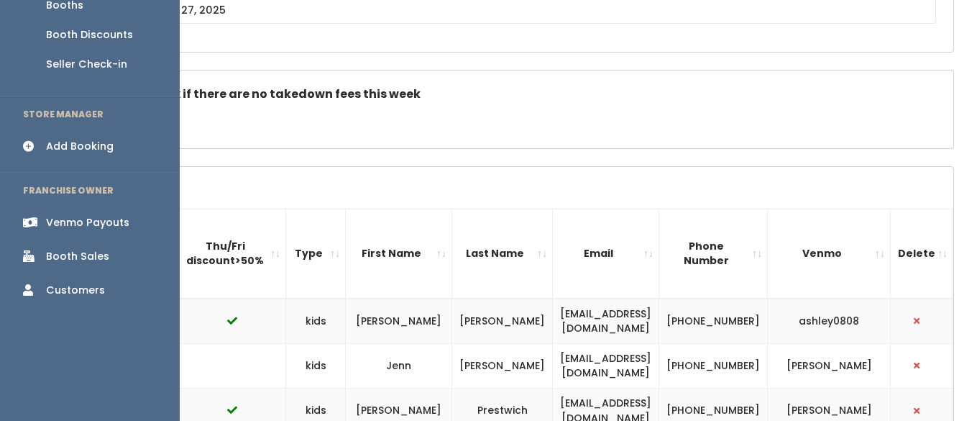
click at [77, 249] on div "Booth Sales" at bounding box center [77, 256] width 63 height 15
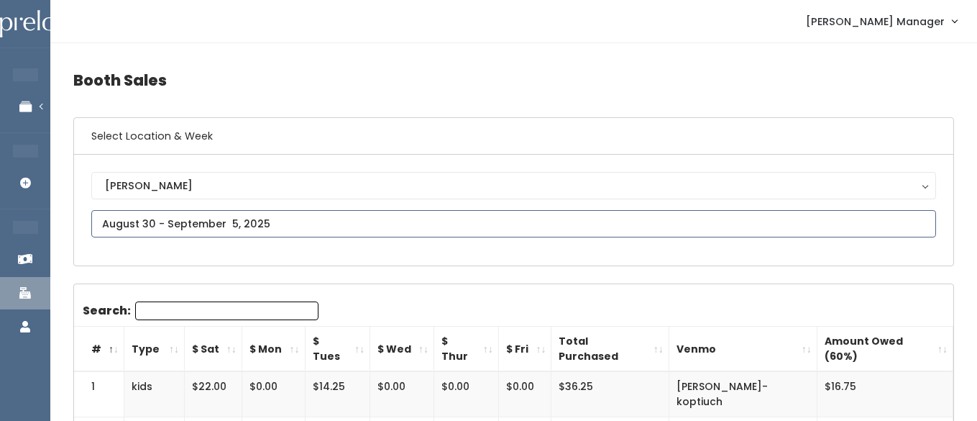
click at [129, 232] on input "text" at bounding box center [513, 223] width 845 height 27
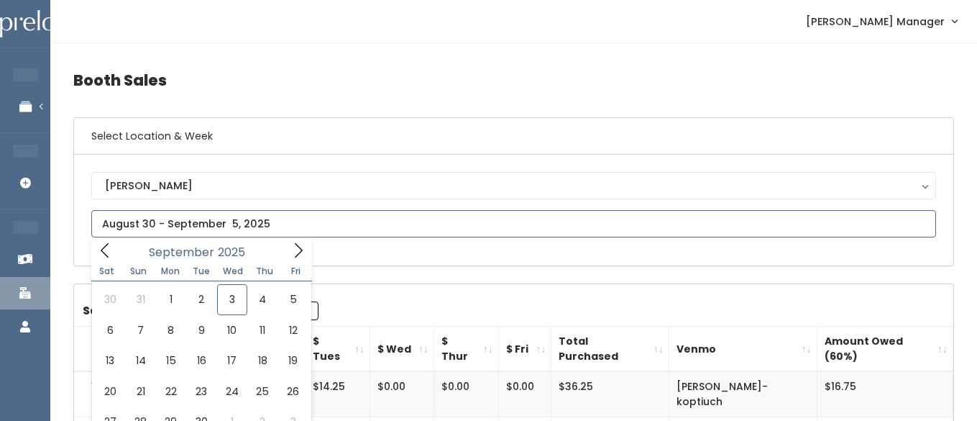
click at [111, 249] on icon at bounding box center [105, 250] width 16 height 16
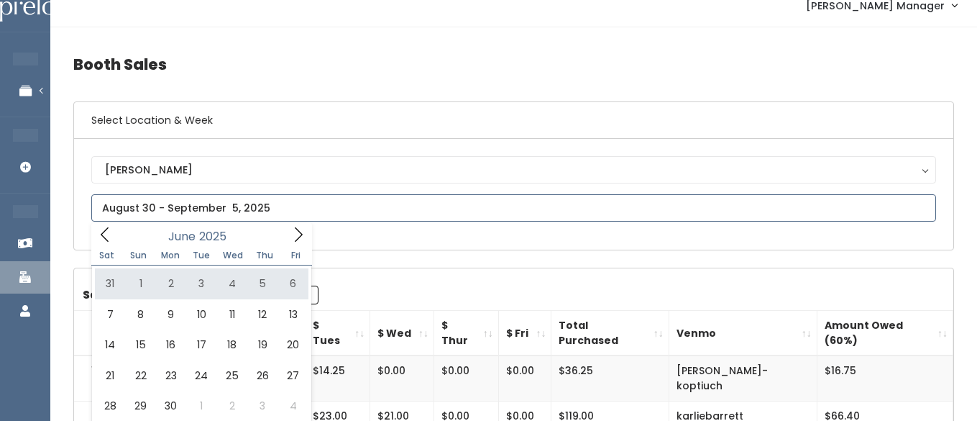
scroll to position [20, 0]
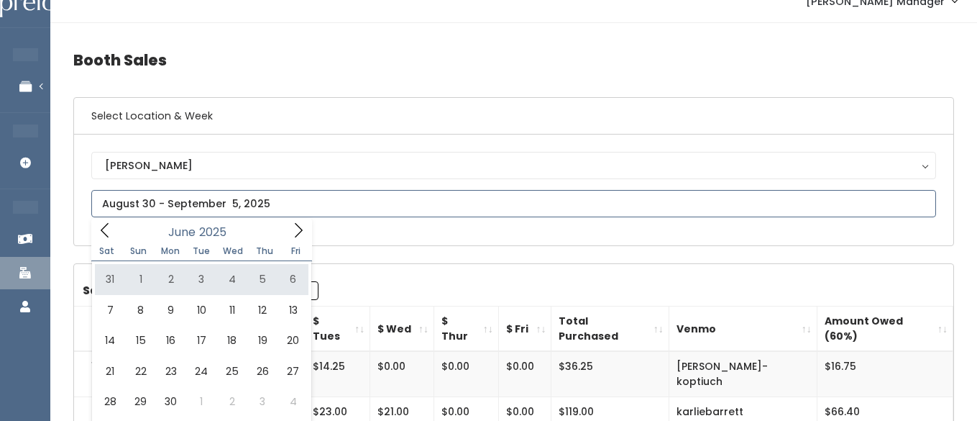
type input "May 31 to June 6"
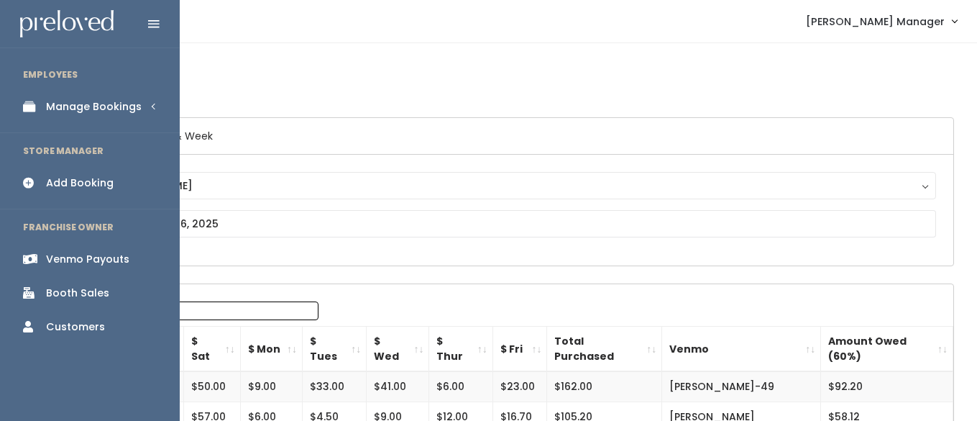
click at [63, 99] on div "Manage Bookings" at bounding box center [94, 106] width 96 height 15
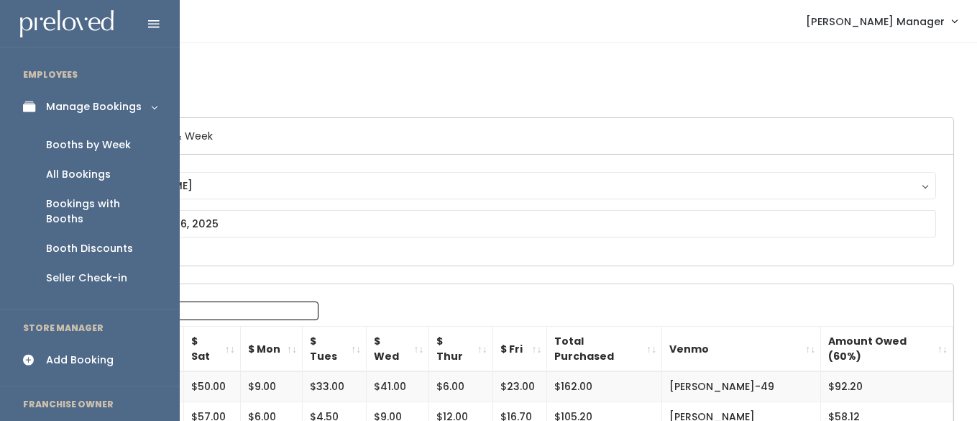
click at [81, 140] on div "Booths by Week" at bounding box center [88, 144] width 85 height 15
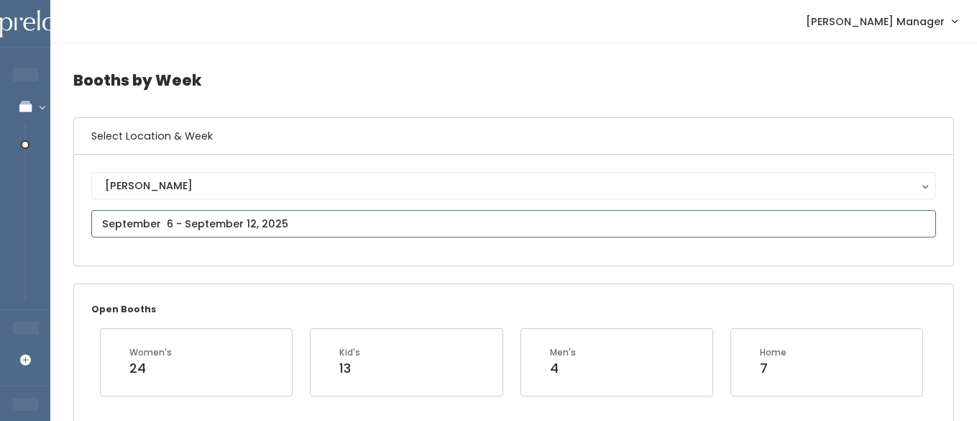
click at [175, 225] on input "text" at bounding box center [513, 223] width 845 height 27
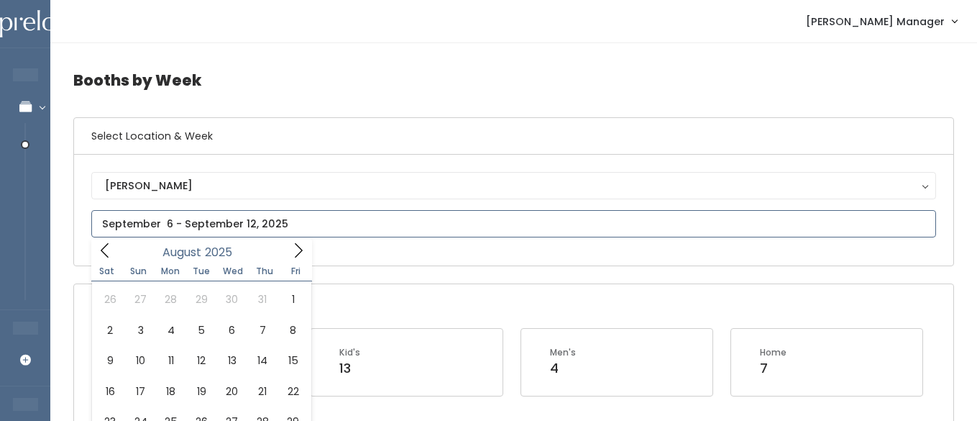
click at [103, 247] on icon at bounding box center [105, 250] width 16 height 16
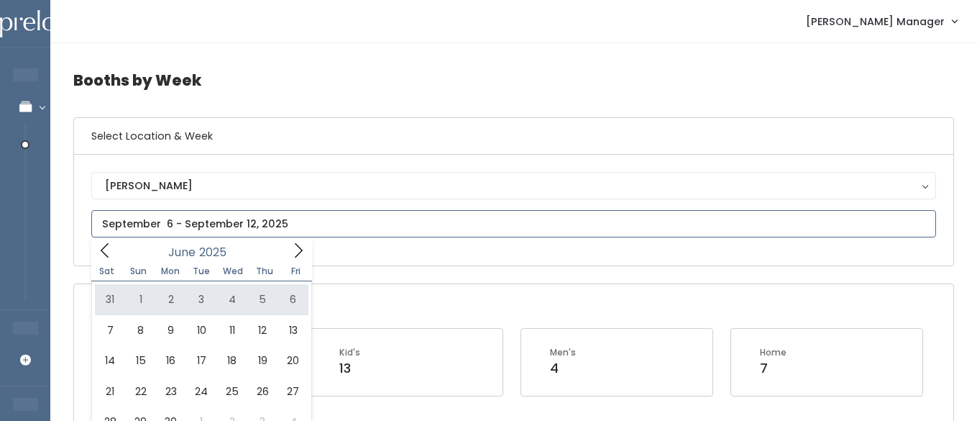
type input "May 31 to June 6"
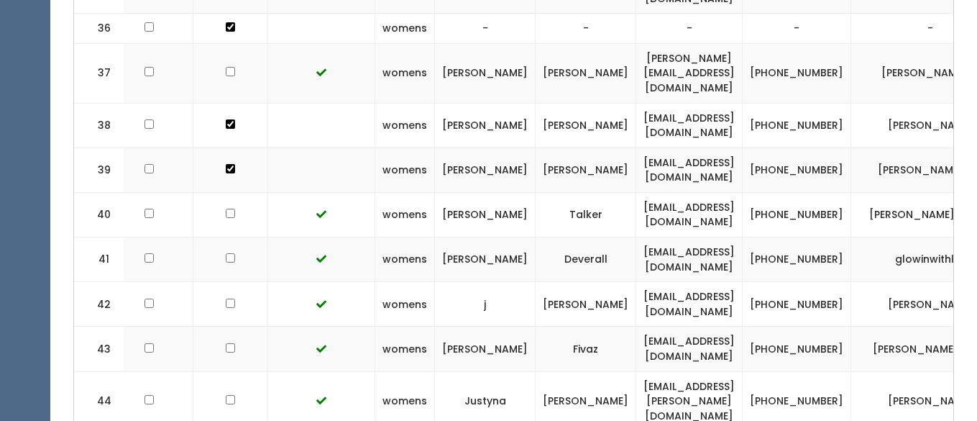
scroll to position [0, 203]
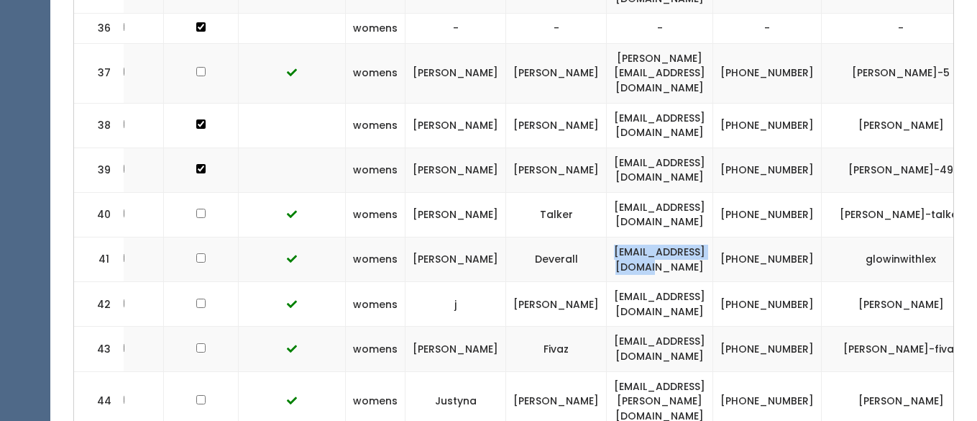
drag, startPoint x: 685, startPoint y: 172, endPoint x: 543, endPoint y: 170, distance: 141.7
click at [607, 237] on td "mommalexxid@gmail.com" at bounding box center [660, 259] width 106 height 45
copy td "mommalexxid@gmail.com"
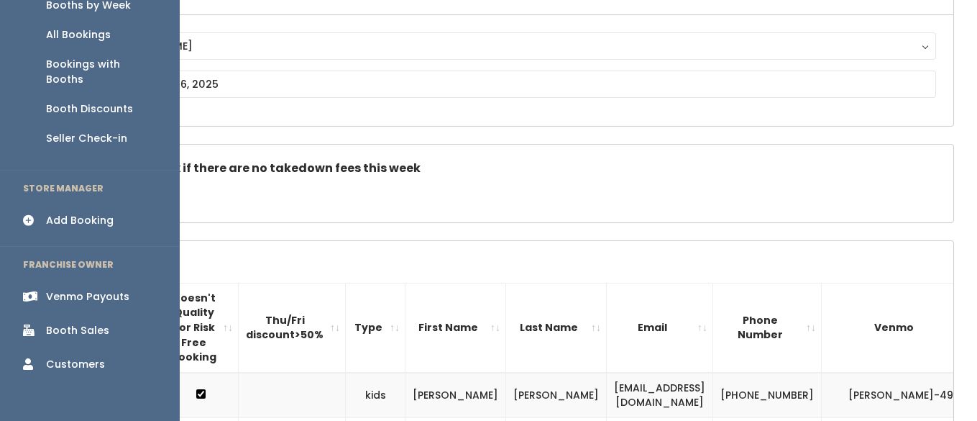
scroll to position [155, 0]
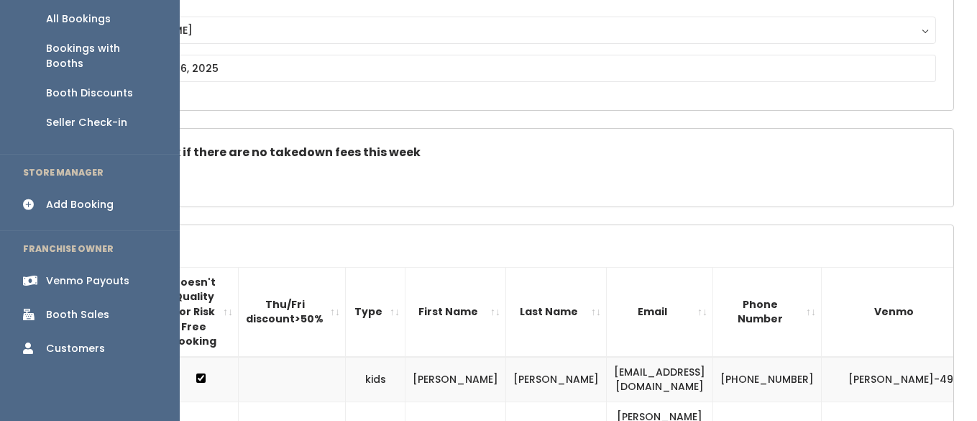
click at [82, 307] on div "Booth Sales" at bounding box center [77, 314] width 63 height 15
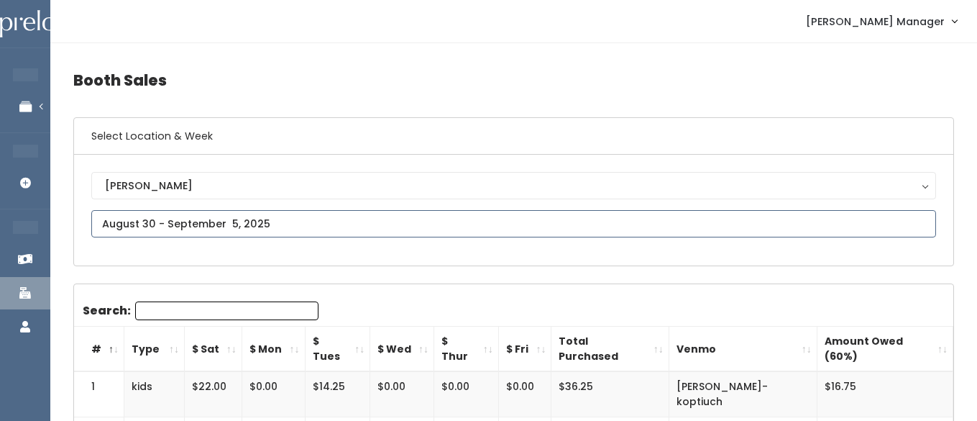
click at [171, 224] on input "text" at bounding box center [513, 223] width 845 height 27
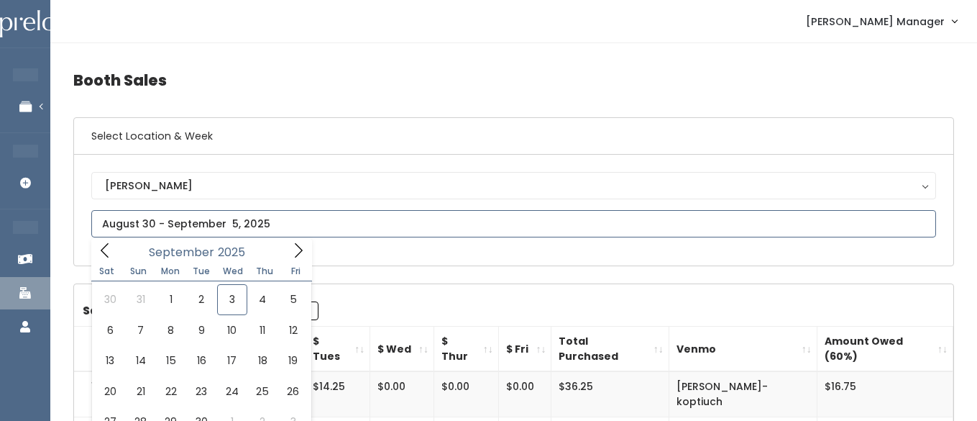
click at [108, 245] on icon at bounding box center [105, 250] width 16 height 16
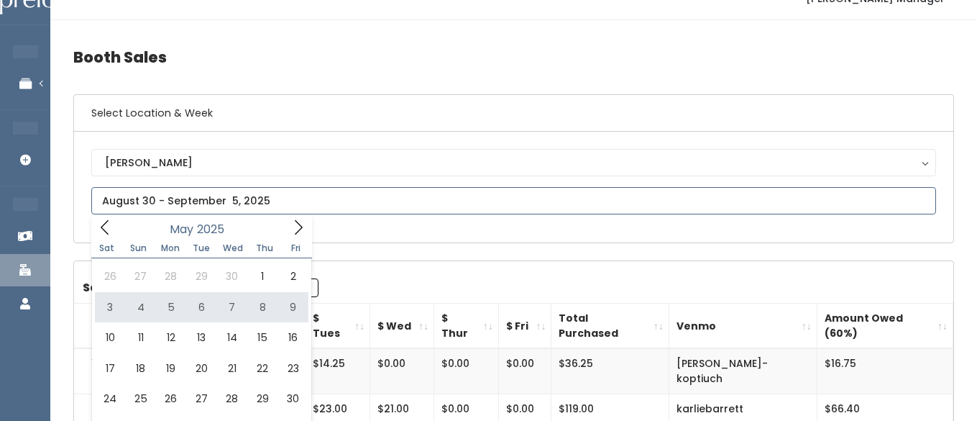
scroll to position [27, 0]
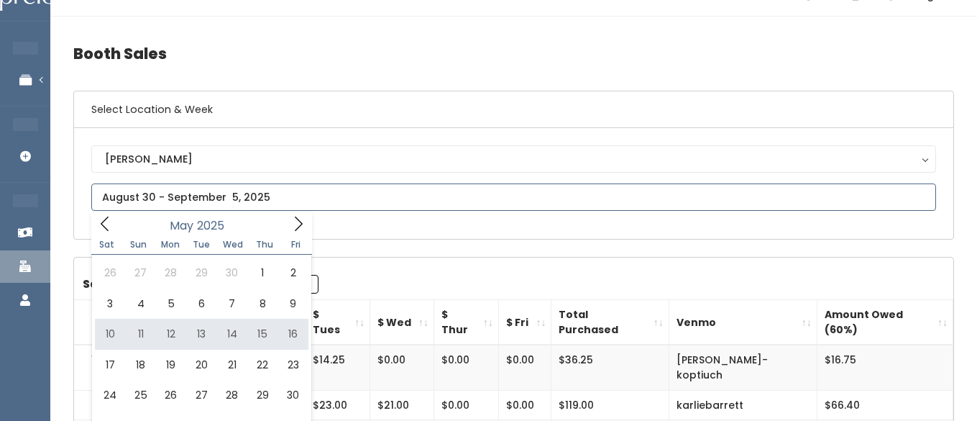
type input "May 10 to May 16"
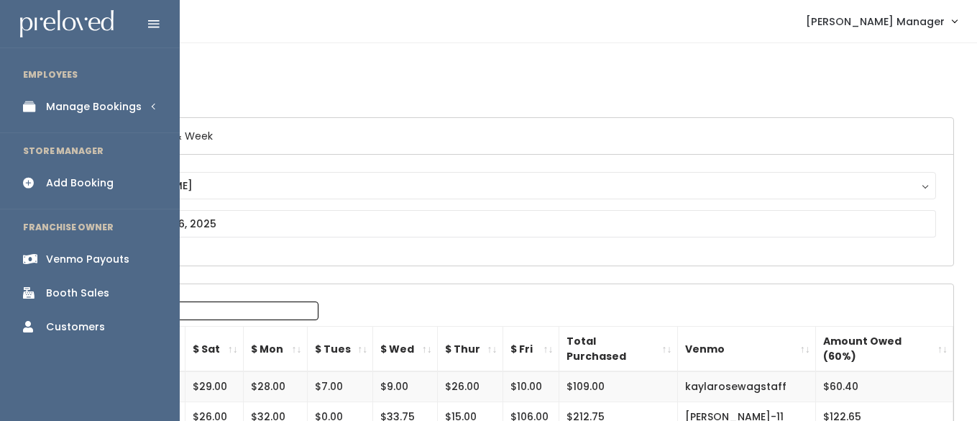
click at [45, 110] on link "Manage Bookings" at bounding box center [90, 107] width 180 height 32
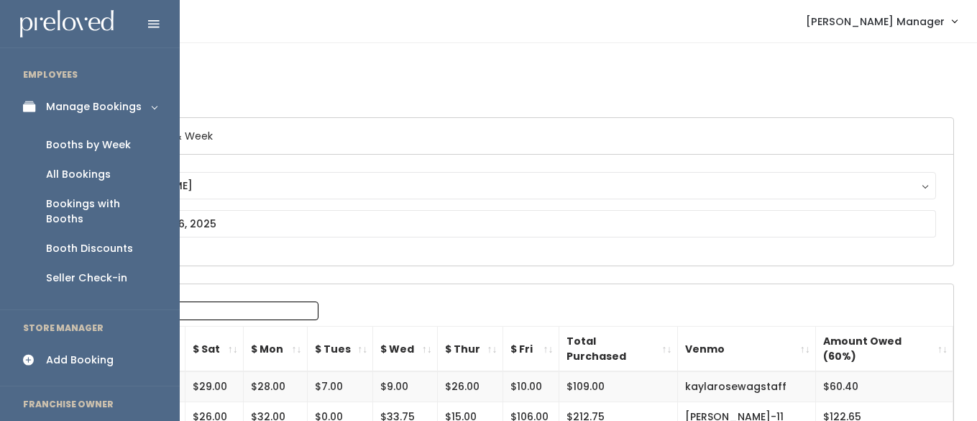
click at [60, 142] on div "Booths by Week" at bounding box center [88, 144] width 85 height 15
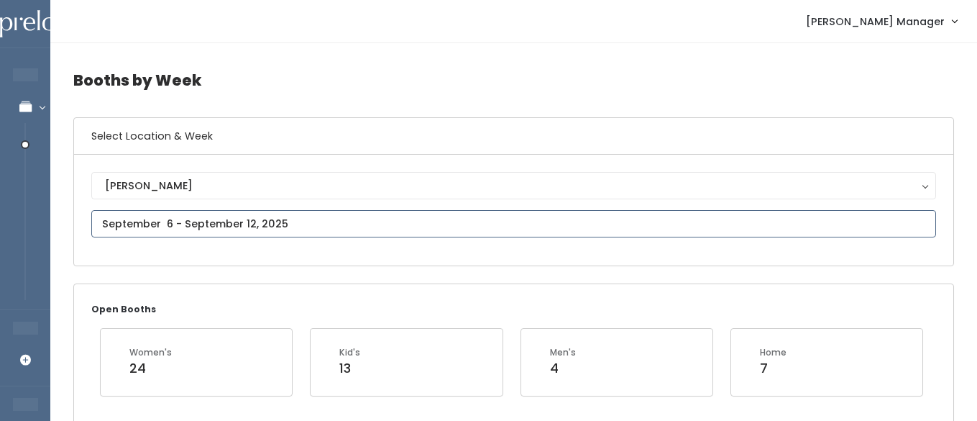
click at [143, 224] on input "text" at bounding box center [513, 223] width 845 height 27
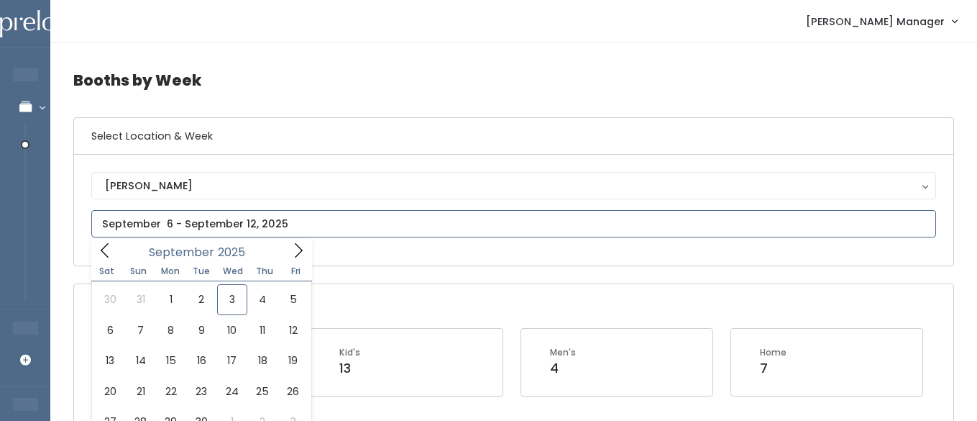
click at [109, 252] on icon at bounding box center [105, 250] width 16 height 16
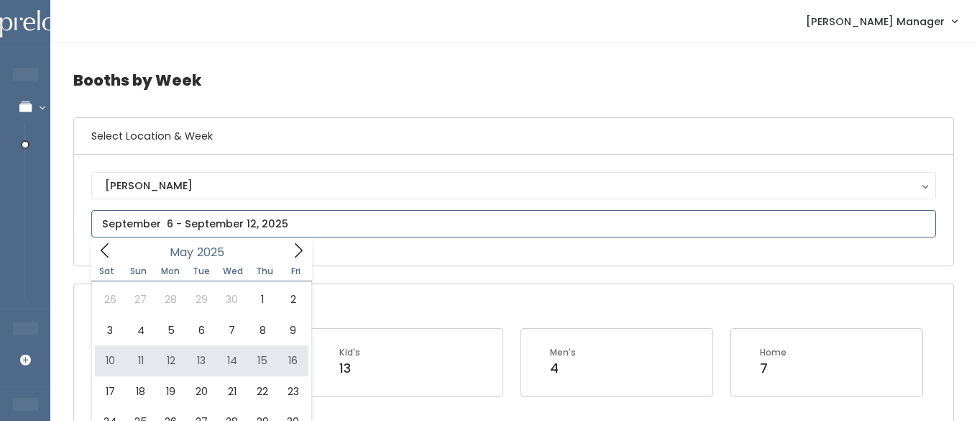
type input "May 10 to May 16"
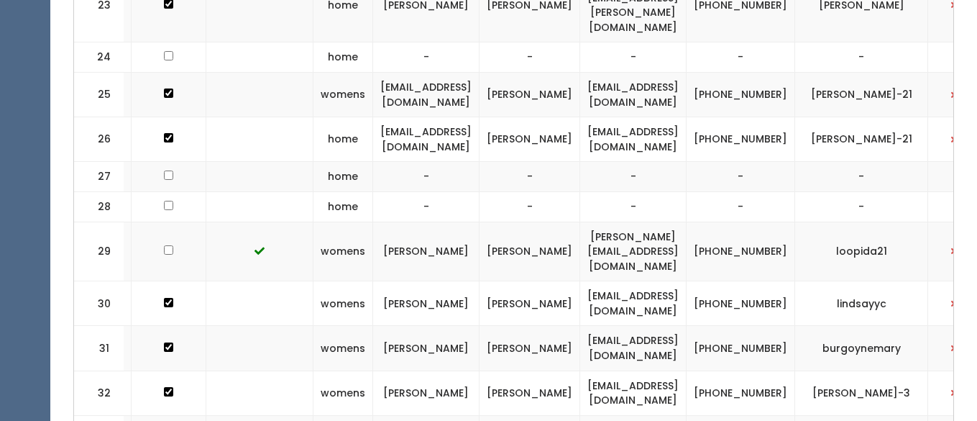
scroll to position [0, 245]
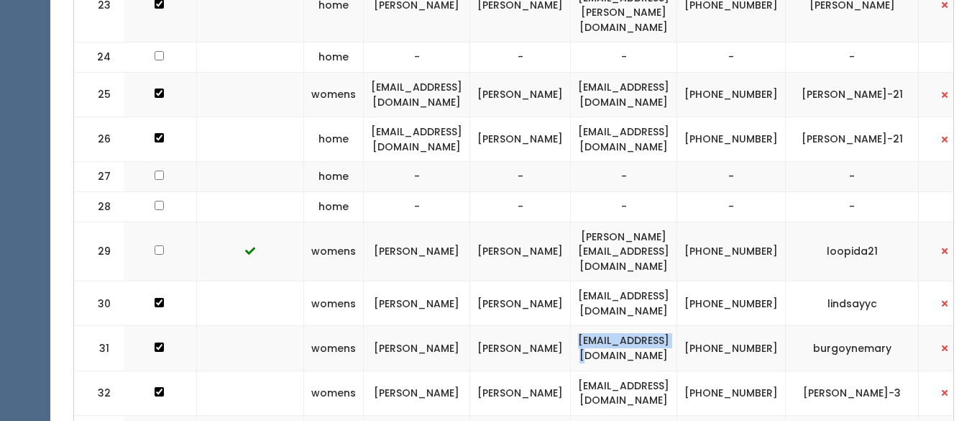
drag, startPoint x: 726, startPoint y: 229, endPoint x: 610, endPoint y: 227, distance: 115.8
click at [610, 326] on td "burgmu@gmail.com" at bounding box center [624, 348] width 106 height 45
click at [596, 326] on td "burgmu@gmail.com" at bounding box center [624, 348] width 106 height 45
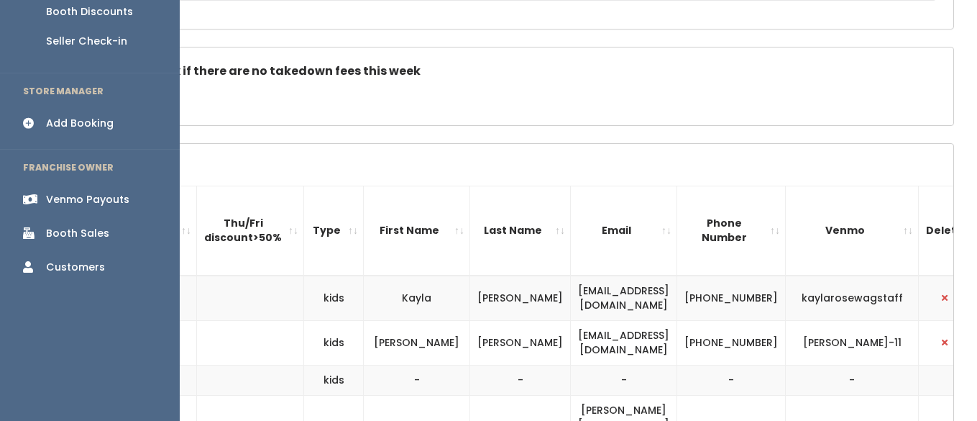
scroll to position [236, 0]
click at [63, 227] on div "Booth Sales" at bounding box center [77, 234] width 63 height 15
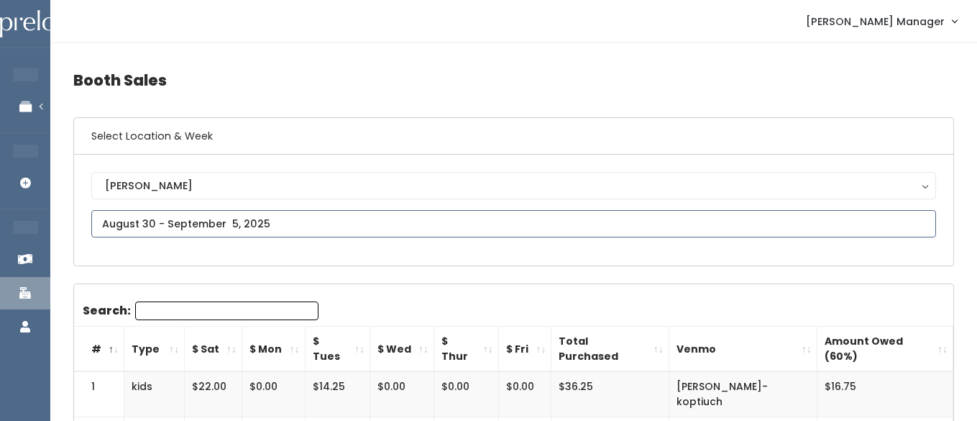
click at [283, 227] on input "text" at bounding box center [513, 223] width 845 height 27
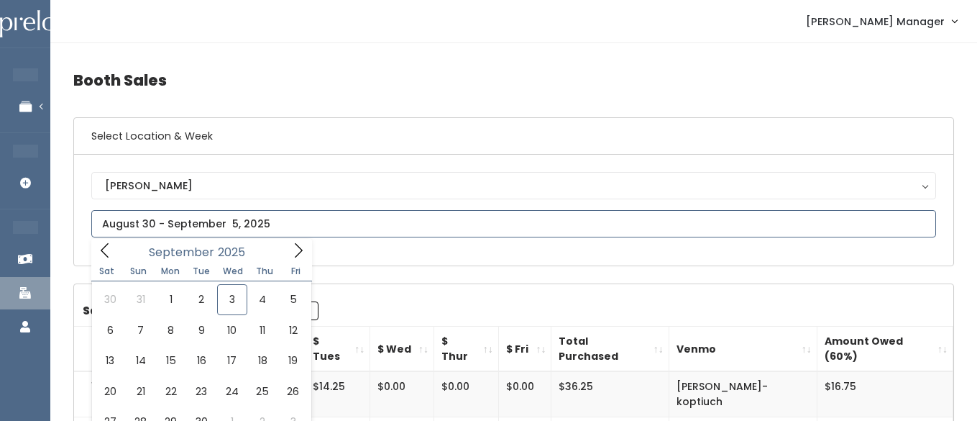
click at [107, 244] on icon at bounding box center [105, 250] width 8 height 14
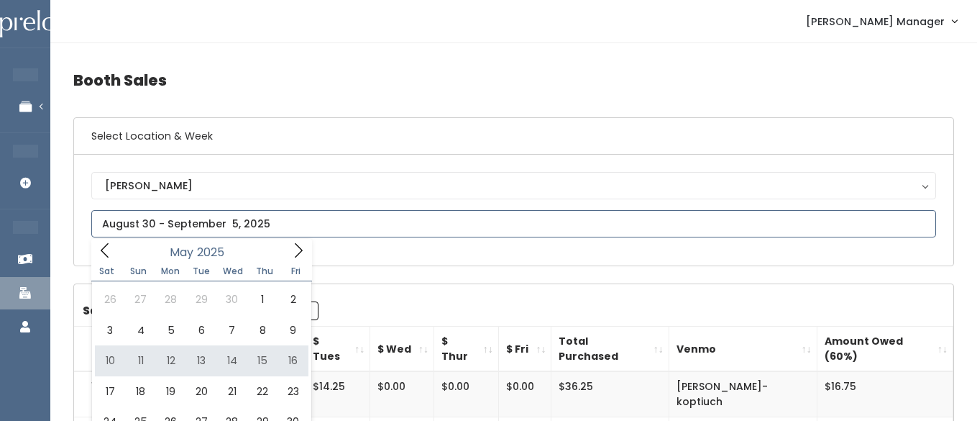
type input "[DATE] to [DATE]"
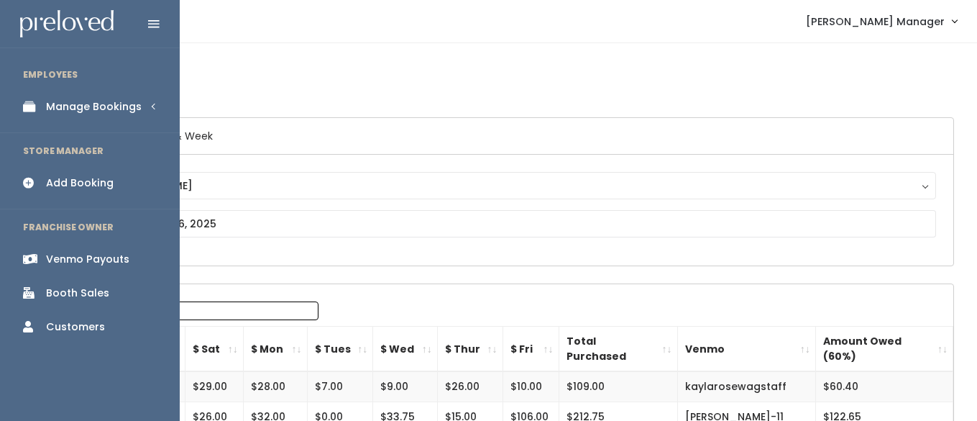
click at [96, 103] on div "Manage Bookings" at bounding box center [94, 106] width 96 height 15
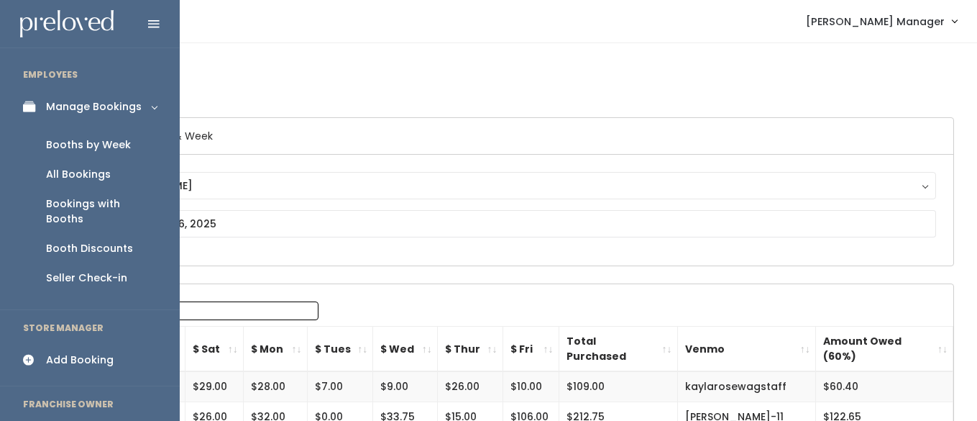
click at [56, 141] on div "Booths by Week" at bounding box center [88, 144] width 85 height 15
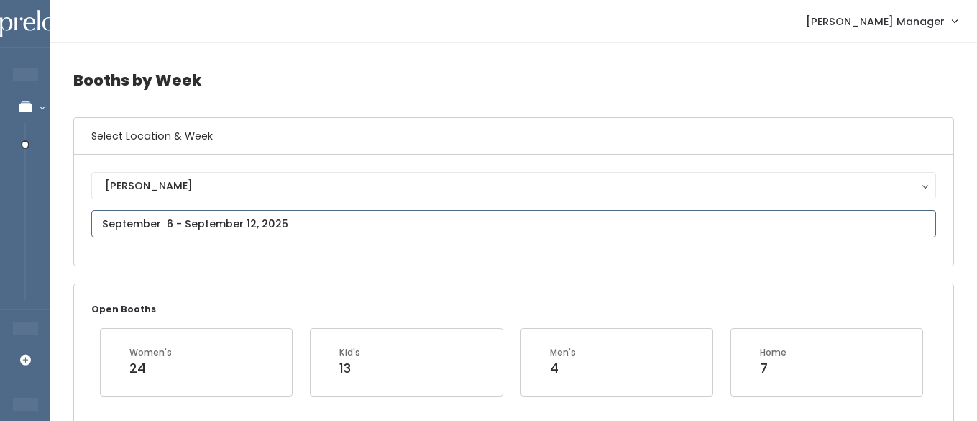
click at [158, 227] on input "text" at bounding box center [513, 223] width 845 height 27
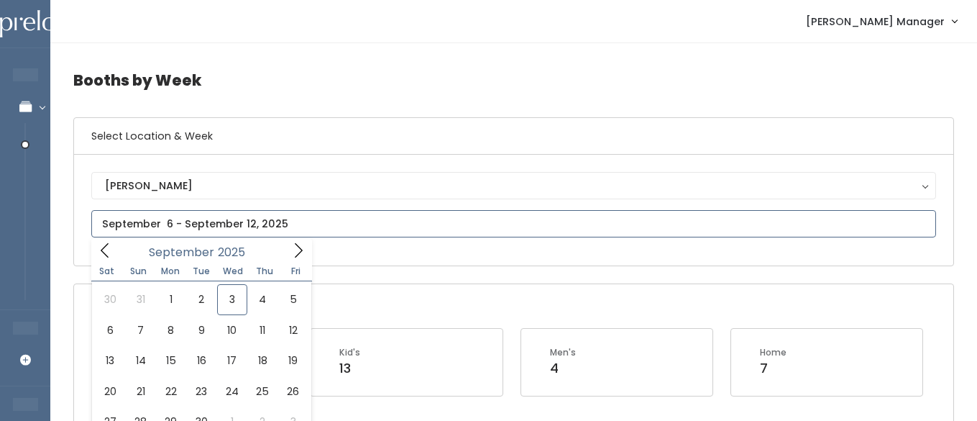
click at [110, 260] on span at bounding box center [104, 250] width 27 height 22
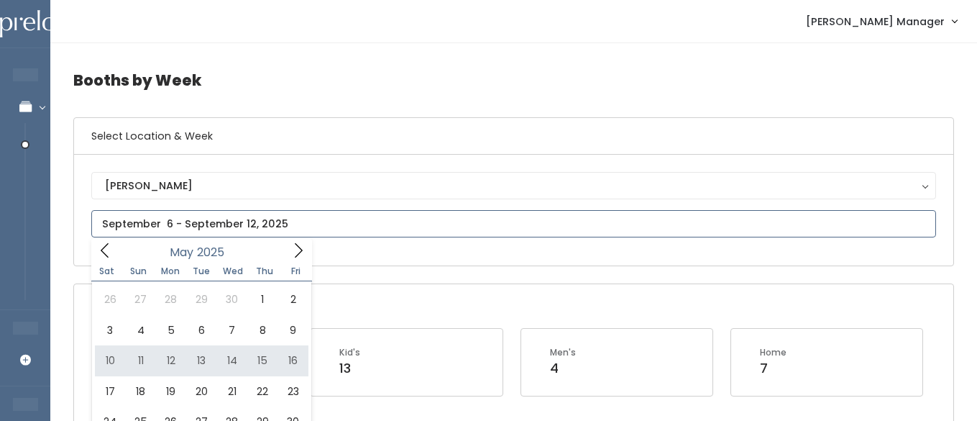
type input "May 10 to May 16"
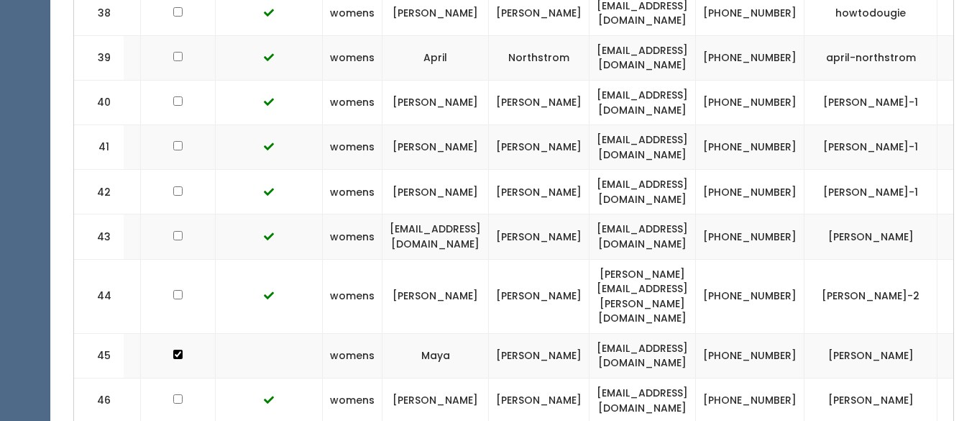
scroll to position [0, 229]
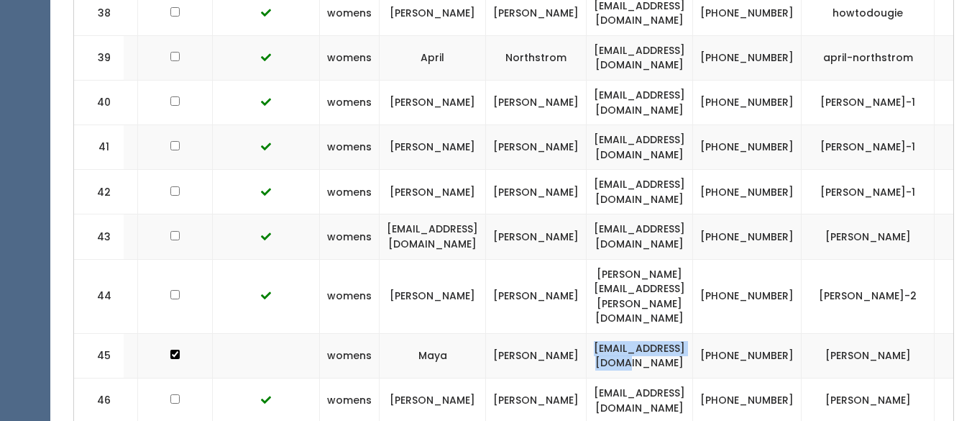
drag, startPoint x: 754, startPoint y: 180, endPoint x: 629, endPoint y: 176, distance: 125.2
click at [629, 333] on td "mayalight@icloud.com" at bounding box center [640, 355] width 106 height 45
copy td "mayalight@icloud.com"
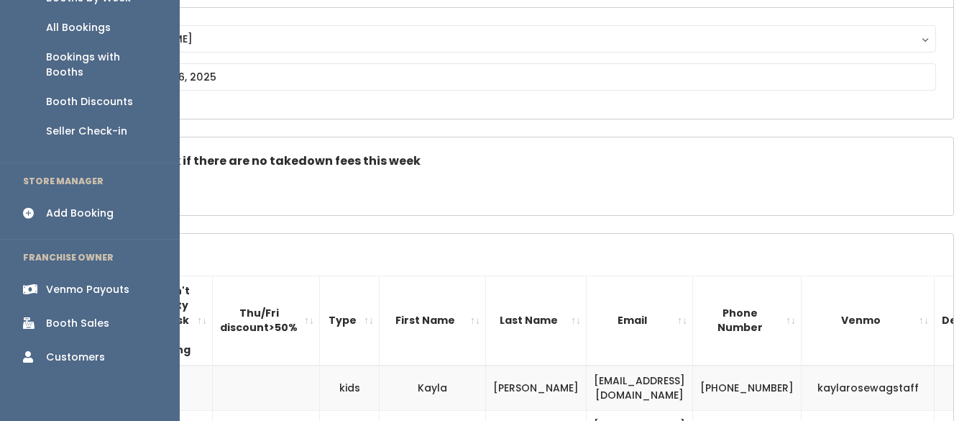
scroll to position [155, 0]
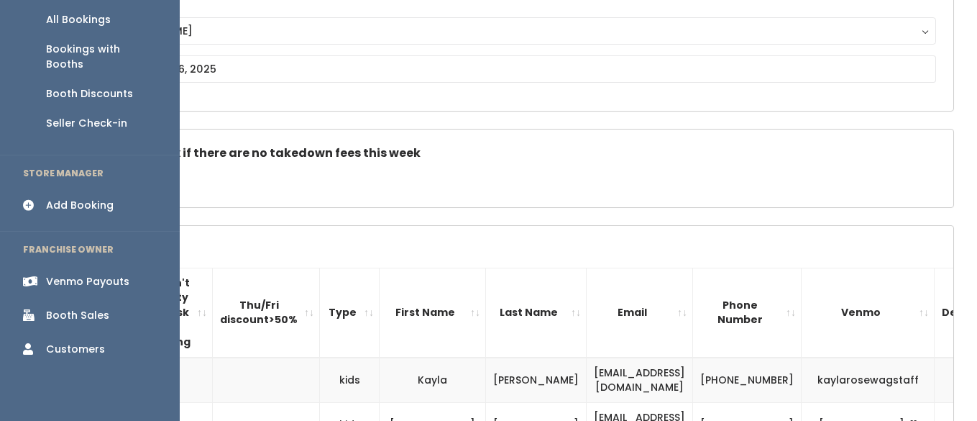
click at [90, 308] on div "Booth Sales" at bounding box center [77, 315] width 63 height 15
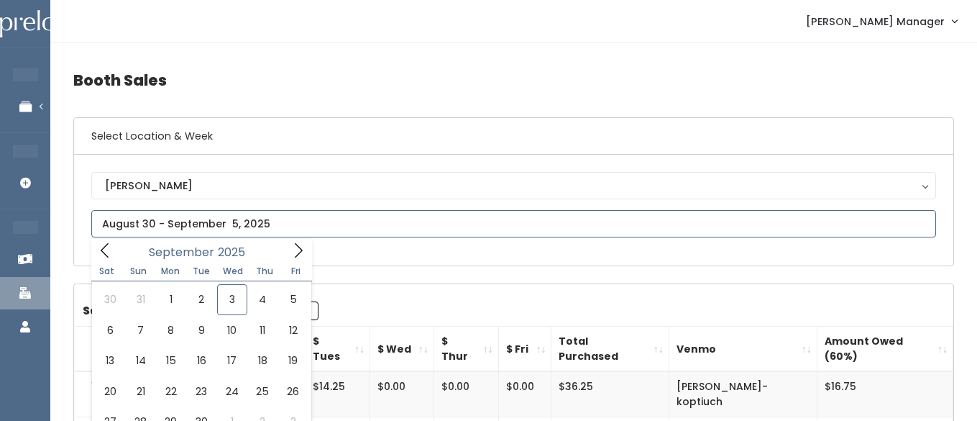
click at [177, 228] on input "text" at bounding box center [513, 223] width 845 height 27
click at [106, 249] on icon at bounding box center [105, 250] width 16 height 16
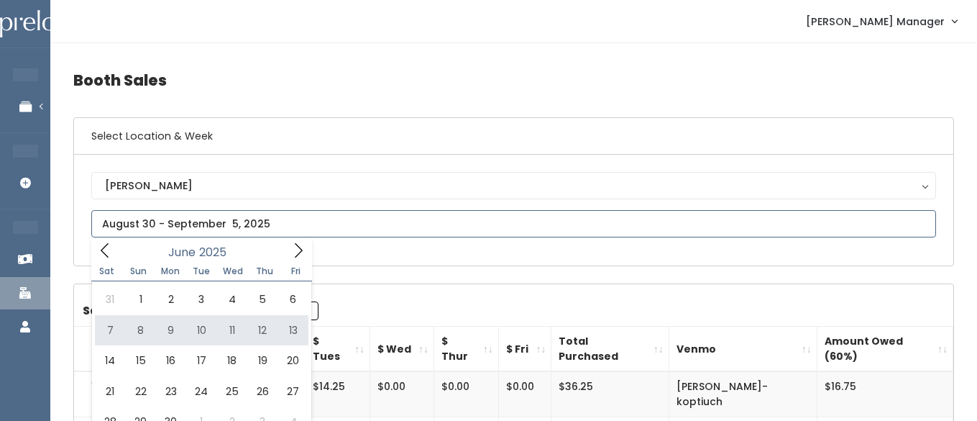
type input "June 7 to June 13"
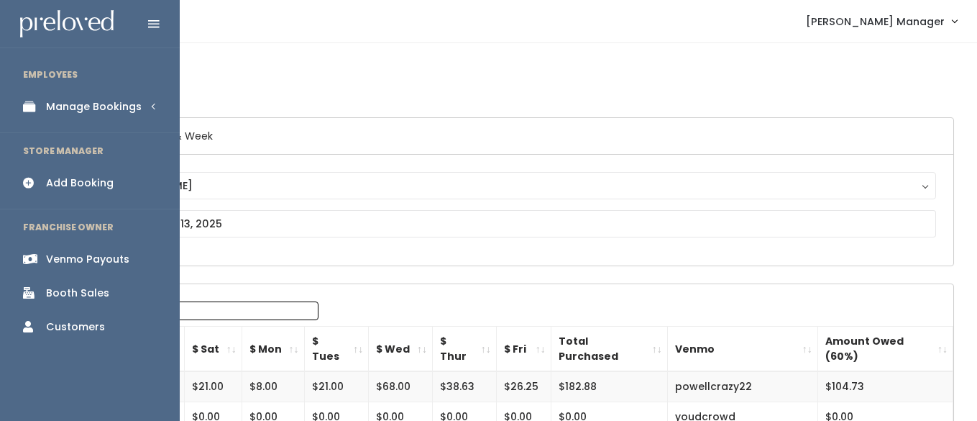
click at [38, 109] on icon at bounding box center [33, 107] width 20 height 12
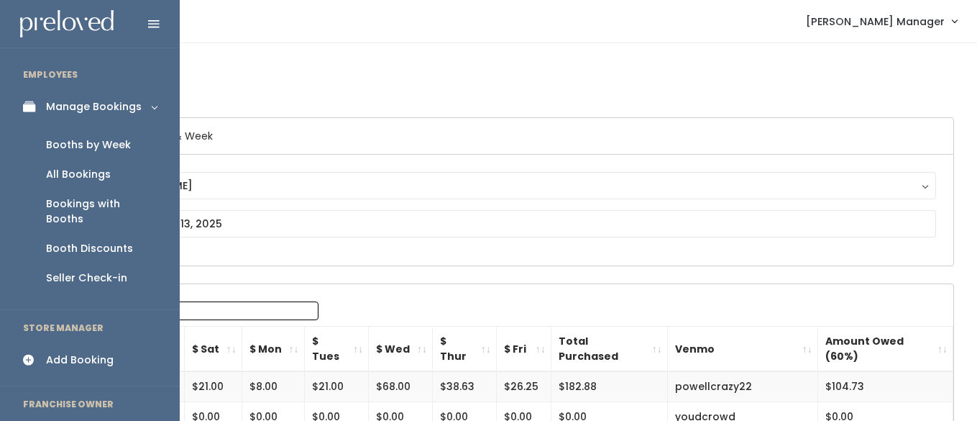
click at [55, 148] on div "Booths by Week" at bounding box center [88, 144] width 85 height 15
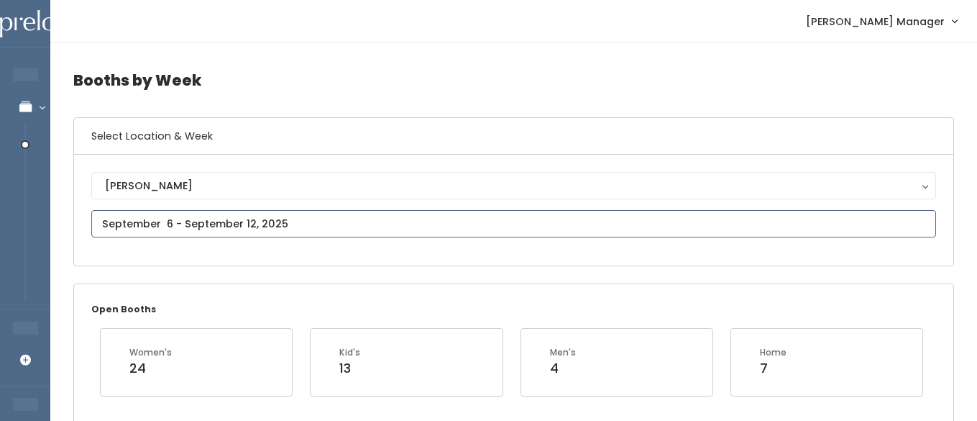
click at [181, 224] on input "text" at bounding box center [513, 223] width 845 height 27
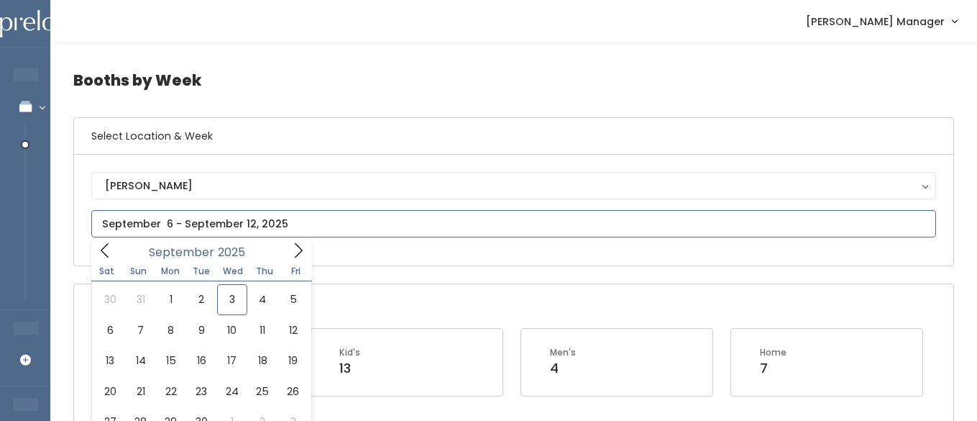
click at [106, 246] on icon at bounding box center [105, 250] width 16 height 16
click at [103, 240] on span at bounding box center [104, 250] width 27 height 22
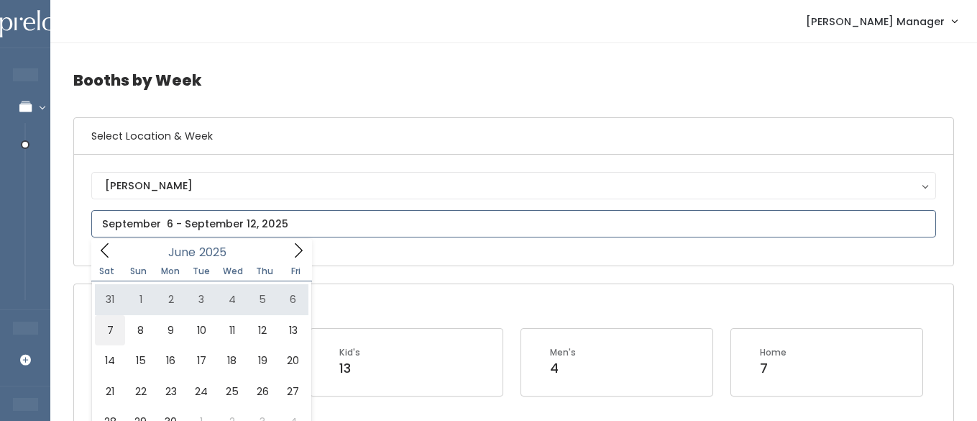
type input "June 7 to June 13"
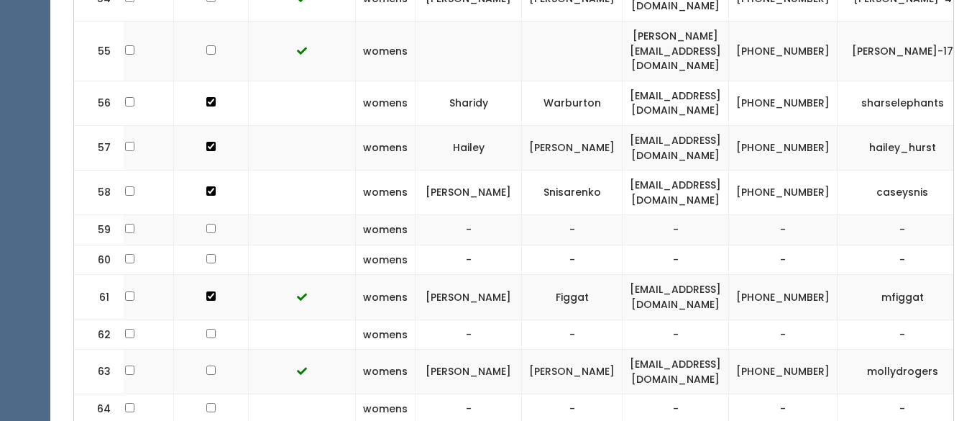
scroll to position [0, 198]
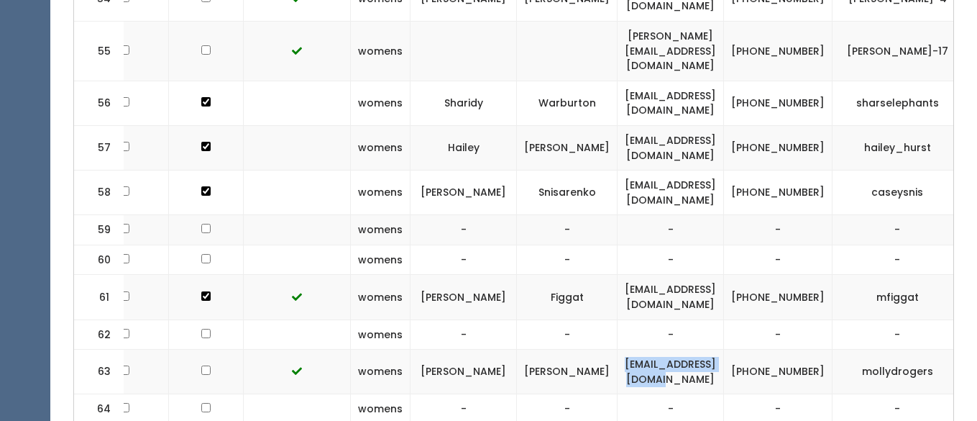
drag, startPoint x: 772, startPoint y: 327, endPoint x: 627, endPoint y: 331, distance: 144.6
click at [627, 350] on td "[EMAIL_ADDRESS][DOMAIN_NAME]" at bounding box center [671, 372] width 106 height 45
copy td "[EMAIL_ADDRESS][DOMAIN_NAME]"
